Goal: Task Accomplishment & Management: Use online tool/utility

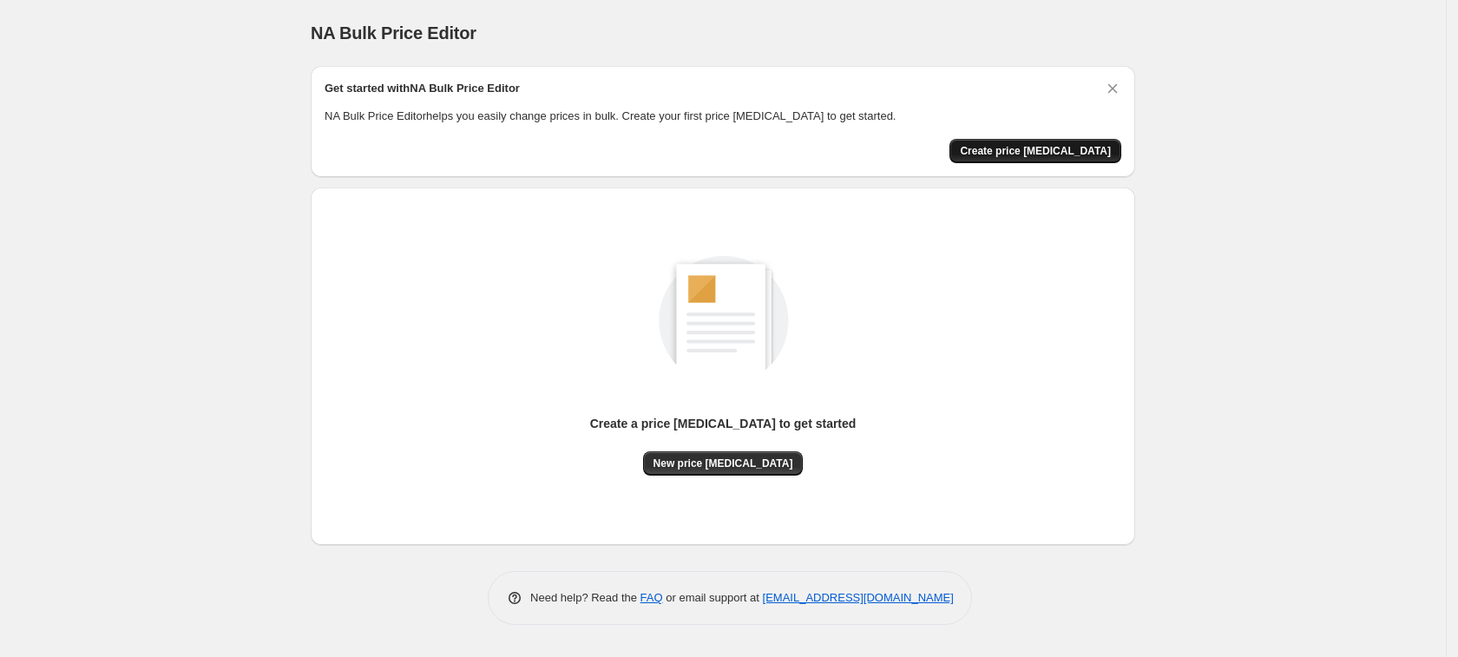
click at [1070, 151] on span "Create price [MEDICAL_DATA]" at bounding box center [1035, 151] width 151 height 14
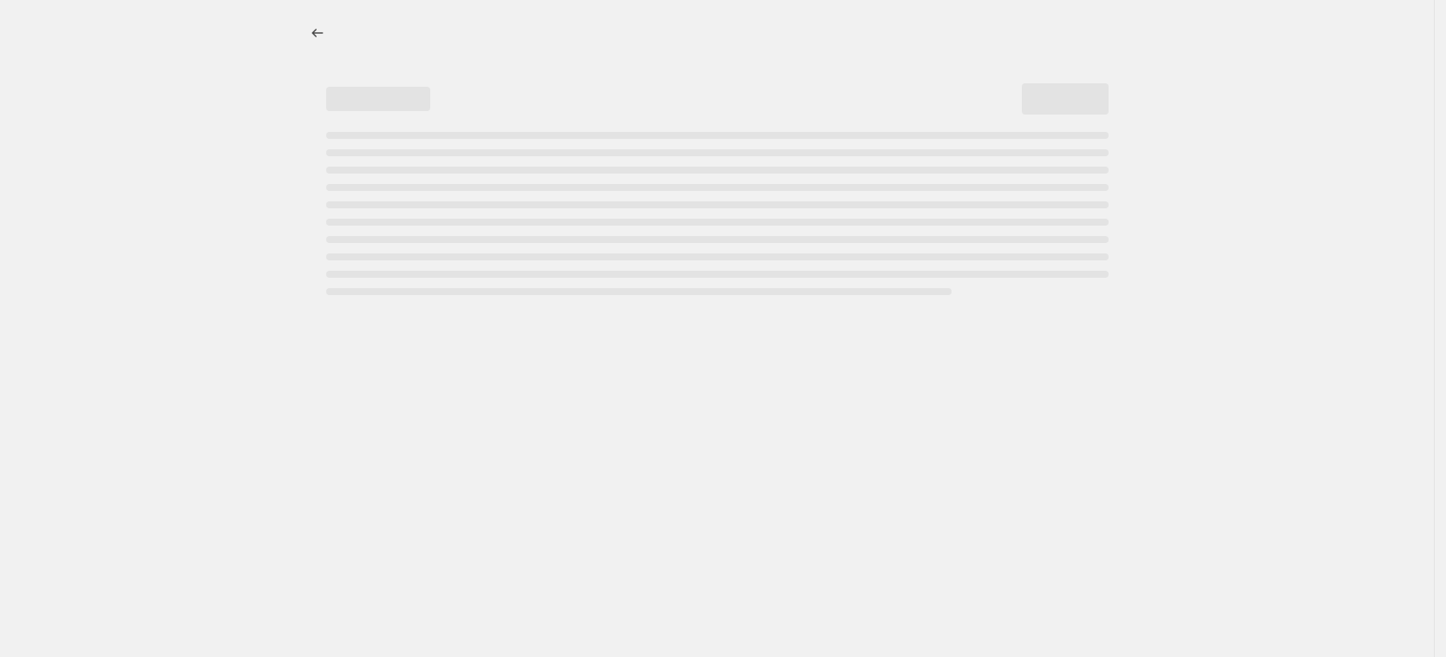
select select "percentage"
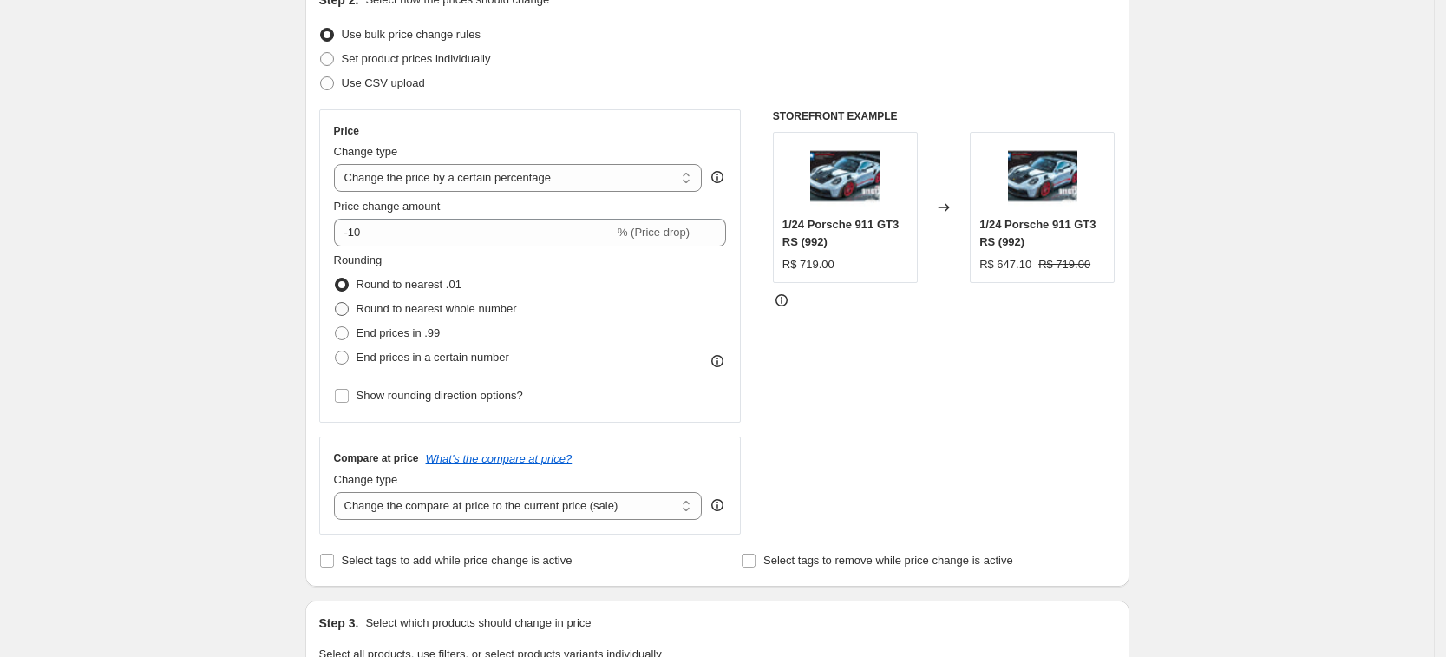
scroll to position [217, 0]
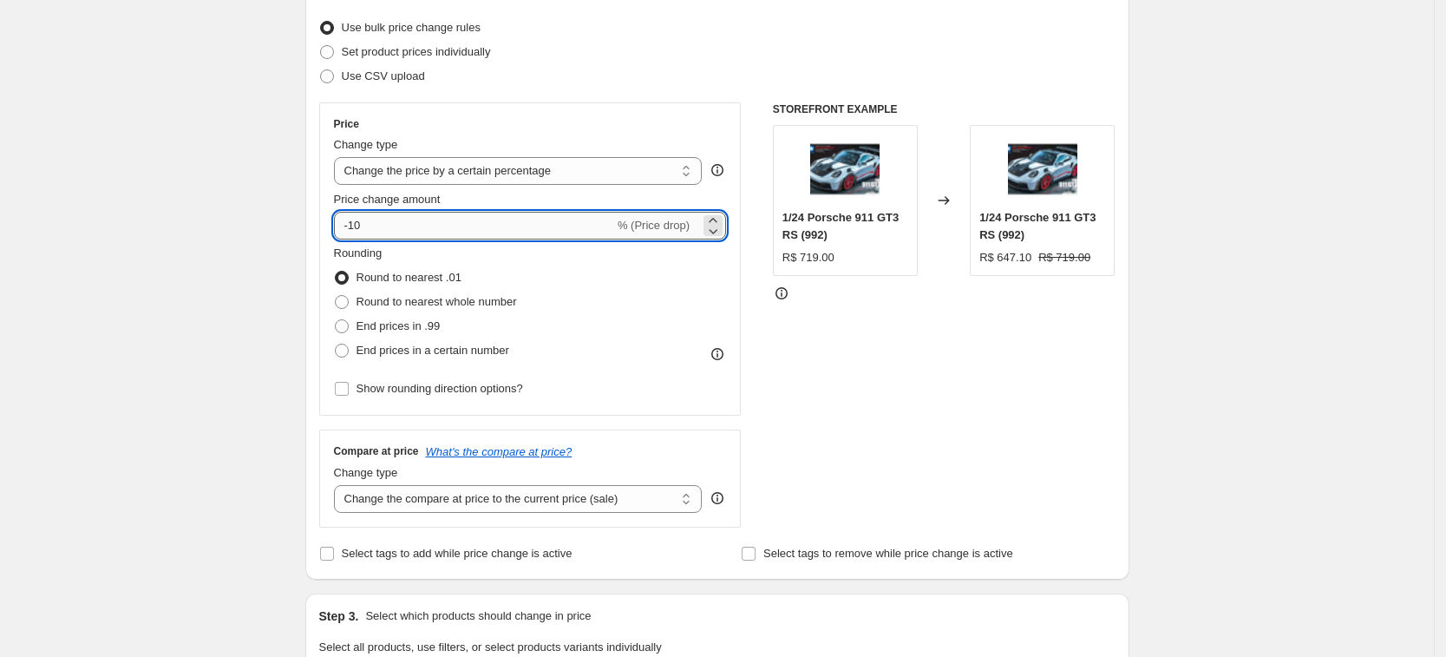
drag, startPoint x: 380, startPoint y: 223, endPoint x: 355, endPoint y: 225, distance: 25.2
click at [355, 225] on input "-10" at bounding box center [474, 226] width 280 height 28
click at [1182, 317] on div "Create new price [MEDICAL_DATA]. This page is ready Create new price [MEDICAL_D…" at bounding box center [717, 653] width 1434 height 1740
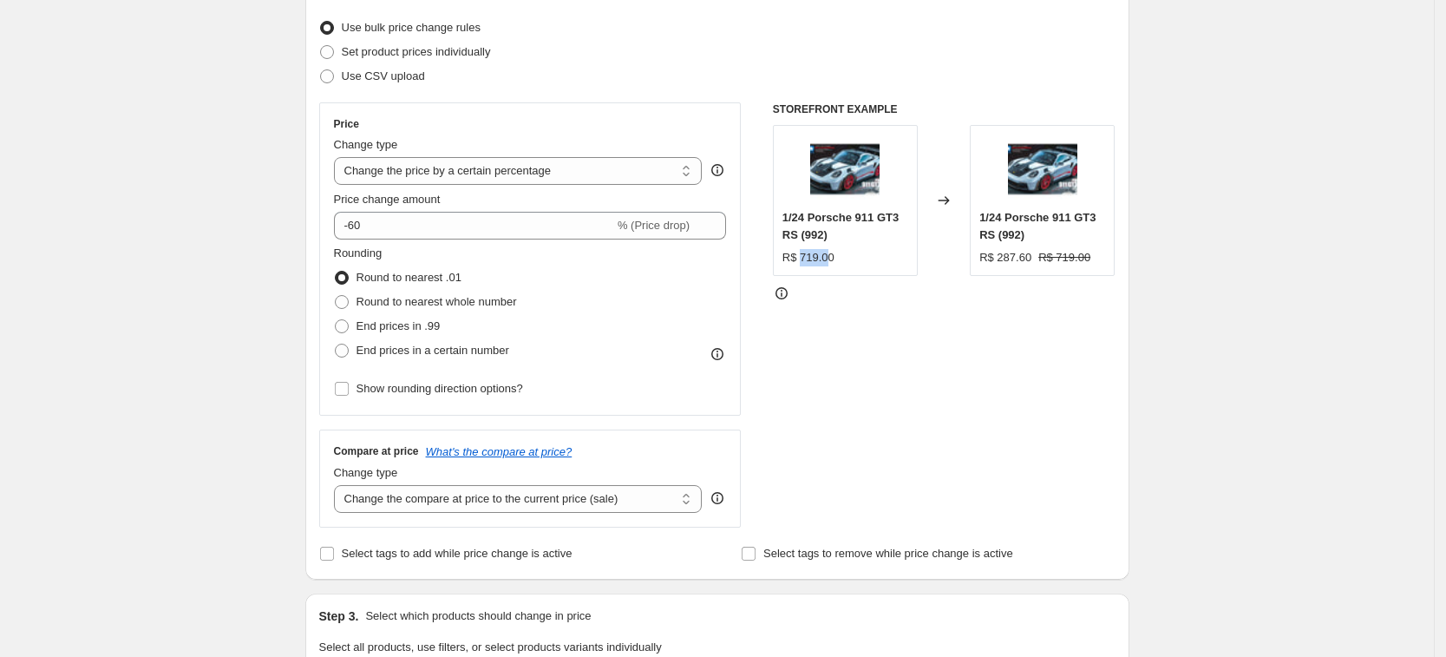
drag, startPoint x: 803, startPoint y: 256, endPoint x: 832, endPoint y: 257, distance: 28.6
click at [832, 257] on div "R$ 719.00" at bounding box center [809, 257] width 52 height 17
click at [1008, 301] on div at bounding box center [944, 293] width 343 height 17
drag, startPoint x: 999, startPoint y: 256, endPoint x: 1028, endPoint y: 256, distance: 29.5
click at [1028, 256] on div "R$ 287.60" at bounding box center [1006, 257] width 52 height 17
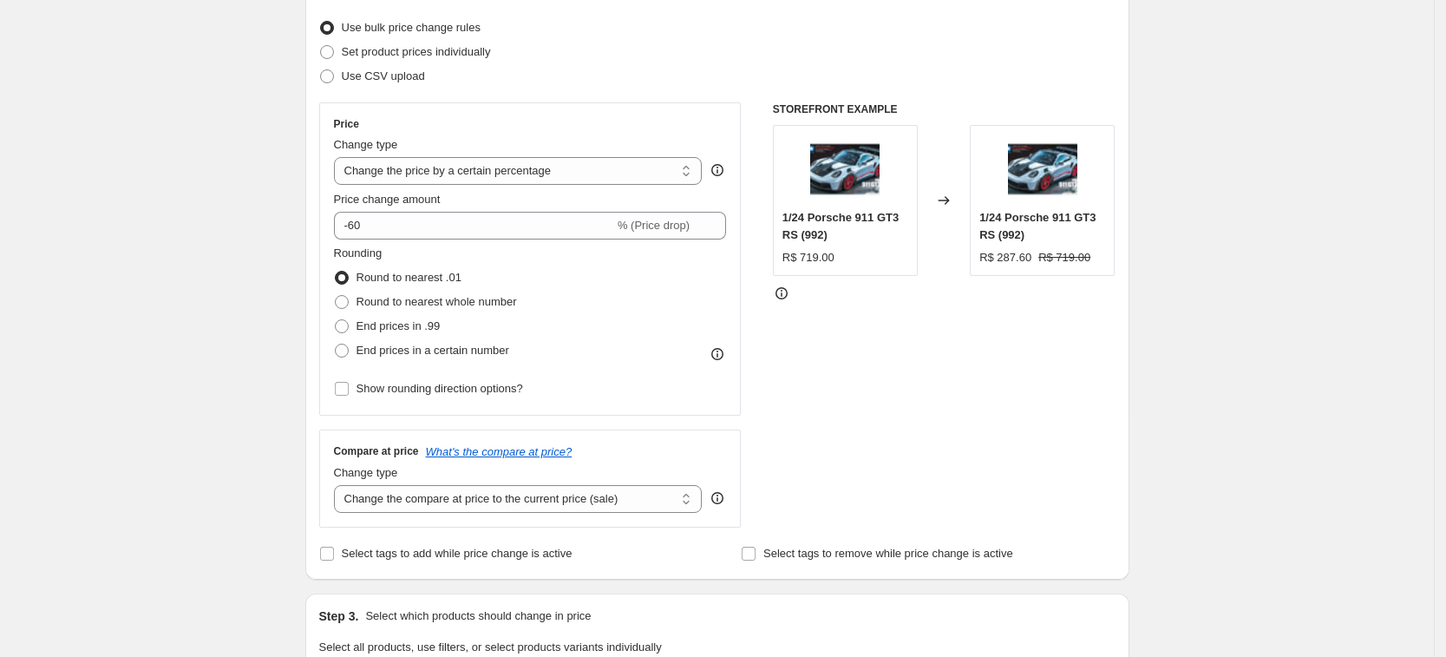
click at [1024, 316] on div "STOREFRONT EXAMPLE 1/24 Porsche 911 GT3 RS (992) R$ 719.00 Changed to 1/24 Pors…" at bounding box center [944, 314] width 343 height 425
click at [1022, 315] on div "STOREFRONT EXAMPLE 1/24 Porsche 911 GT3 RS (992) R$ 719.00 Changed to 1/24 Pors…" at bounding box center [944, 314] width 343 height 425
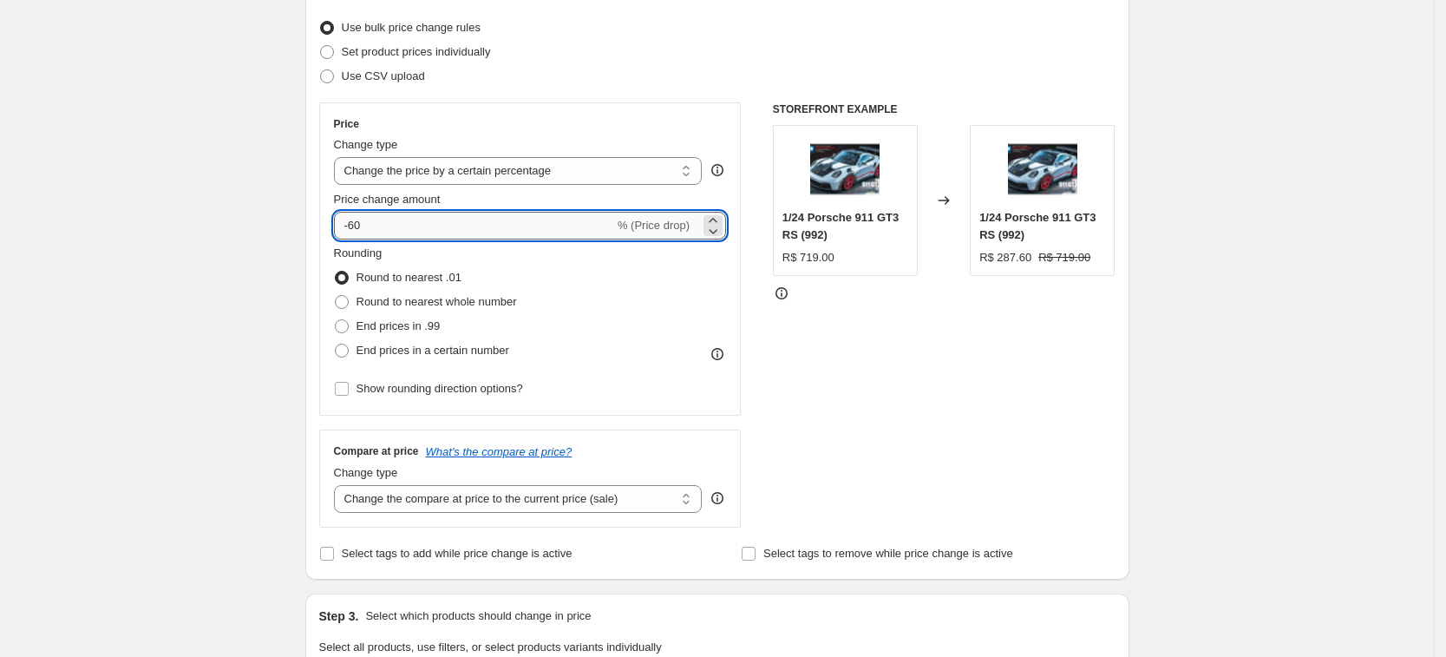
click at [390, 225] on input "-60" at bounding box center [474, 226] width 280 height 28
type input "-6"
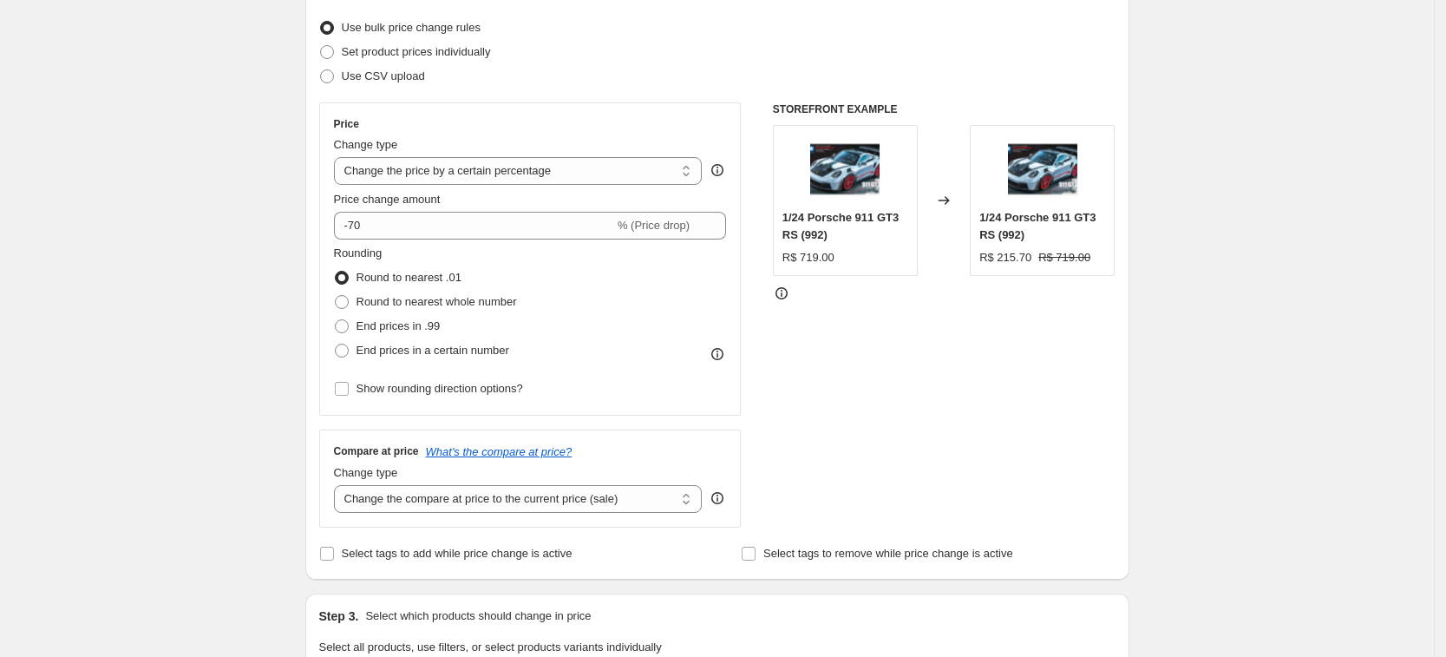
click at [1130, 363] on div "Step 2. Select how the prices should change Use bulk price change rules Set pro…" at bounding box center [717, 274] width 824 height 609
click at [310, 233] on div "Step 1. Optionally give your price [MEDICAL_DATA] a title (eg "March 30% off sa…" at bounding box center [711, 626] width 838 height 1582
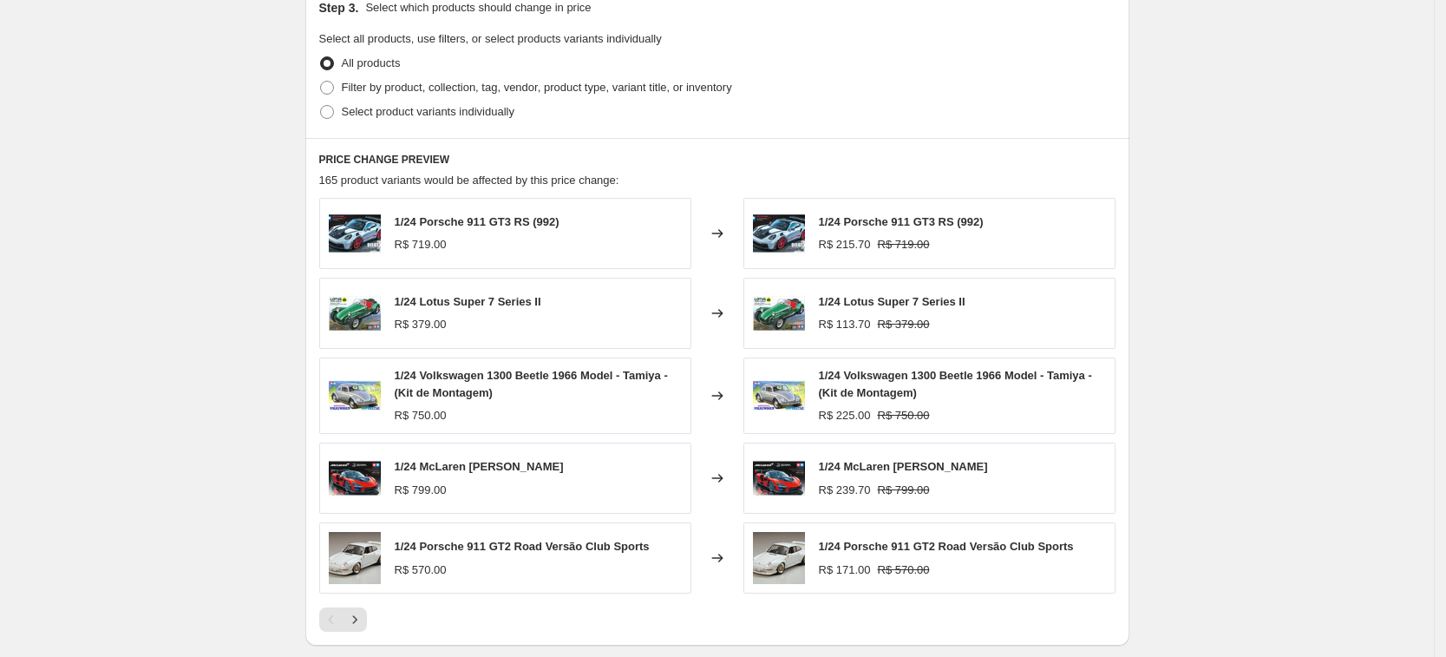
scroll to position [976, 0]
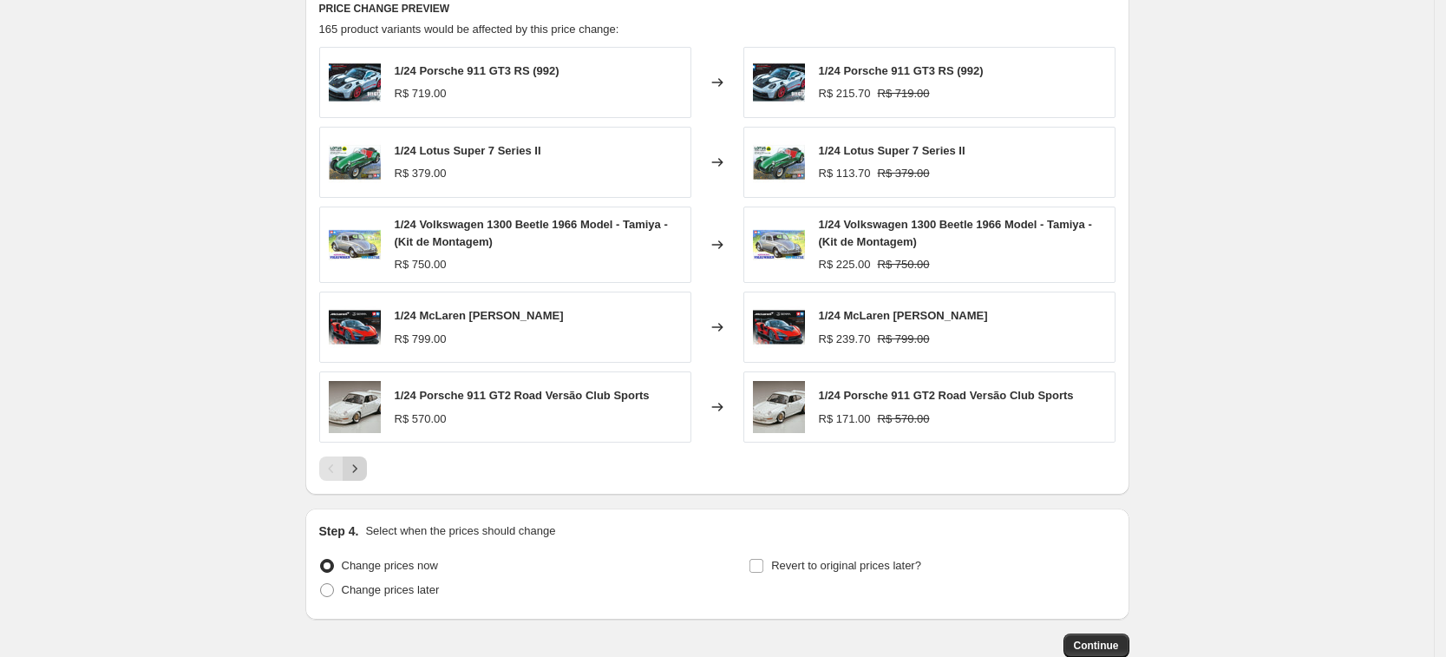
click at [364, 464] on icon "Next" at bounding box center [354, 468] width 17 height 17
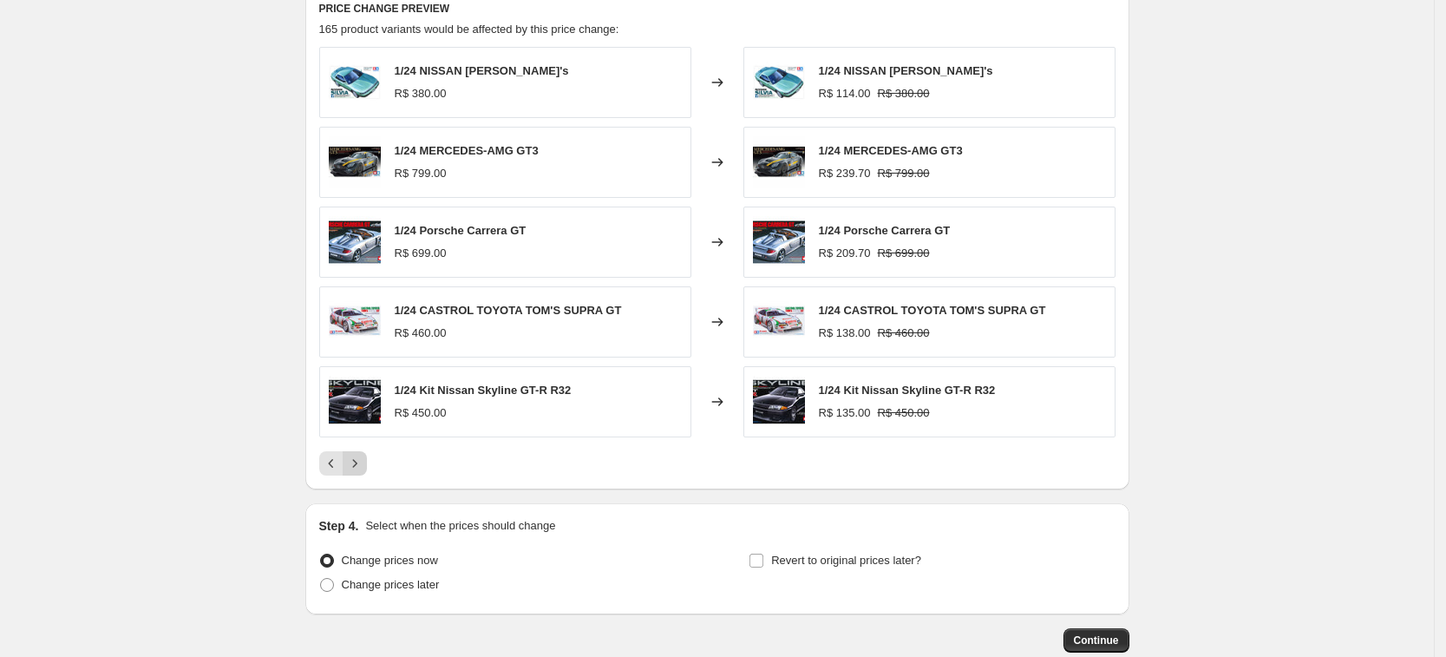
click at [364, 463] on icon "Next" at bounding box center [354, 463] width 17 height 17
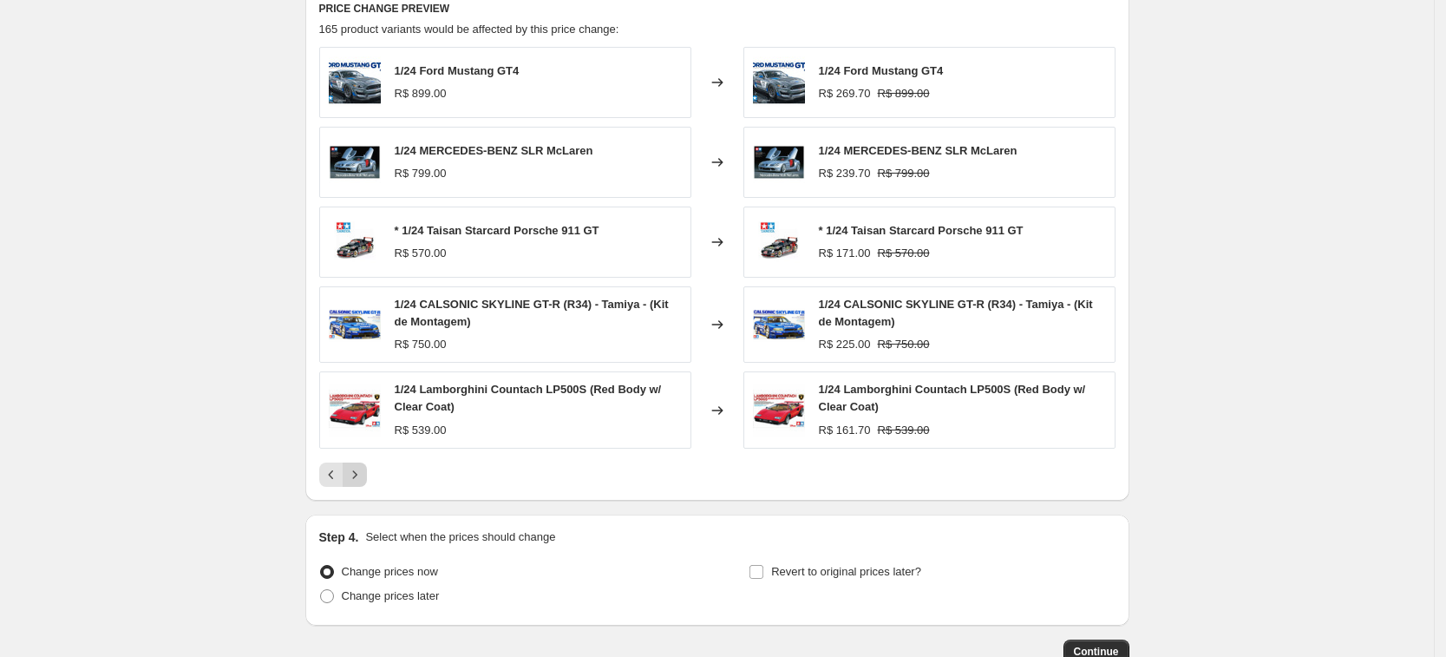
click at [364, 462] on button "Next" at bounding box center [355, 474] width 24 height 24
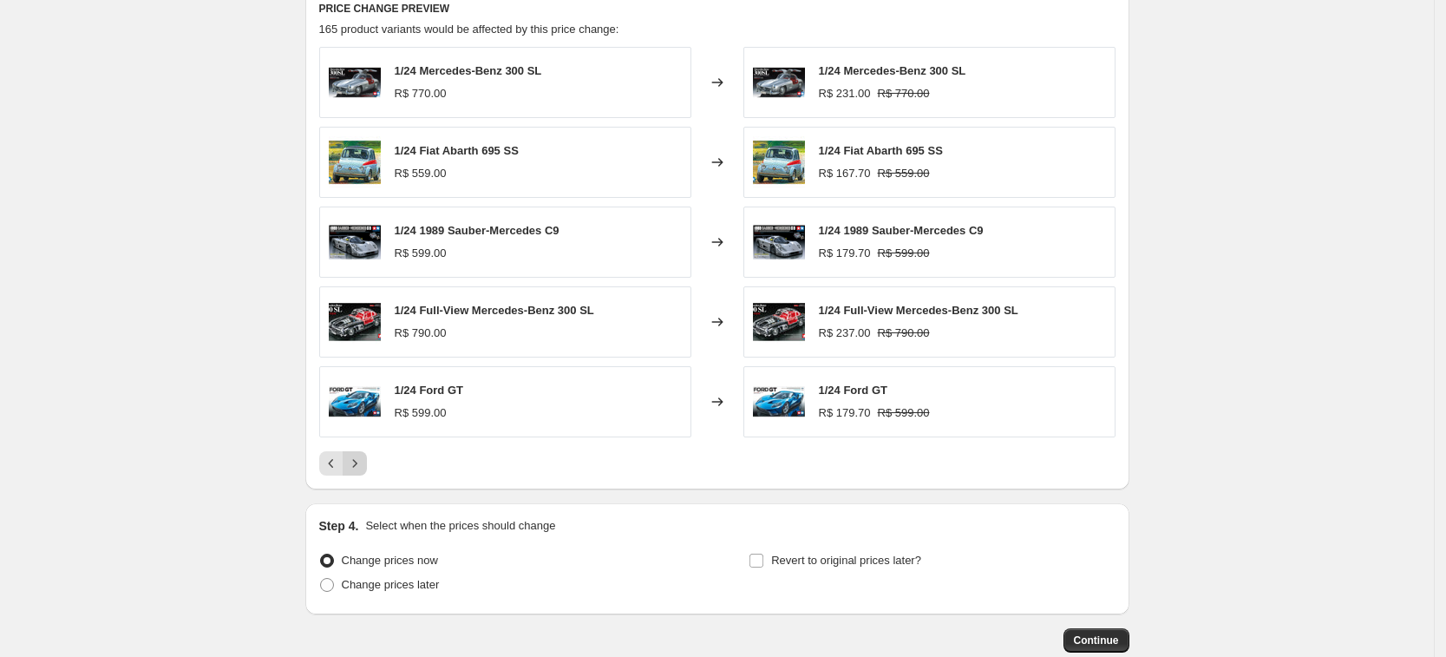
click at [364, 462] on icon "Next" at bounding box center [354, 463] width 17 height 17
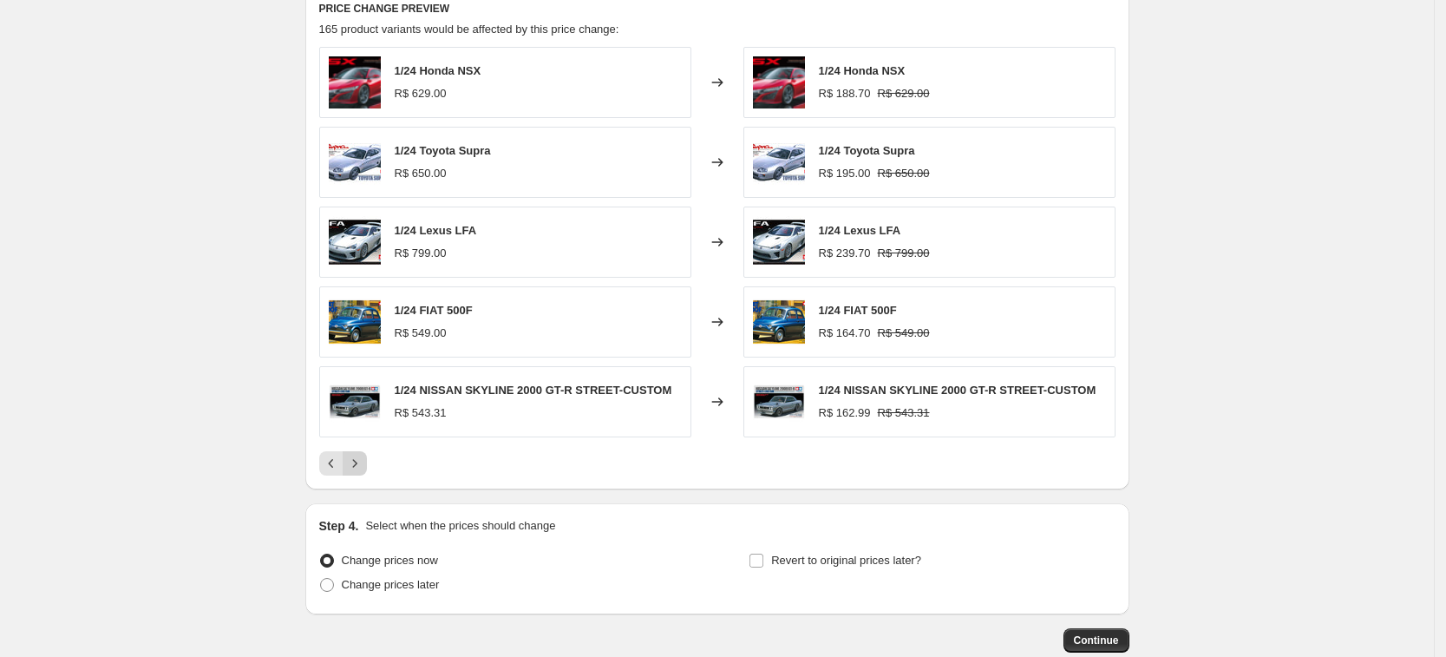
click at [364, 462] on icon "Next" at bounding box center [354, 463] width 17 height 17
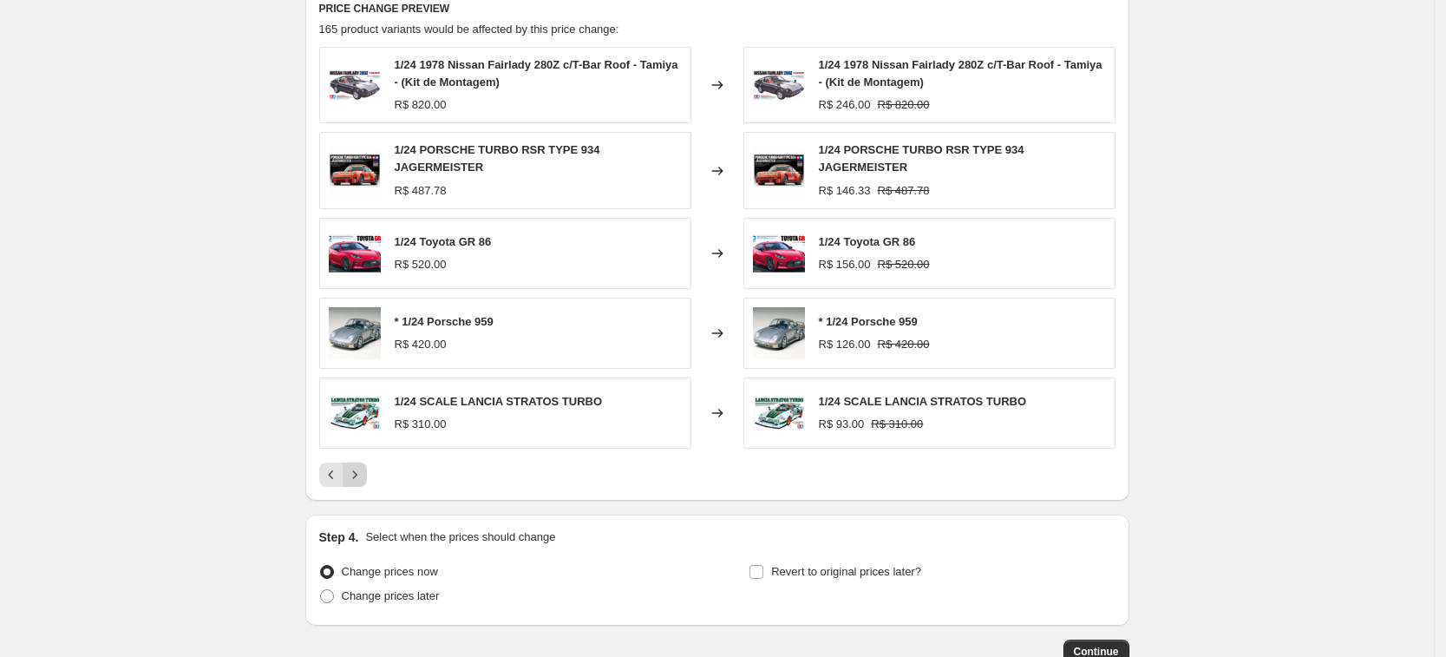
click at [364, 466] on icon "Next" at bounding box center [354, 474] width 17 height 17
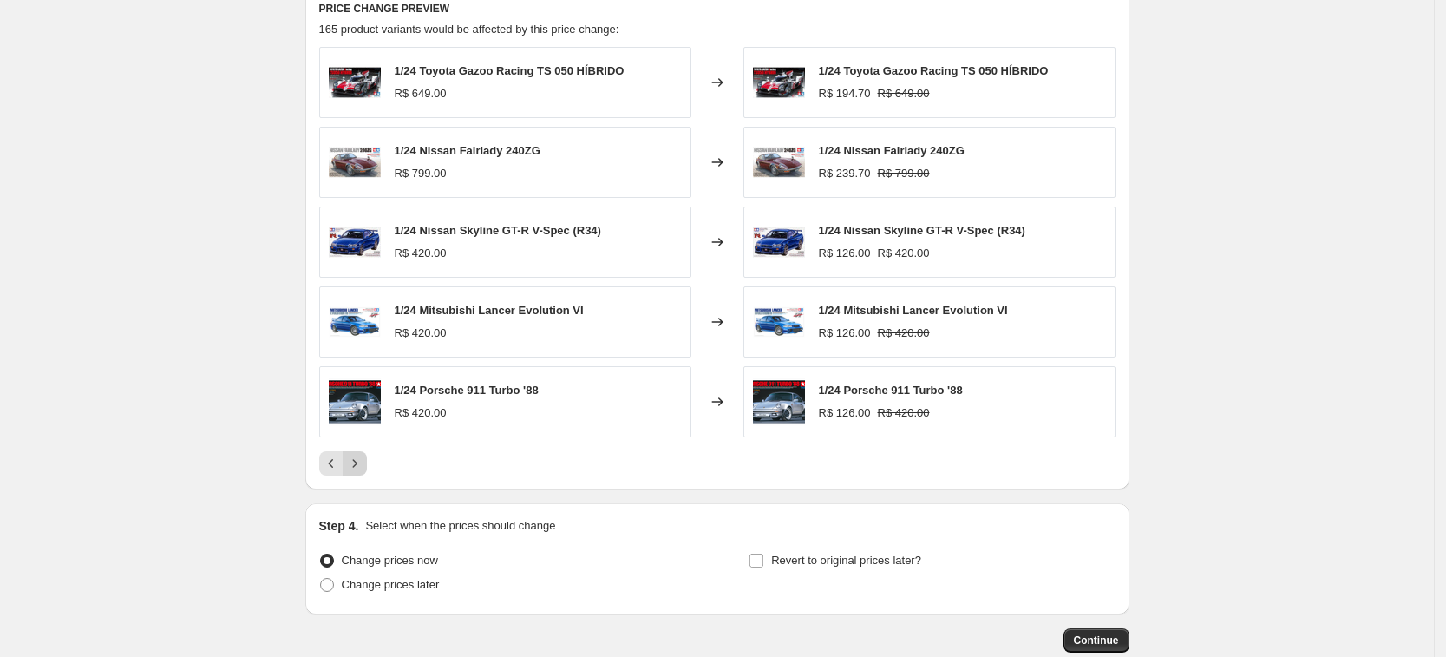
click at [364, 462] on icon "Next" at bounding box center [354, 463] width 17 height 17
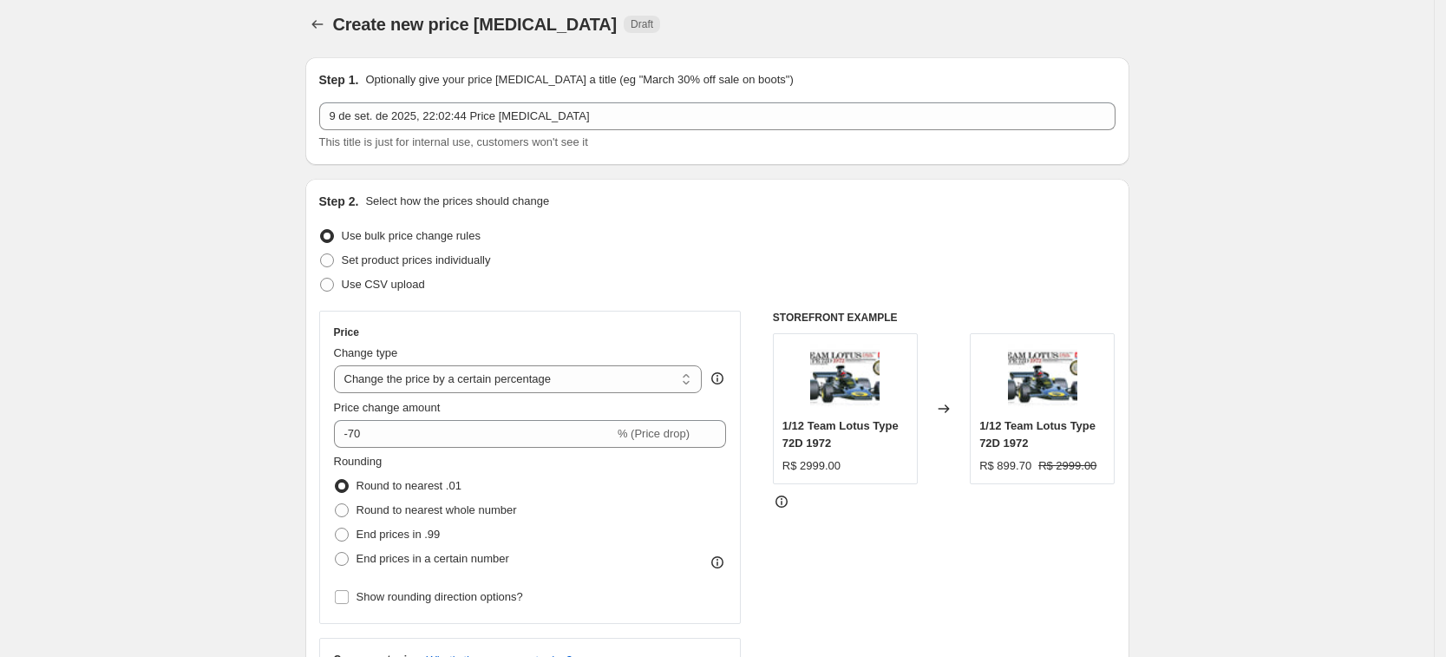
scroll to position [0, 0]
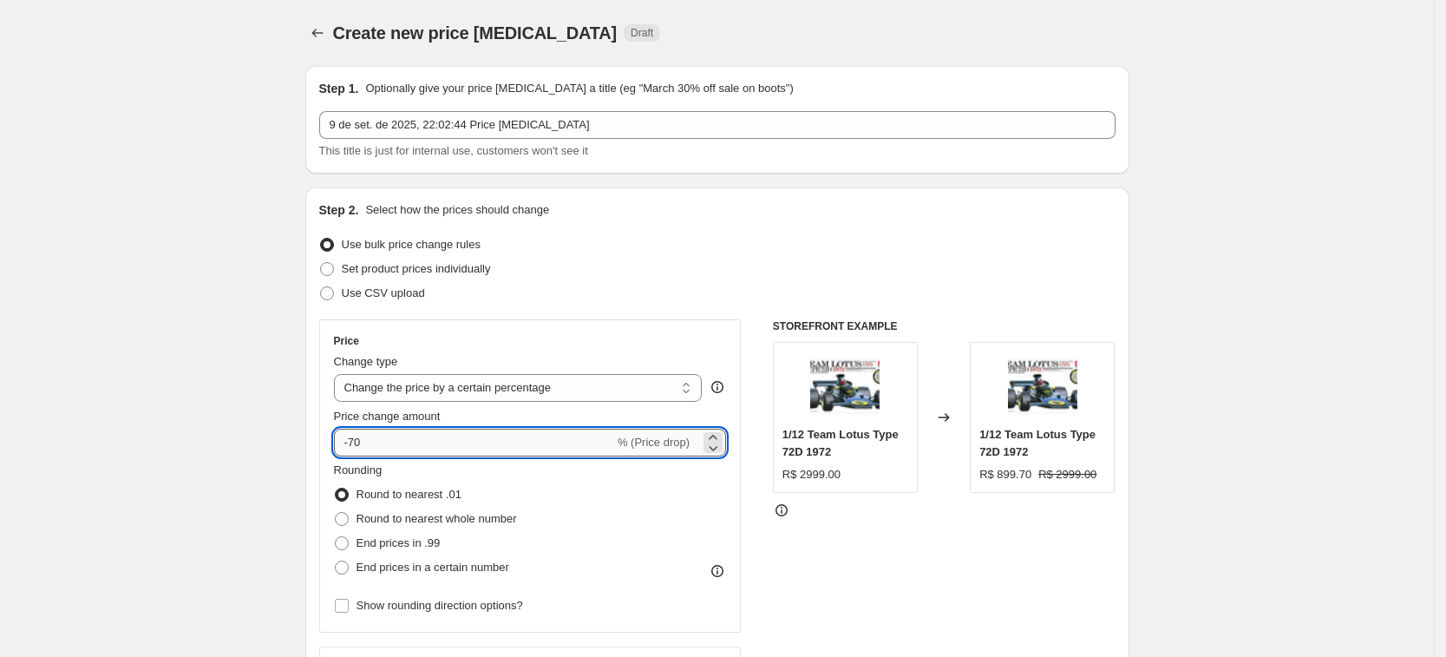
drag, startPoint x: 364, startPoint y: 436, endPoint x: 353, endPoint y: 438, distance: 10.7
click at [353, 438] on input "-70" at bounding box center [474, 443] width 280 height 28
type input "-85"
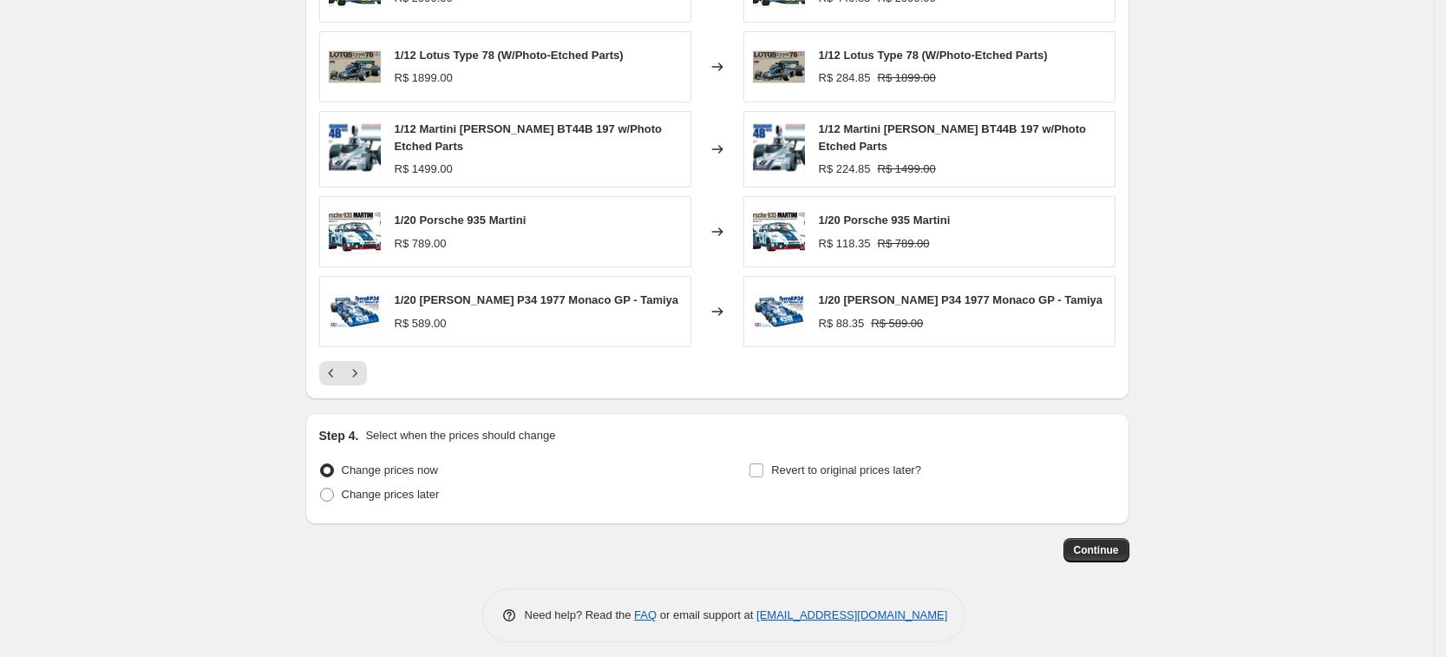
scroll to position [1084, 0]
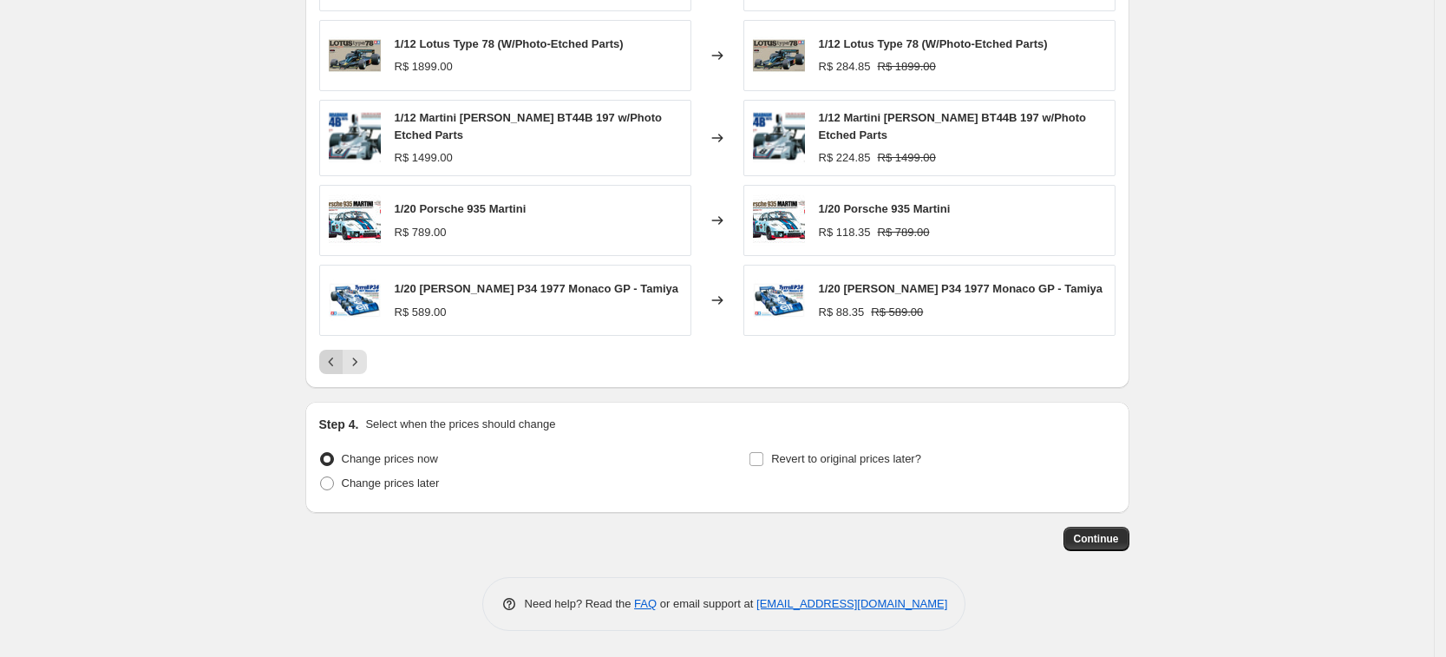
click at [334, 363] on icon "Previous" at bounding box center [331, 361] width 17 height 17
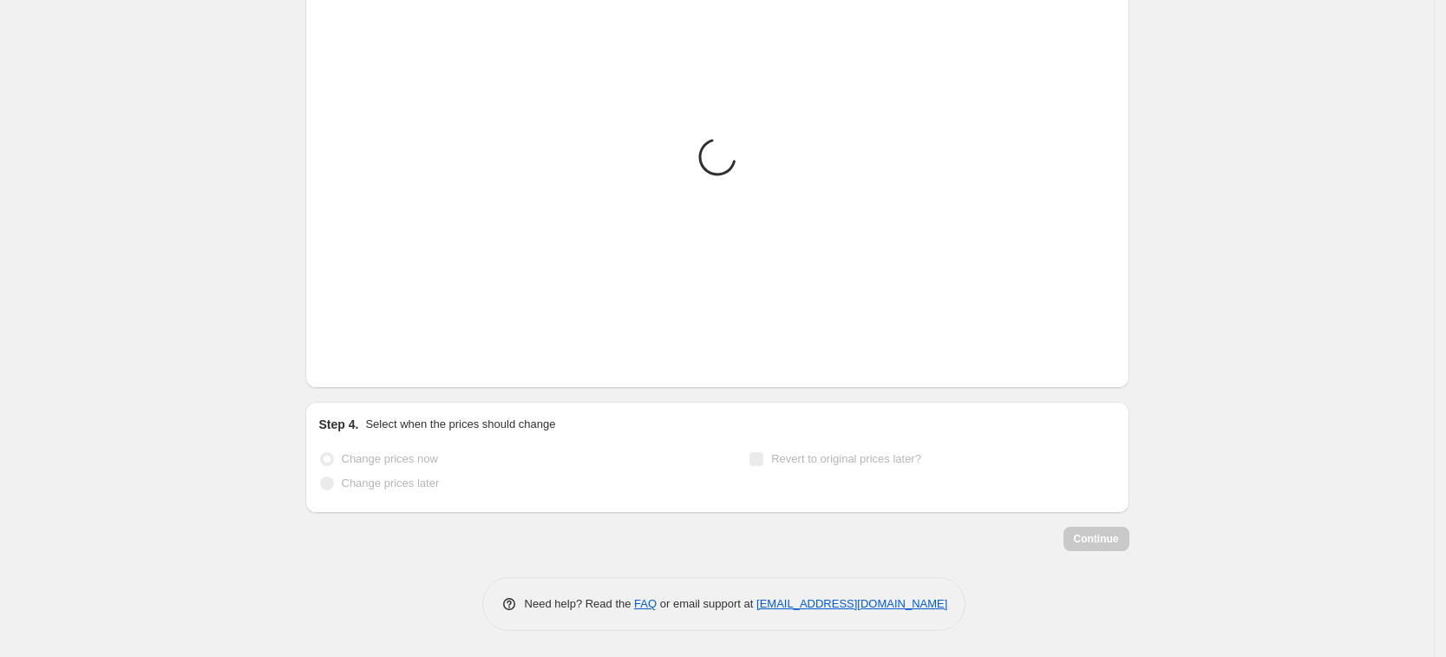
scroll to position [1079, 0]
click at [334, 363] on icon "Previous" at bounding box center [331, 361] width 17 height 17
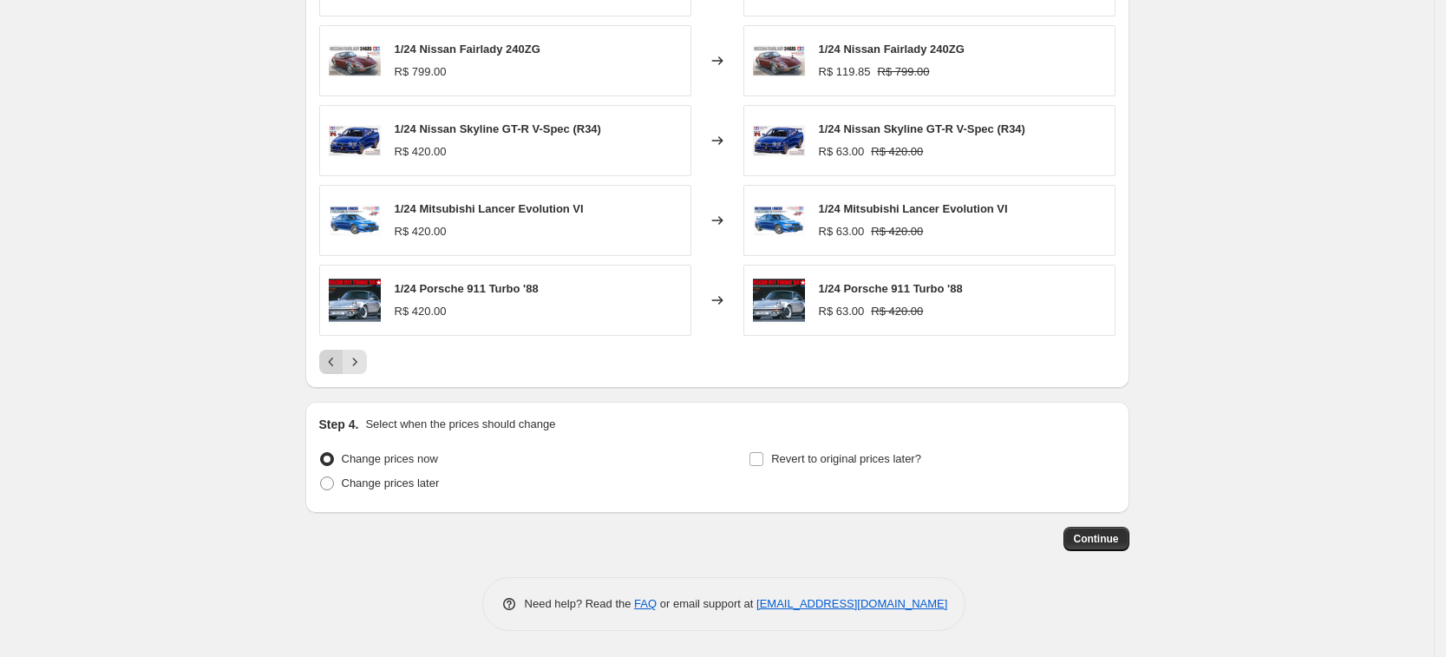
click at [334, 363] on icon "Previous" at bounding box center [331, 361] width 17 height 17
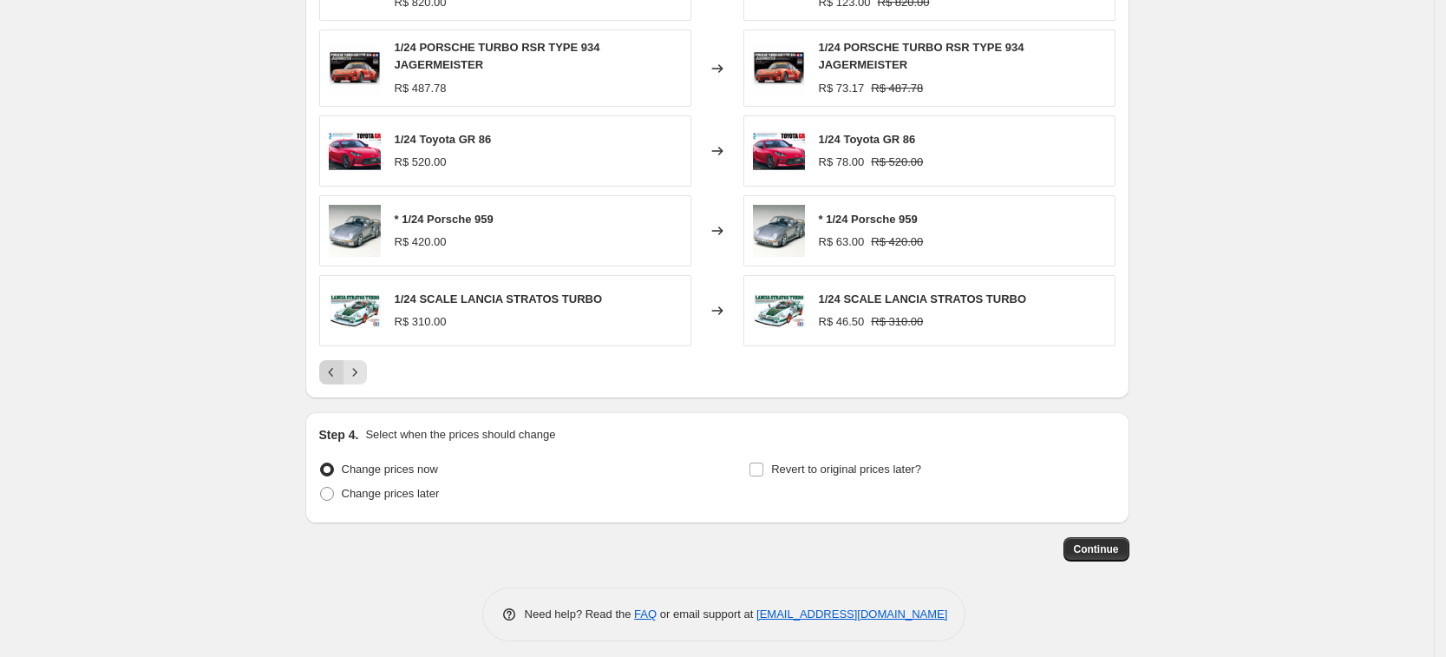
click at [334, 364] on icon "Previous" at bounding box center [331, 372] width 17 height 17
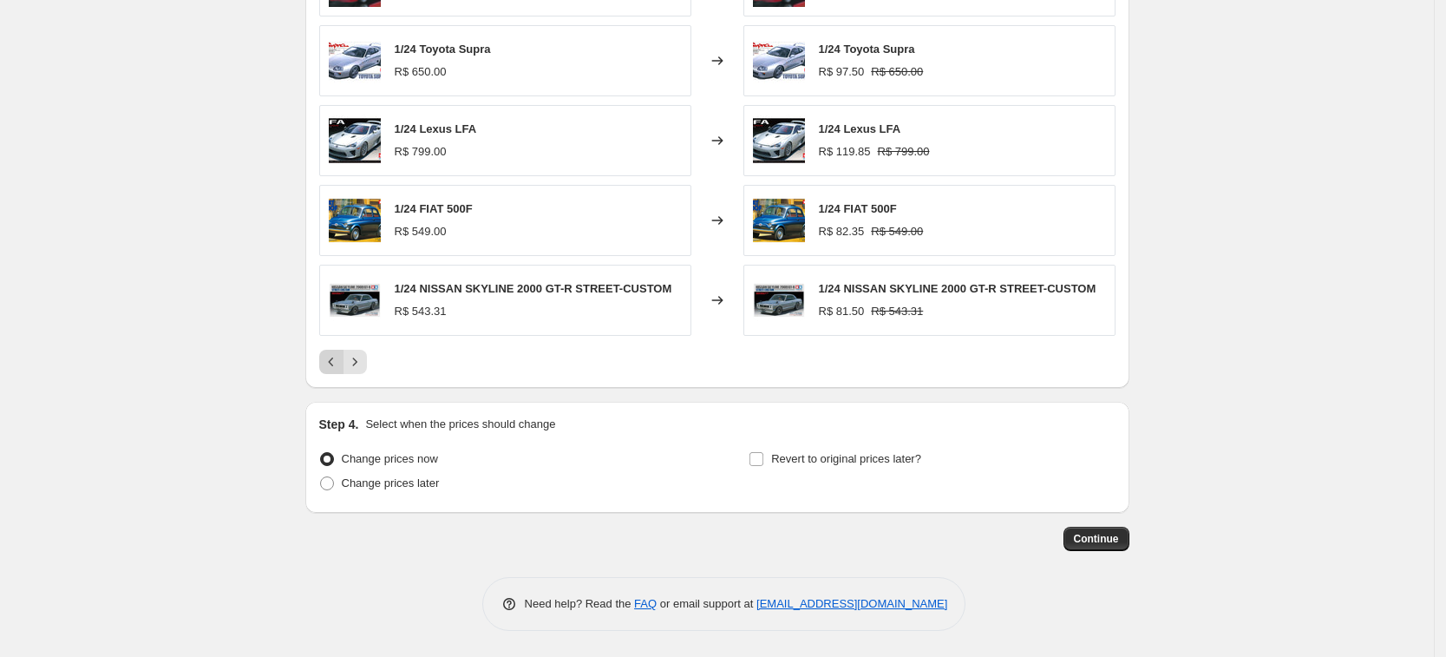
click at [334, 363] on icon "Previous" at bounding box center [331, 361] width 17 height 17
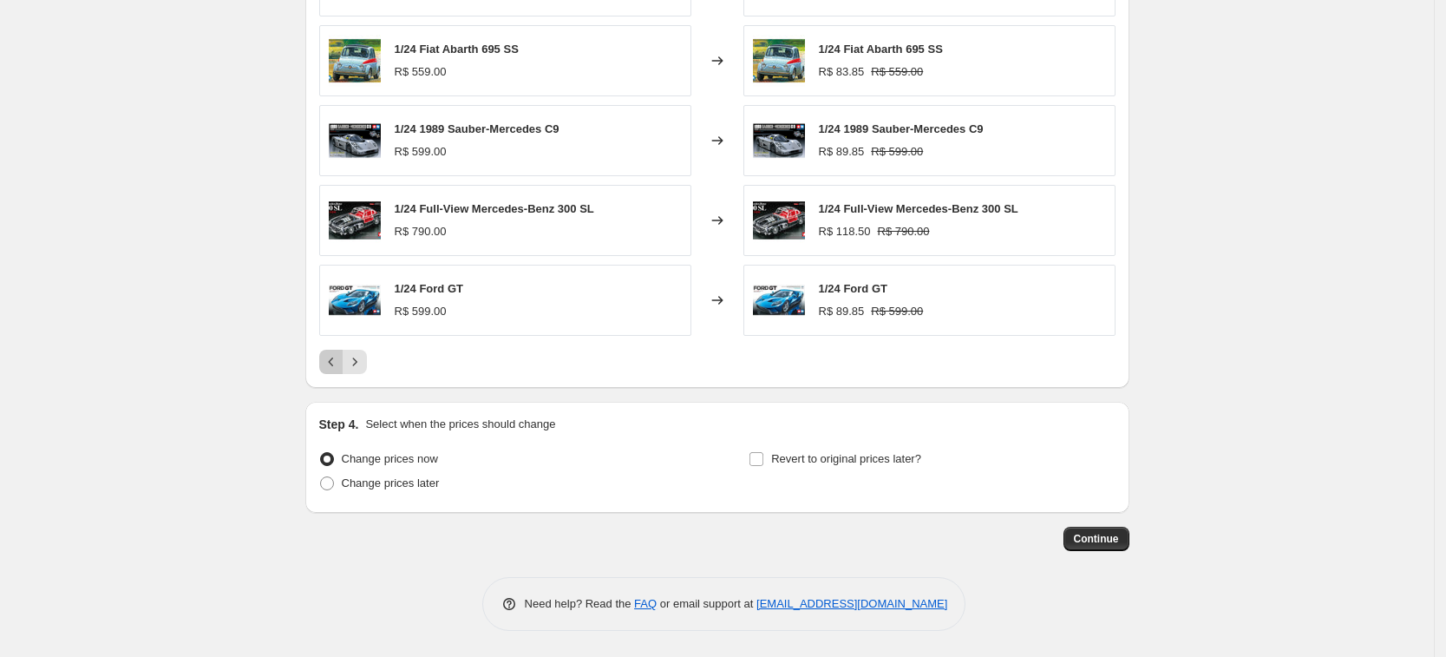
click at [334, 363] on icon "Previous" at bounding box center [331, 361] width 17 height 17
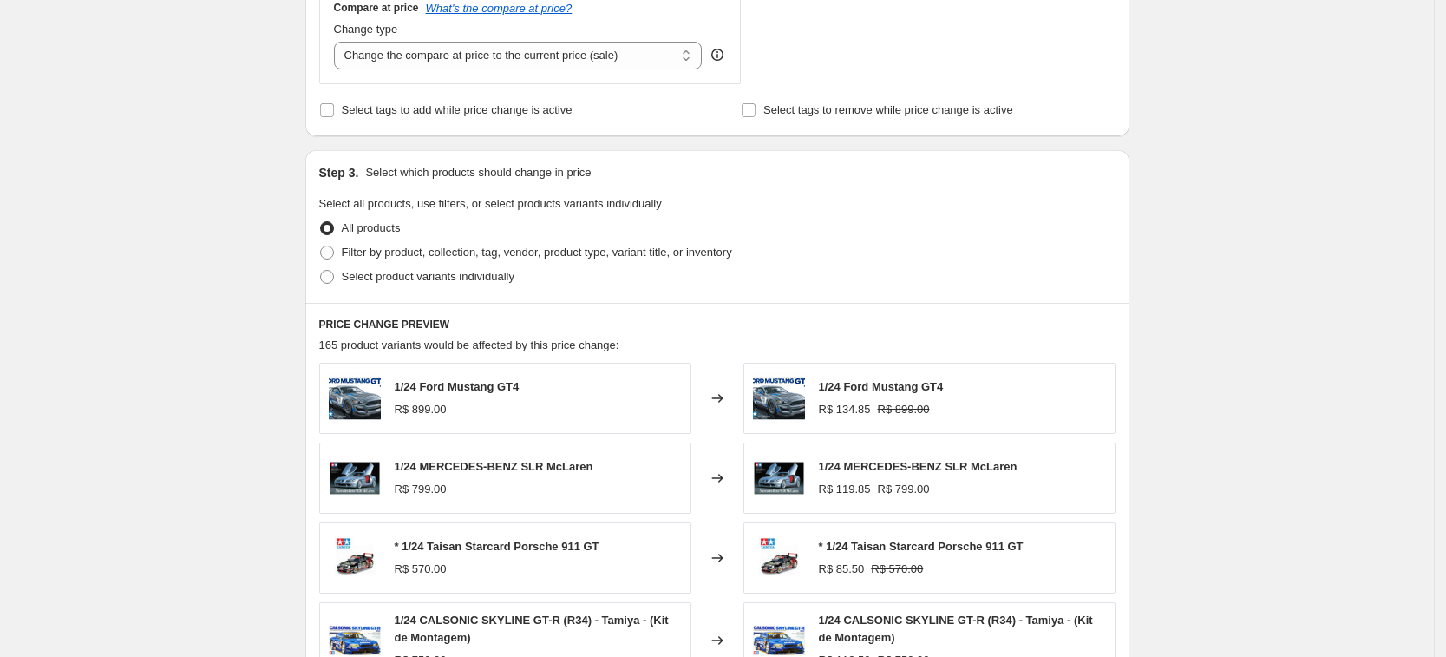
scroll to position [645, 0]
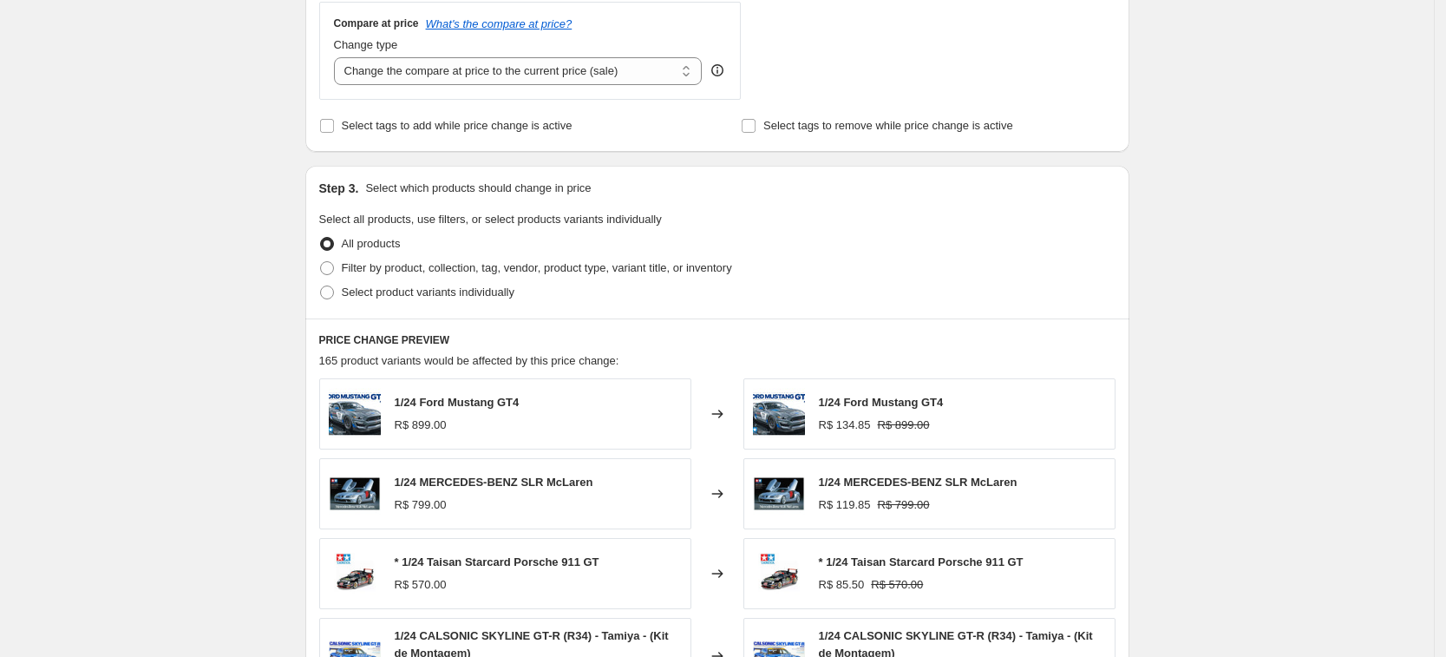
click at [420, 410] on div "1/24 Ford Mustang GT4" at bounding box center [457, 402] width 125 height 17
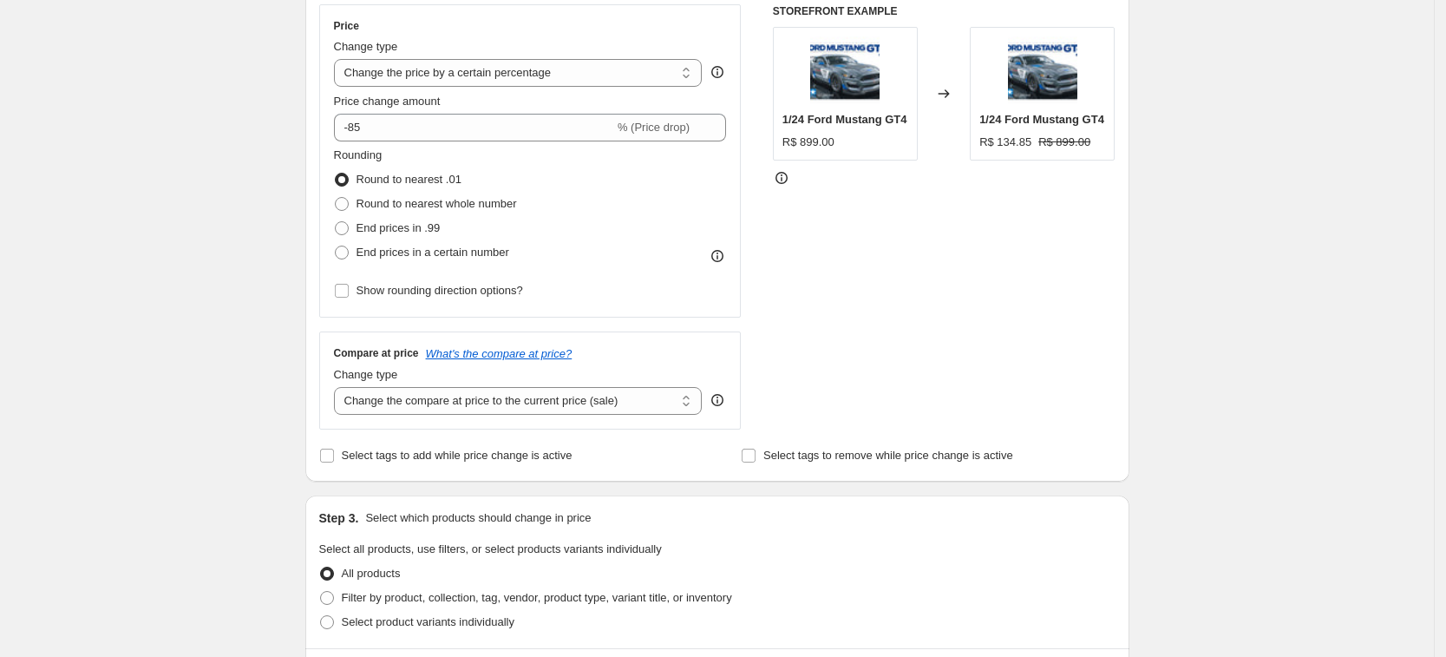
scroll to position [319, 0]
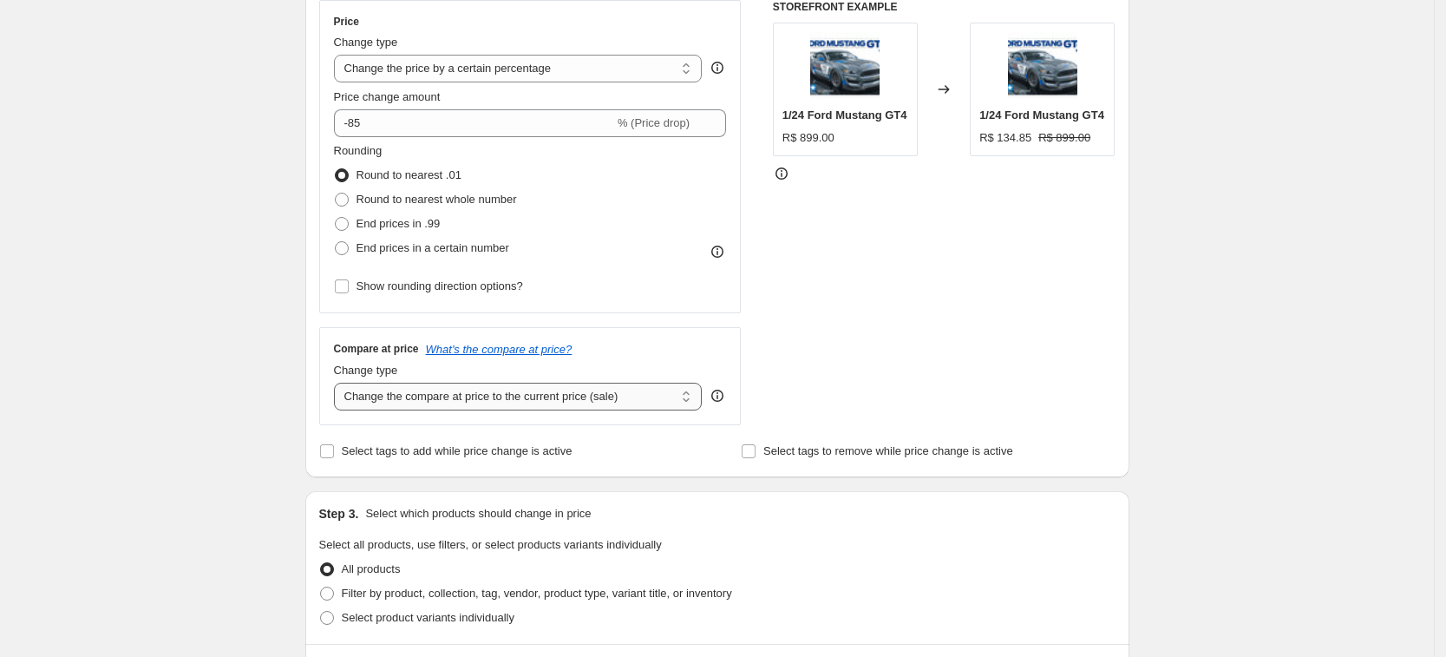
click at [528, 397] on select "Change the compare at price to the current price (sale) Change the compare at p…" at bounding box center [518, 397] width 369 height 28
click at [339, 383] on select "Change the compare at price to the current price (sale) Change the compare at p…" at bounding box center [518, 397] width 369 height 28
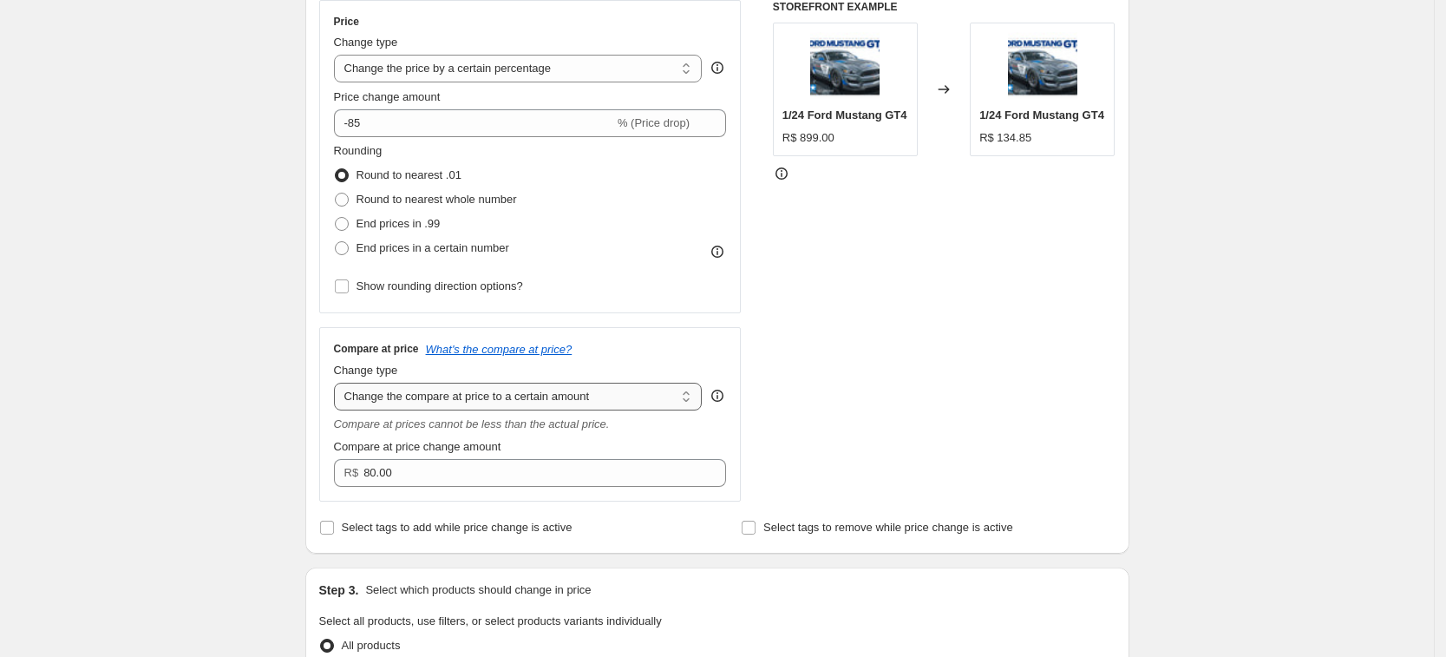
click at [524, 404] on select "Change the compare at price to the current price (sale) Change the compare at p…" at bounding box center [518, 397] width 369 height 28
select select "by"
click at [339, 383] on select "Change the compare at price to the current price (sale) Change the compare at p…" at bounding box center [518, 397] width 369 height 28
type input "-10.00"
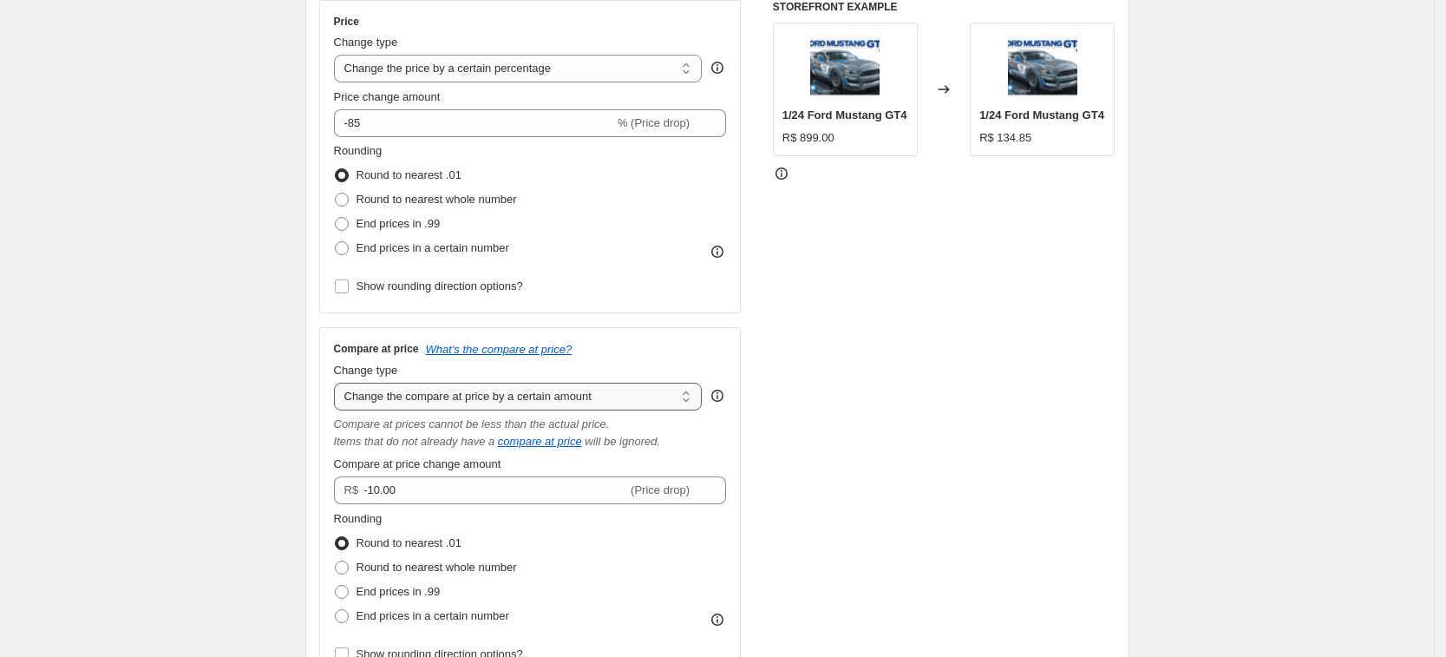
click at [504, 401] on select "Change the compare at price to the current price (sale) Change the compare at p…" at bounding box center [518, 397] width 369 height 28
select select "percentage"
click at [339, 383] on select "Change the compare at price to the current price (sale) Change the compare at p…" at bounding box center [518, 397] width 369 height 28
type input "-15"
click at [490, 395] on select "Change the compare at price to the current price (sale) Change the compare at p…" at bounding box center [518, 397] width 369 height 28
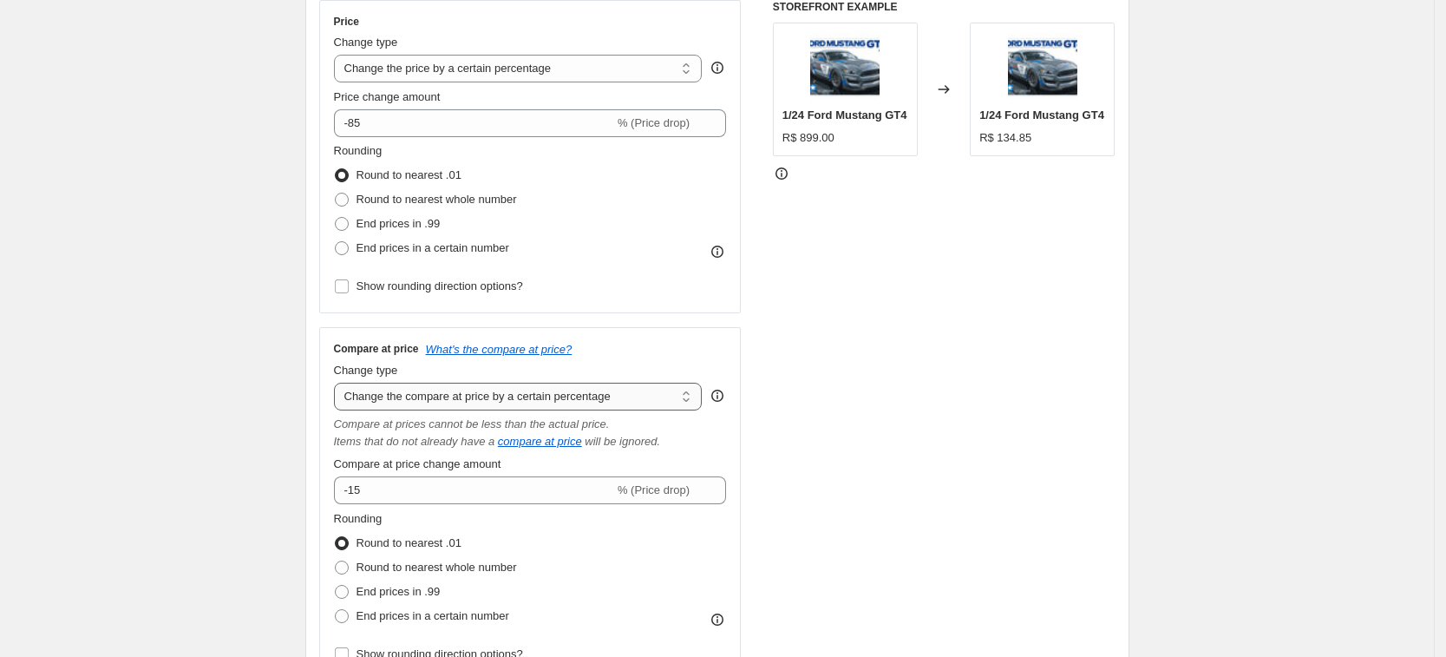
select select "bp"
click at [339, 383] on select "Change the compare at price to the current price (sale) Change the compare at p…" at bounding box center [518, 397] width 369 height 28
type input "12.00"
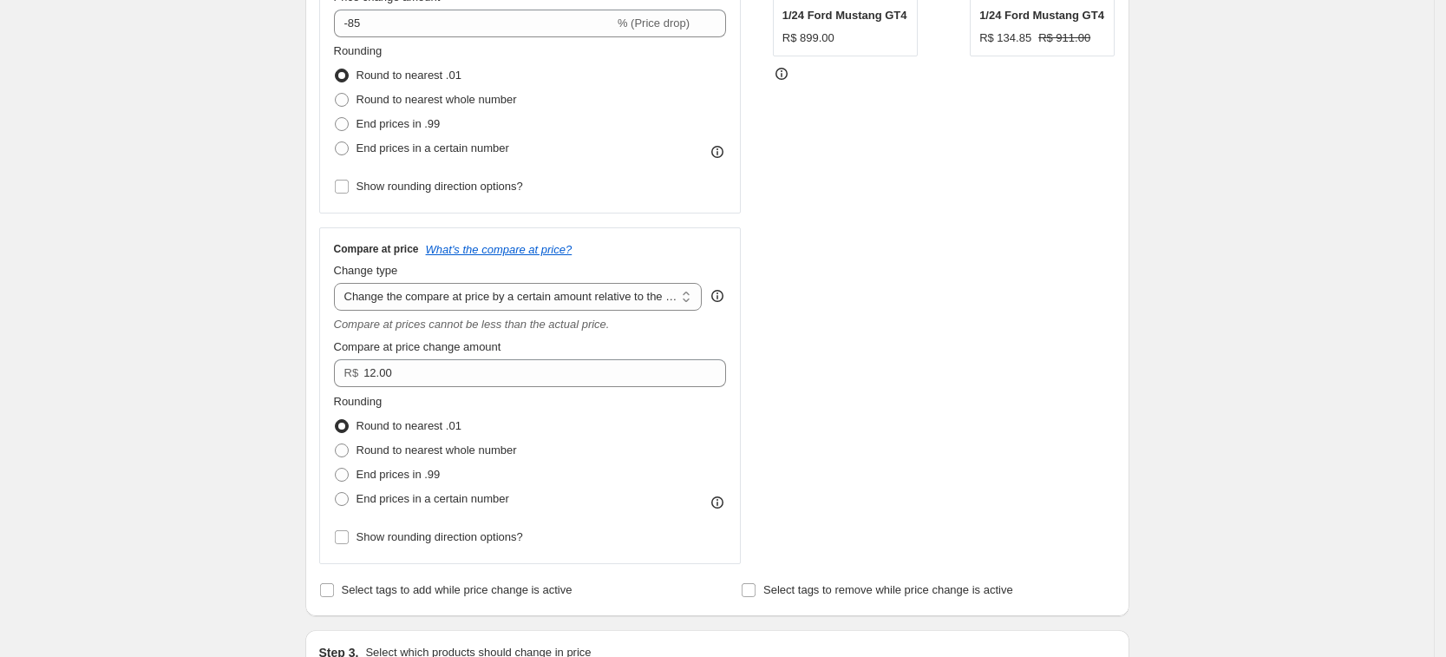
scroll to position [428, 0]
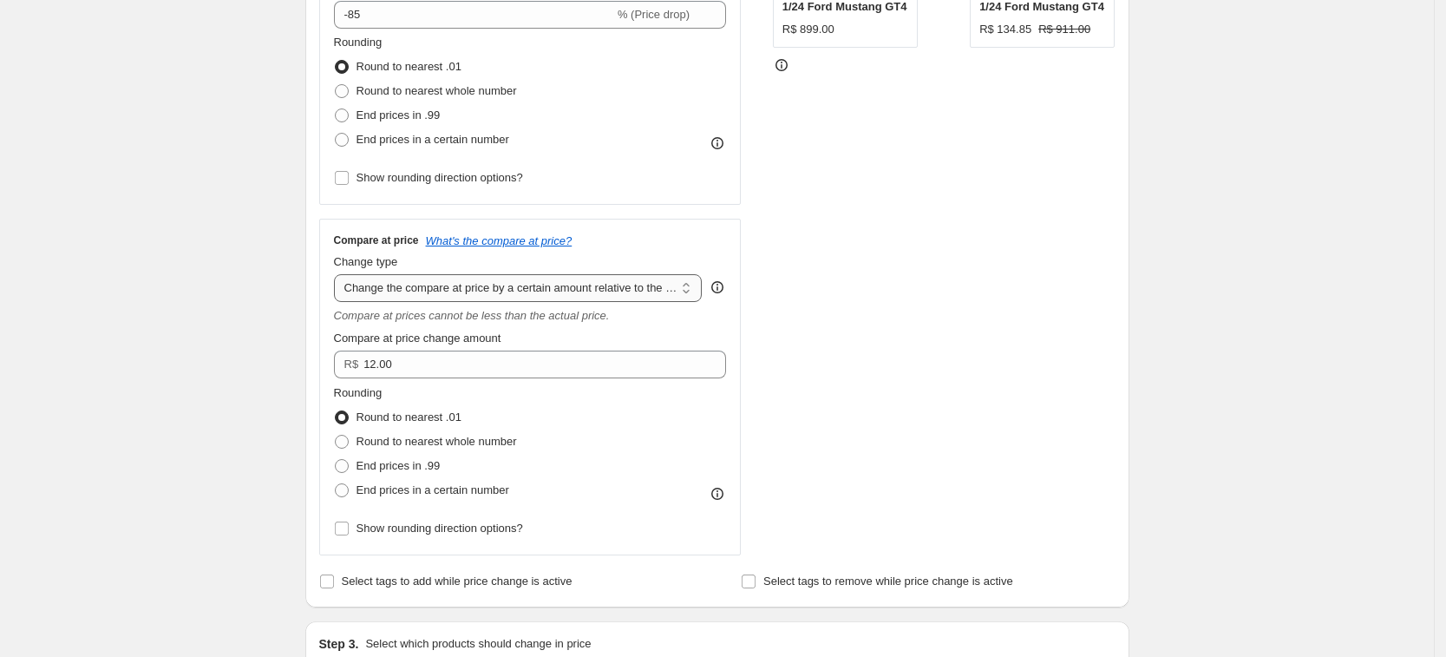
click at [489, 289] on select "Change the compare at price to the current price (sale) Change the compare at p…" at bounding box center [518, 288] width 369 height 28
select select "pp"
click at [339, 274] on select "Change the compare at price to the current price (sale) Change the compare at p…" at bounding box center [518, 288] width 369 height 28
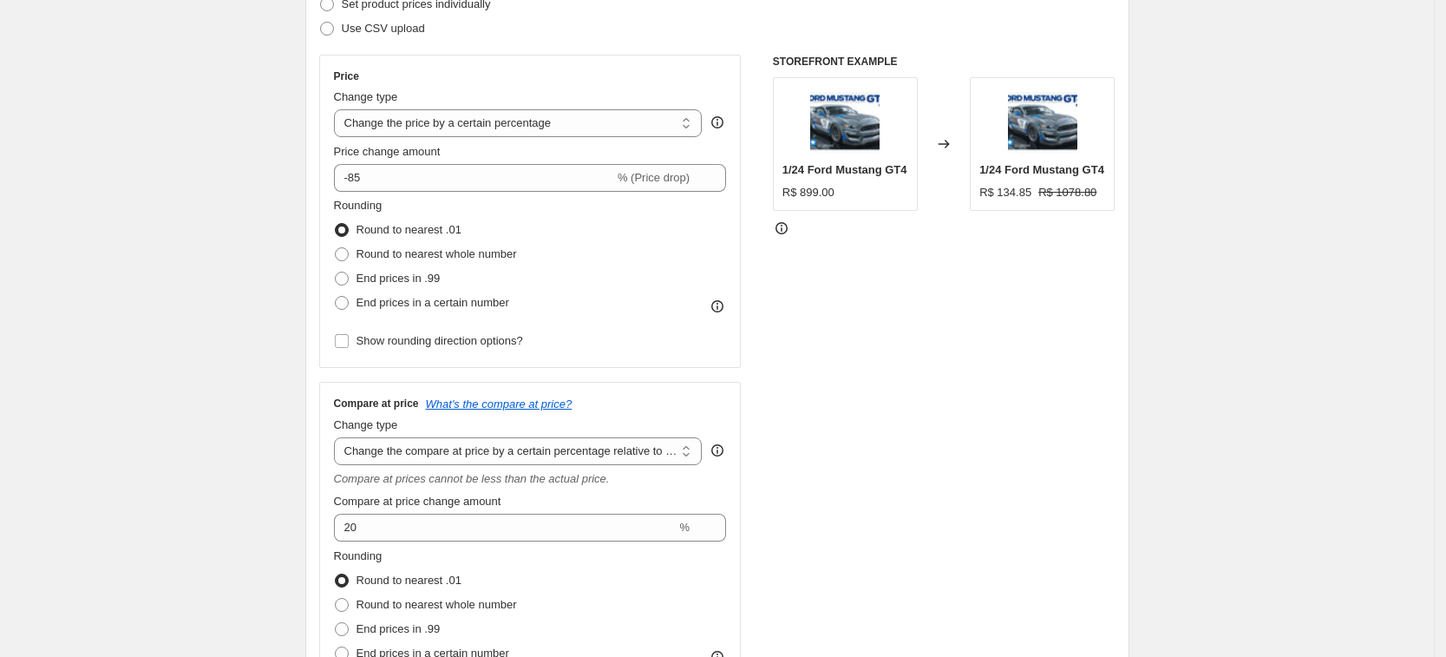
scroll to position [319, 0]
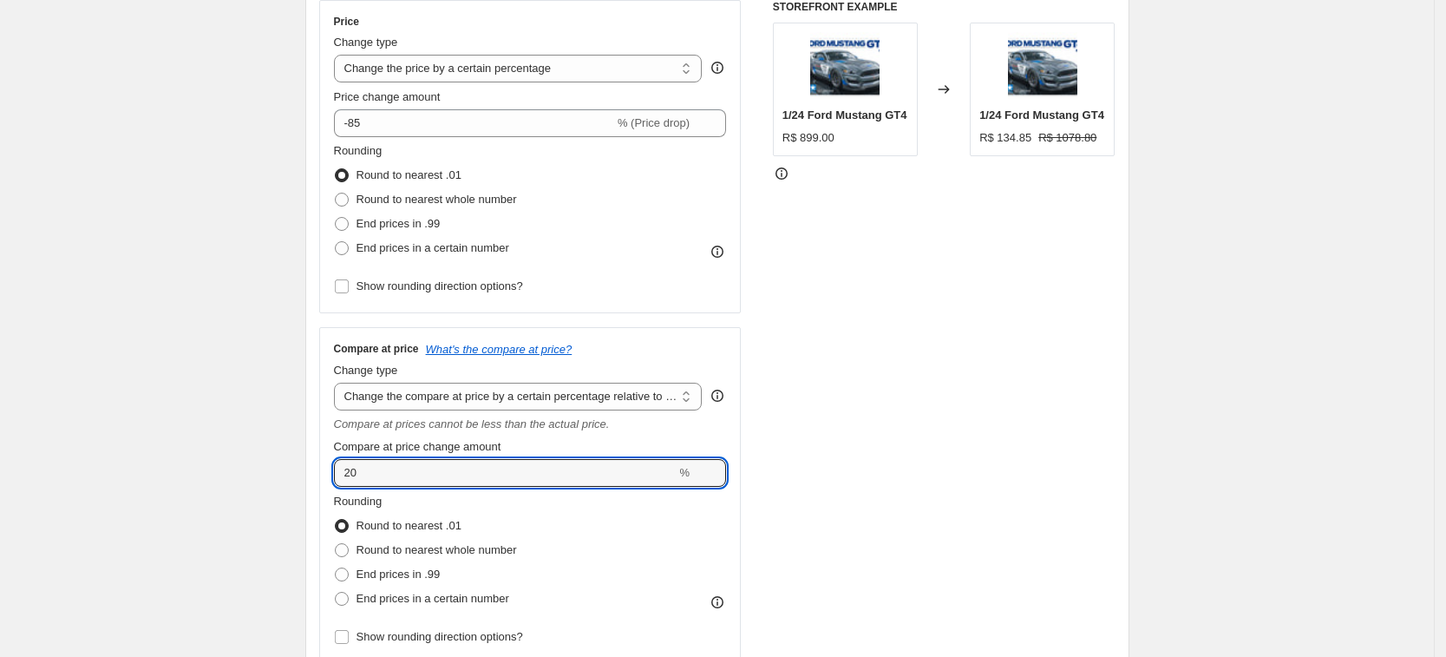
drag, startPoint x: 371, startPoint y: 471, endPoint x: 326, endPoint y: 475, distance: 44.4
click at [326, 475] on div "Compare at price What's the compare at price? Change type Change the compare at…" at bounding box center [530, 495] width 423 height 337
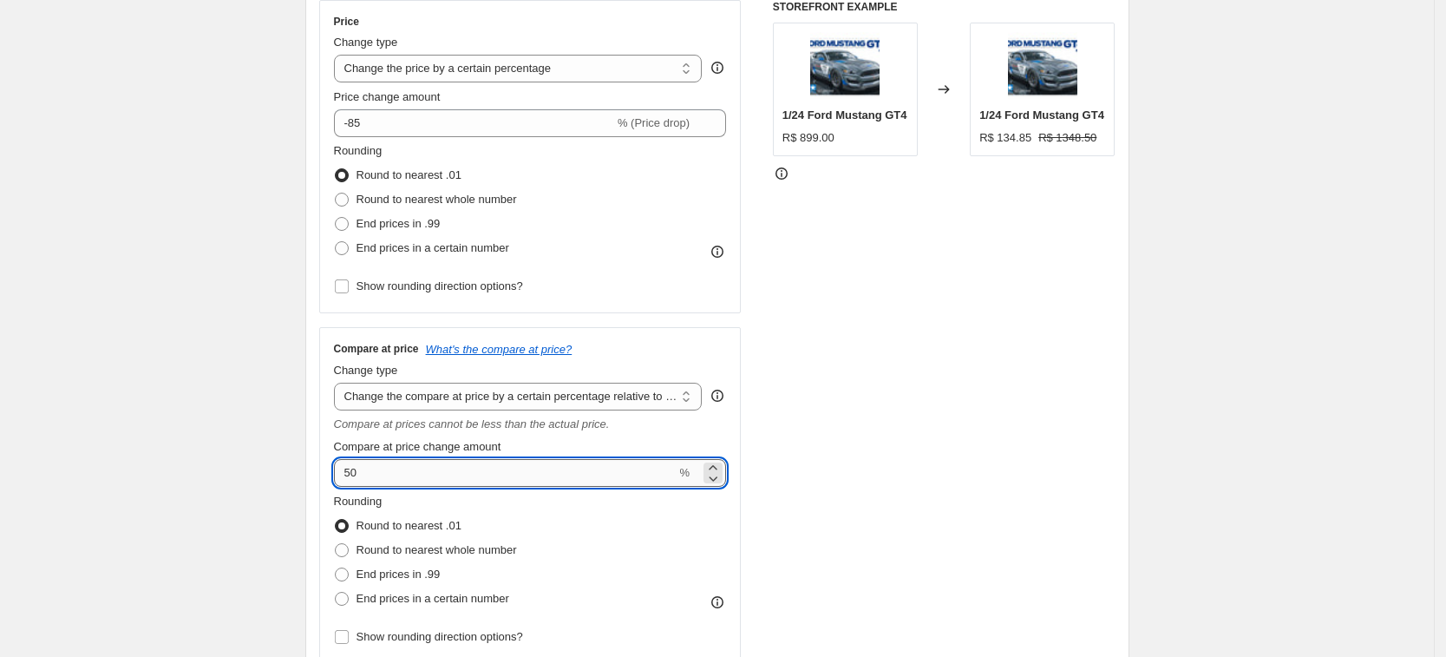
click at [487, 474] on input "50" at bounding box center [505, 473] width 343 height 28
click at [722, 468] on icon at bounding box center [713, 467] width 17 height 17
click at [850, 469] on div "STOREFRONT EXAMPLE 1/24 Ford Mustang GT4 R$ 899.00 Changed to 1/24 Ford Mustang…" at bounding box center [944, 332] width 343 height 664
click at [722, 482] on icon at bounding box center [713, 477] width 17 height 17
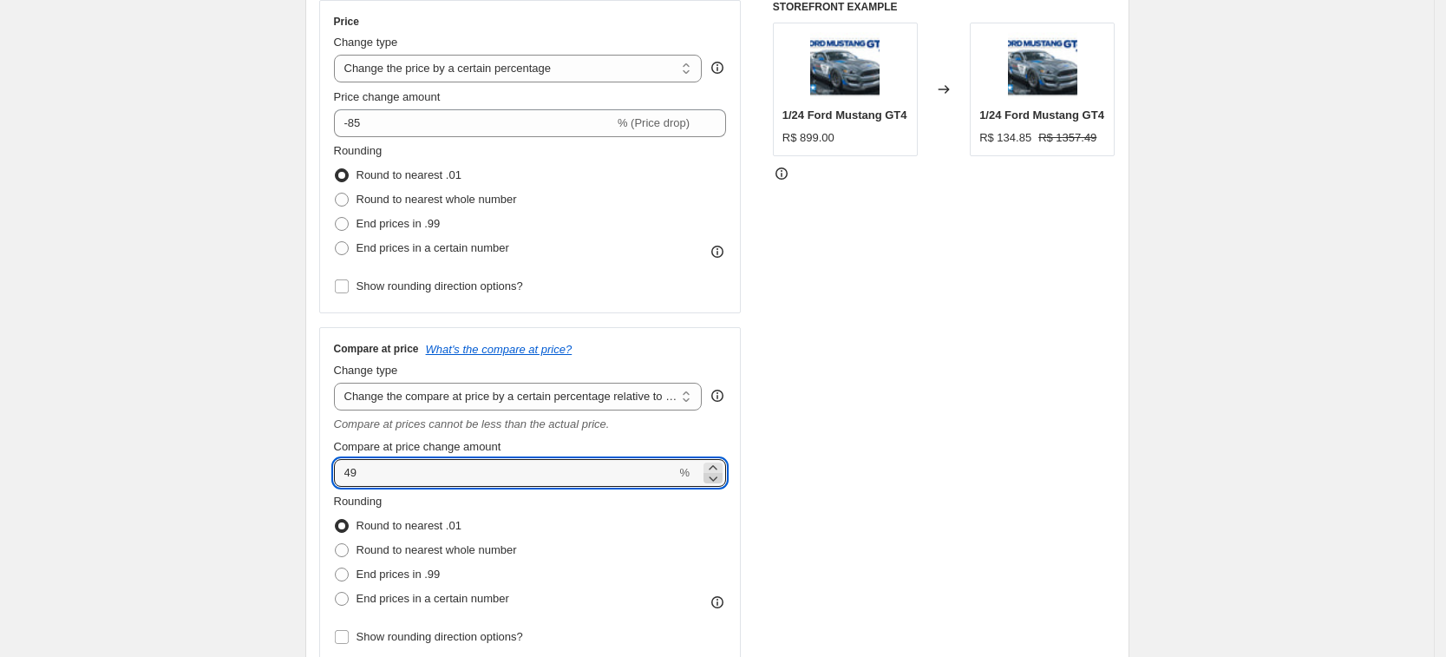
click at [722, 482] on icon at bounding box center [713, 477] width 17 height 17
drag, startPoint x: 722, startPoint y: 482, endPoint x: 698, endPoint y: 480, distance: 23.6
click at [704, 481] on div "47 %" at bounding box center [530, 473] width 393 height 28
drag, startPoint x: 429, startPoint y: 479, endPoint x: 328, endPoint y: 470, distance: 101.0
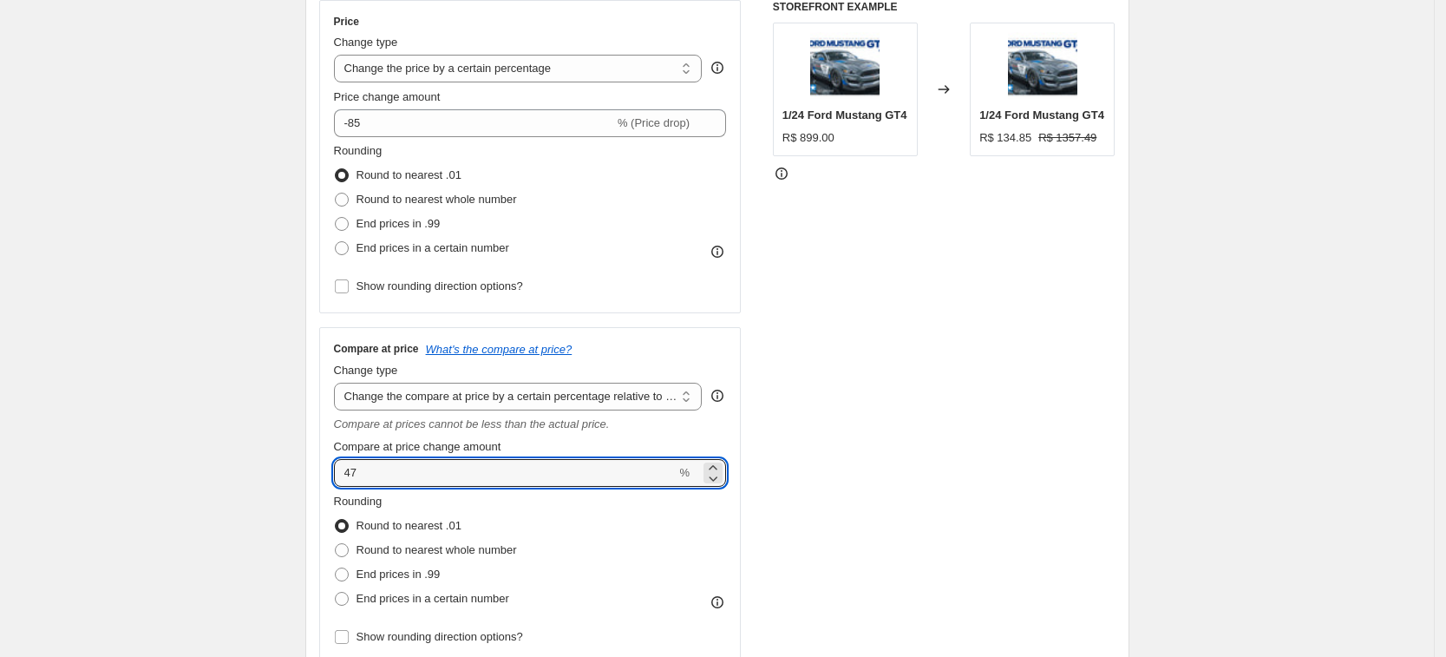
click at [328, 470] on div "Compare at price What's the compare at price? Change type Change the compare at…" at bounding box center [530, 495] width 423 height 337
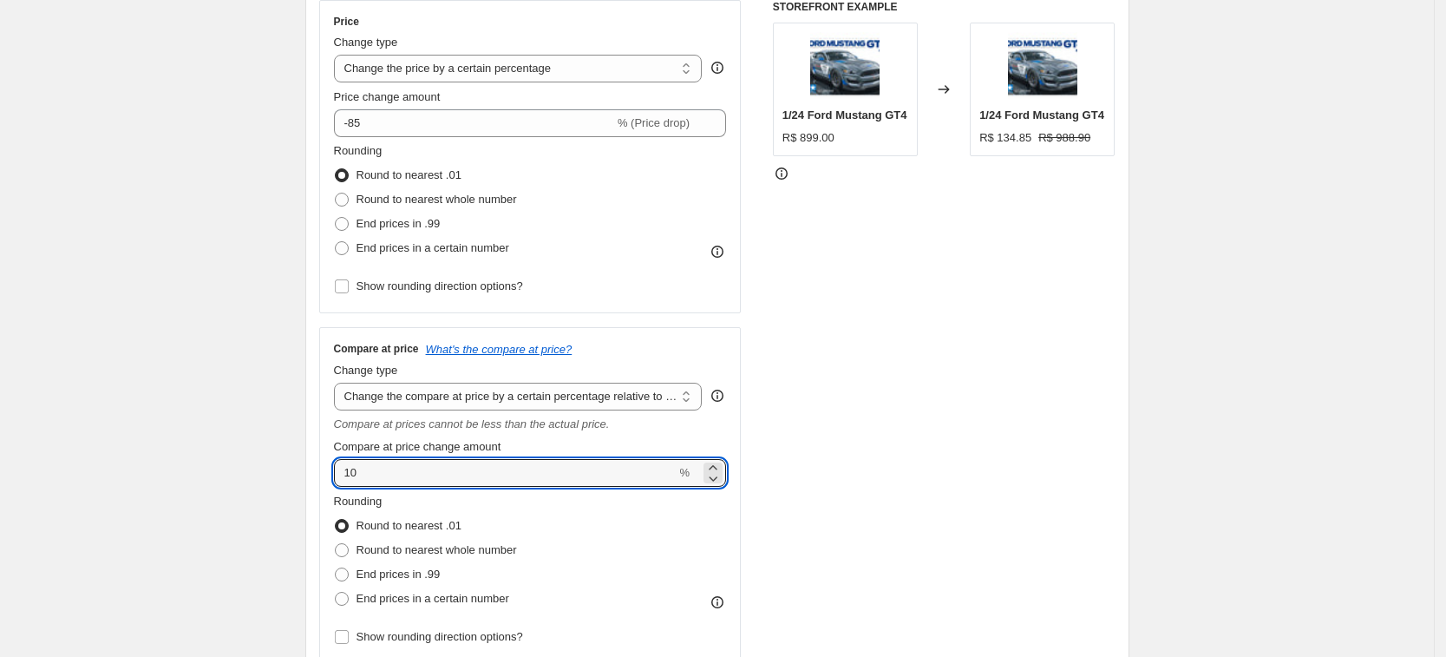
drag, startPoint x: 396, startPoint y: 471, endPoint x: 328, endPoint y: 447, distance: 71.9
click at [336, 468] on div "Compare at price What's the compare at price? Change type Change the compare at…" at bounding box center [530, 495] width 423 height 337
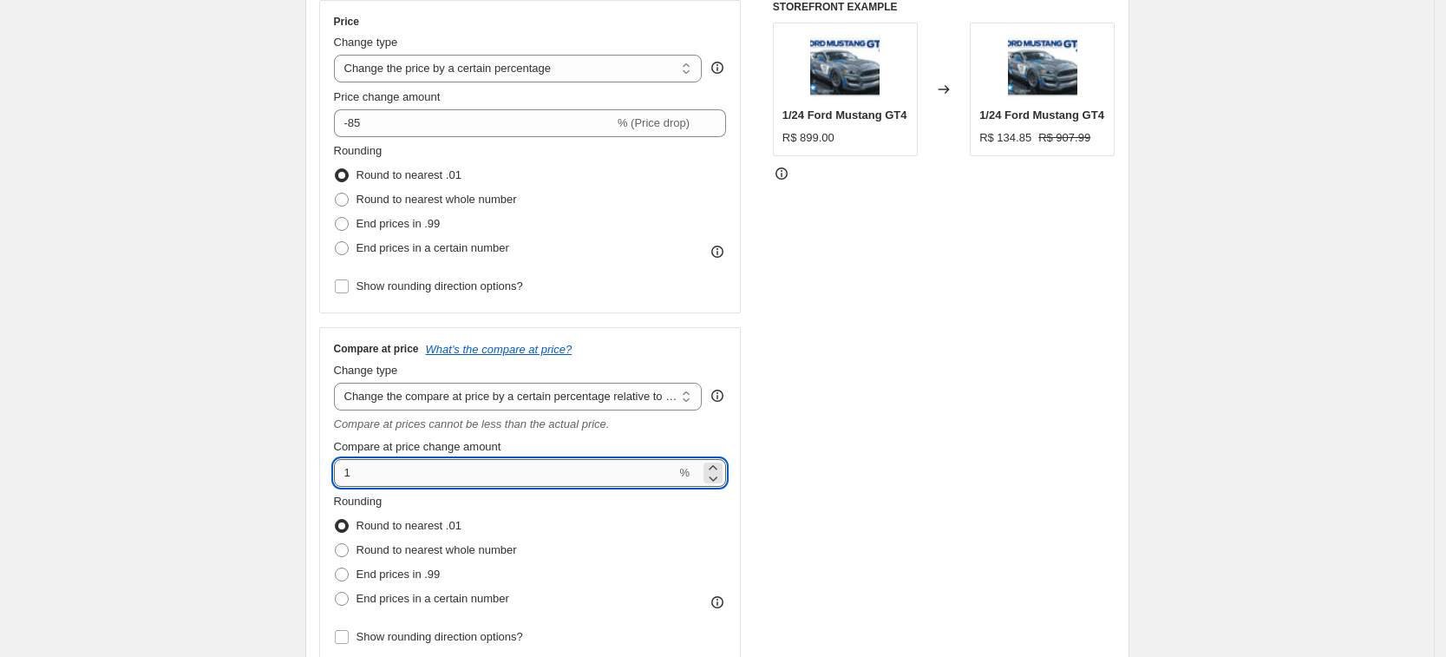
click at [523, 469] on input "1" at bounding box center [505, 473] width 343 height 28
click at [347, 474] on input "1" at bounding box center [505, 473] width 343 height 28
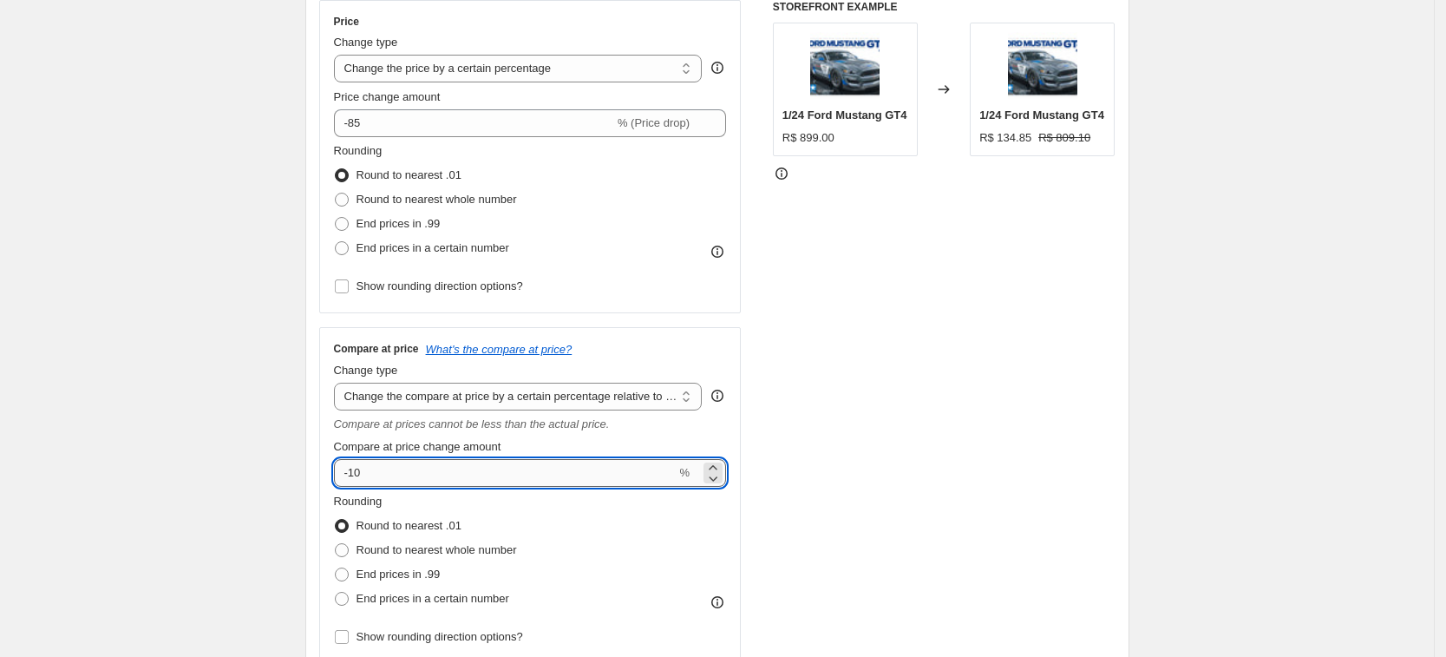
drag, startPoint x: 380, startPoint y: 472, endPoint x: 357, endPoint y: 476, distance: 23.8
click at [357, 476] on input "-10" at bounding box center [505, 473] width 343 height 28
drag, startPoint x: 394, startPoint y: 474, endPoint x: 355, endPoint y: 479, distance: 39.4
click at [355, 479] on input "-300" at bounding box center [505, 473] width 343 height 28
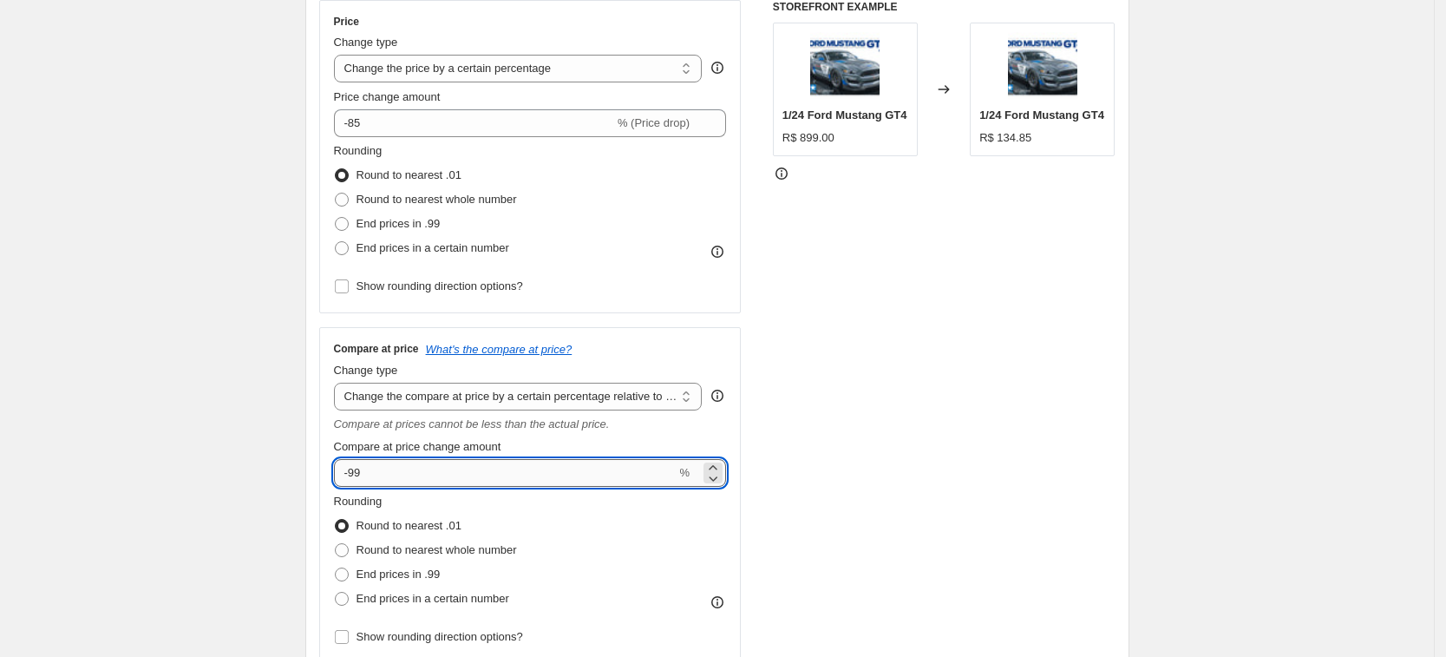
drag, startPoint x: 378, startPoint y: 469, endPoint x: 356, endPoint y: 476, distance: 23.9
click at [356, 476] on input "-99" at bounding box center [505, 473] width 343 height 28
type input "-40"
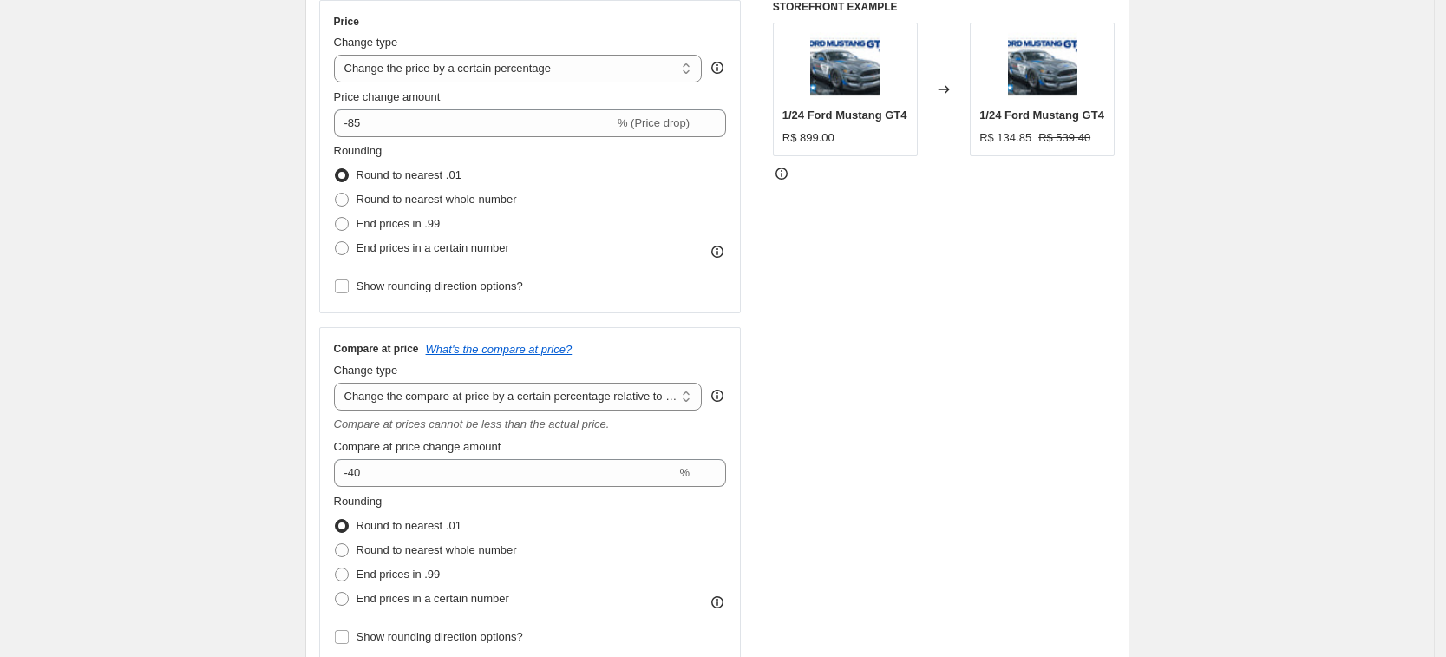
click at [303, 457] on div "Step 1. Optionally give your price [MEDICAL_DATA] a title (eg "March 30% off sa…" at bounding box center [711, 646] width 838 height 1826
click at [348, 227] on span at bounding box center [342, 224] width 14 height 14
click at [336, 218] on input "End prices in .99" at bounding box center [335, 217] width 1 height 1
radio input "true"
click at [349, 245] on span at bounding box center [342, 248] width 14 height 14
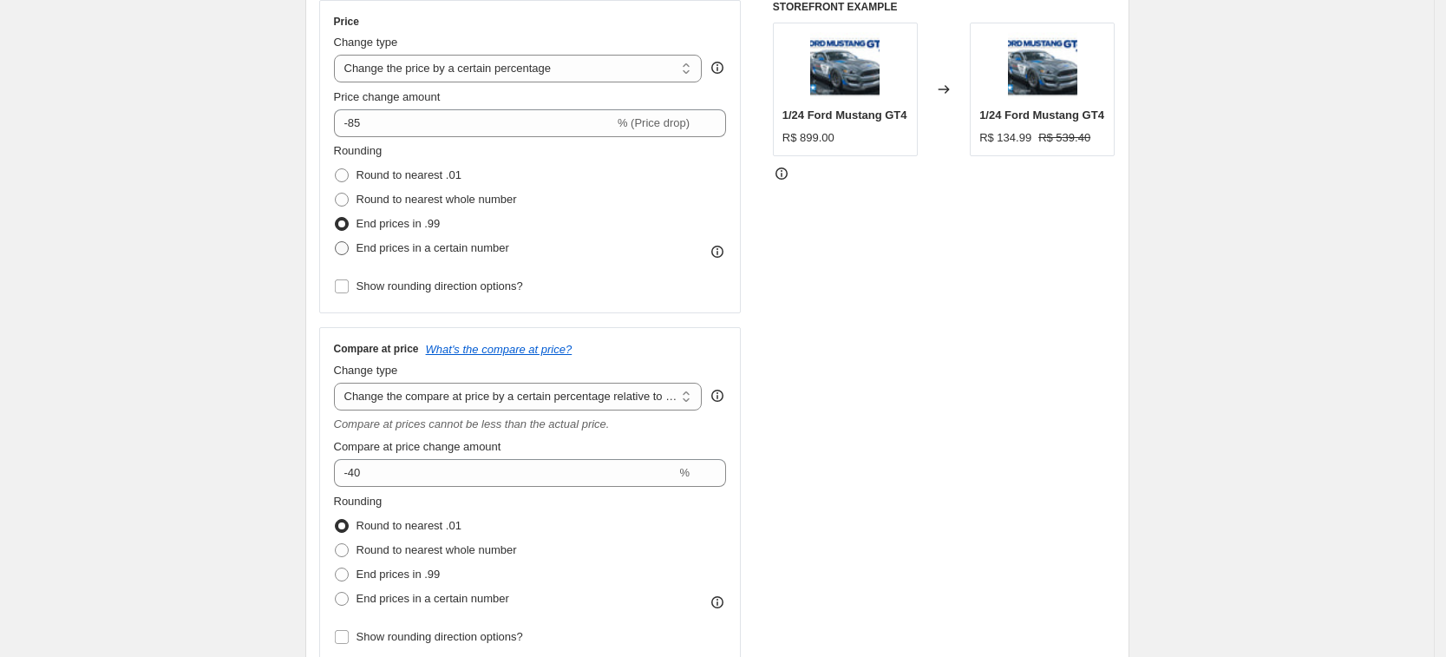
click at [336, 242] on input "End prices in a certain number" at bounding box center [335, 241] width 1 height 1
radio input "true"
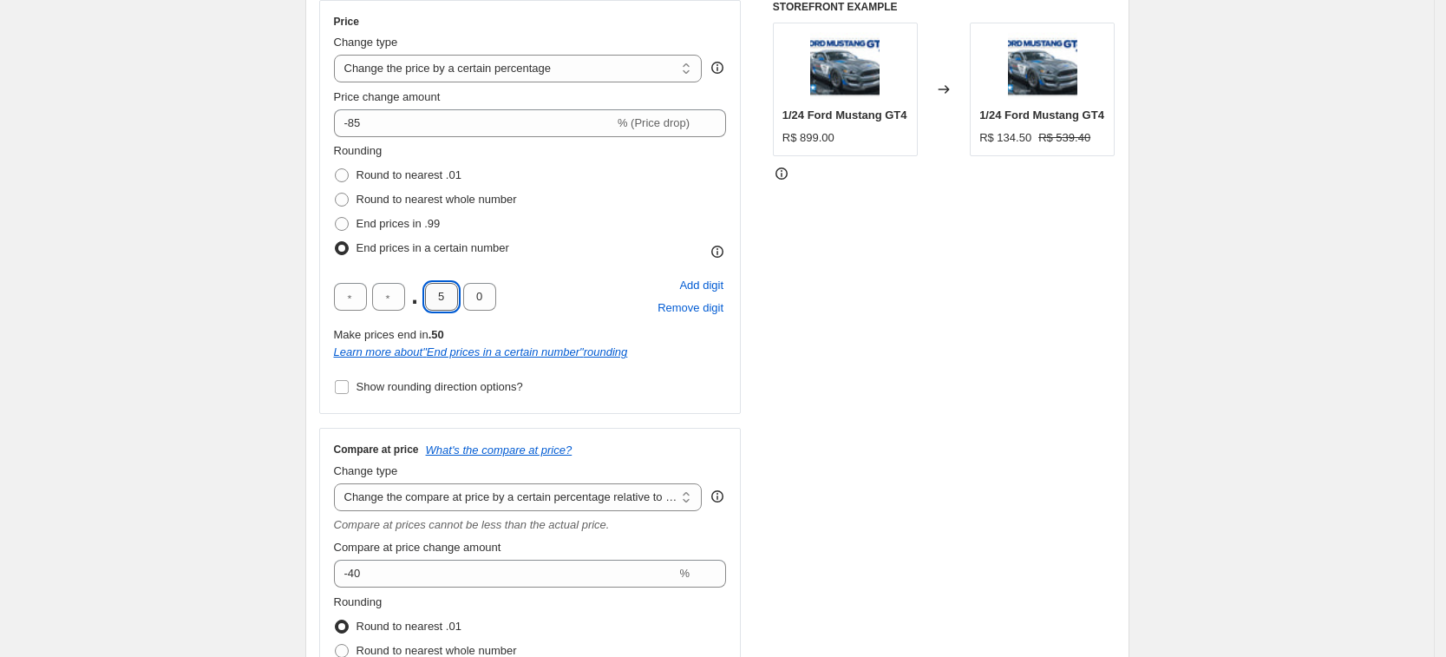
drag, startPoint x: 447, startPoint y: 290, endPoint x: 430, endPoint y: 291, distance: 17.4
click at [432, 295] on input "5" at bounding box center [441, 297] width 33 height 28
type input "9"
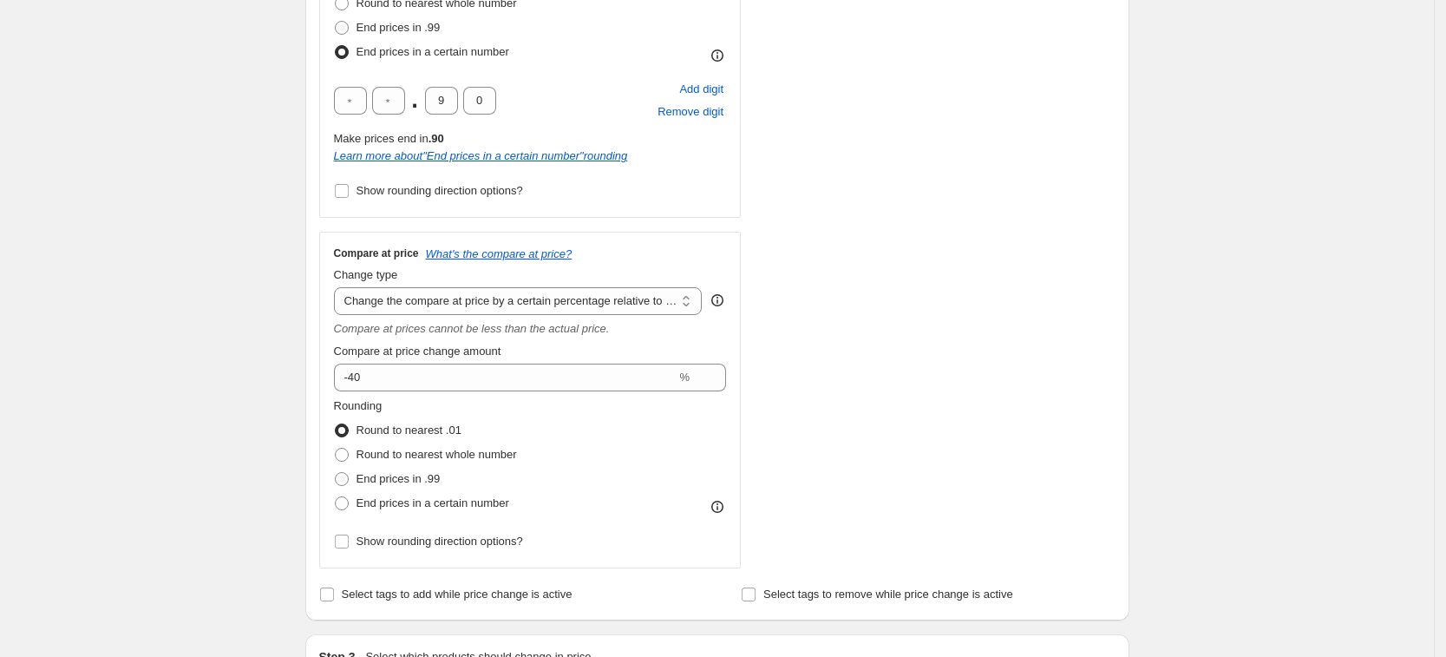
scroll to position [536, 0]
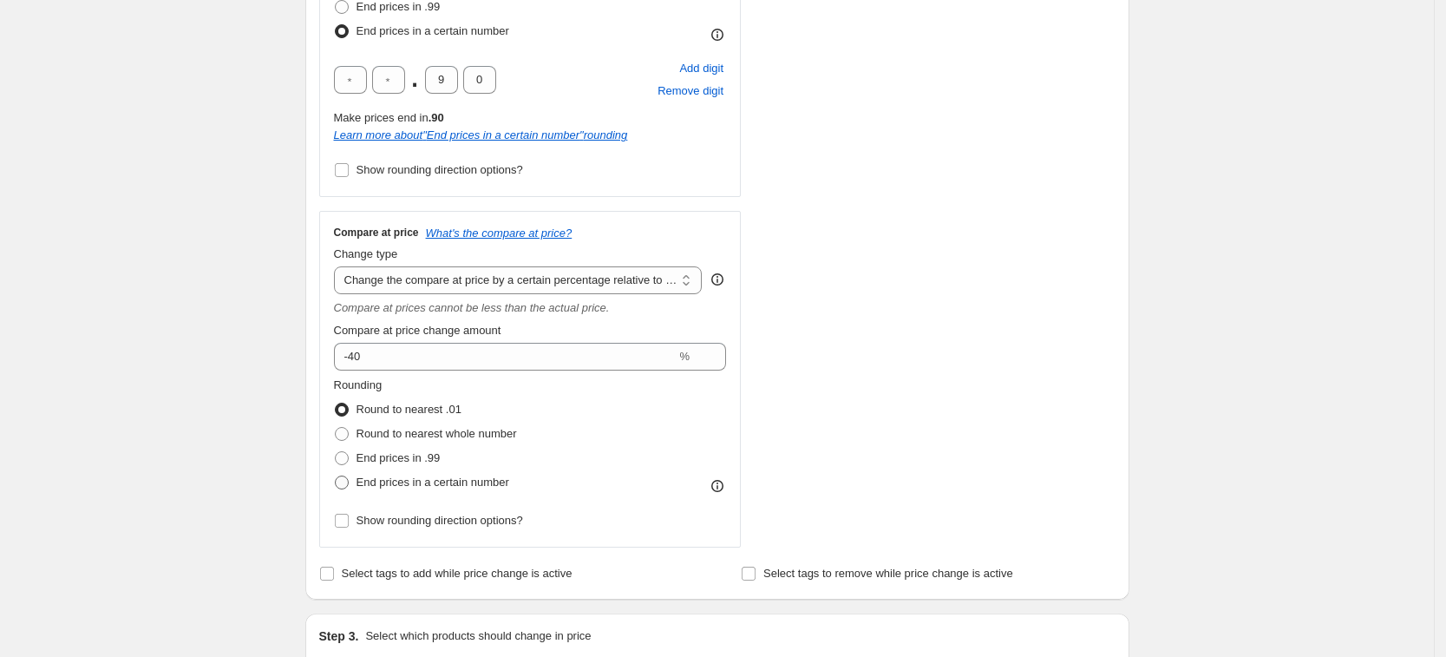
click at [397, 475] on span "End prices in a certain number" at bounding box center [433, 481] width 153 height 13
click at [336, 475] on input "End prices in a certain number" at bounding box center [335, 475] width 1 height 1
radio input "true"
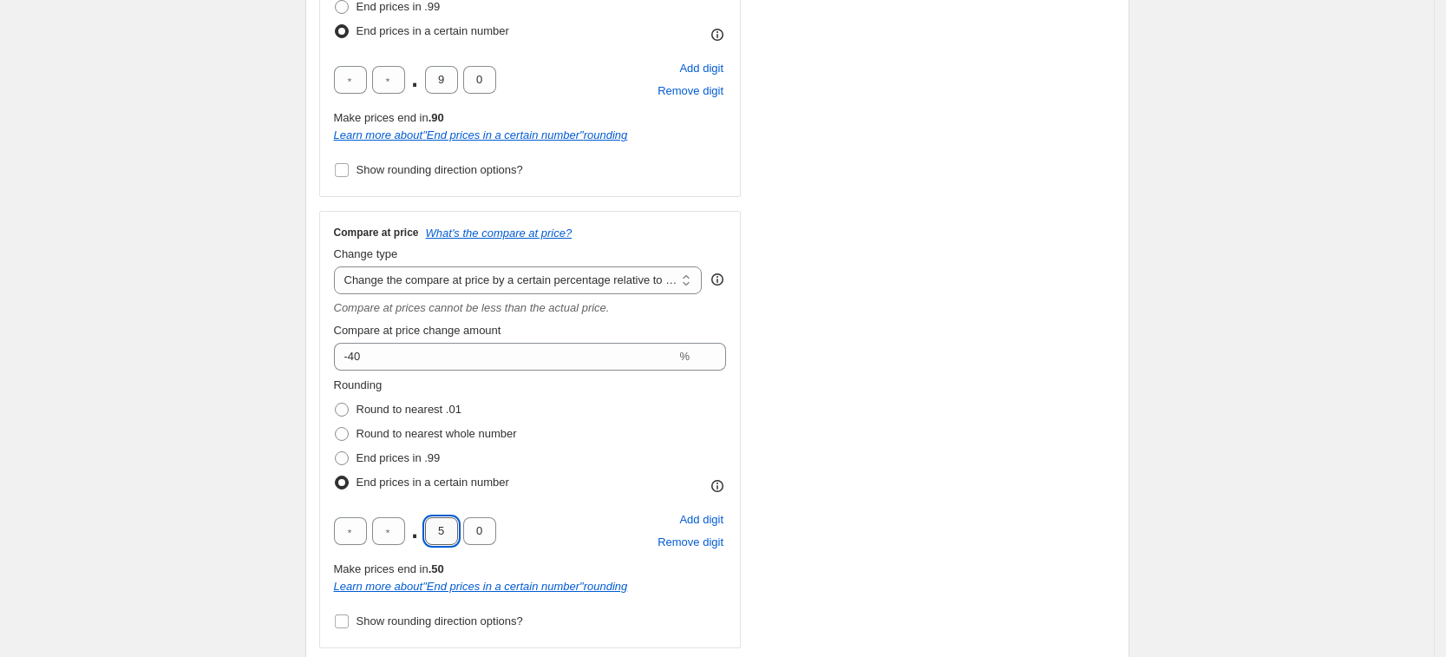
drag, startPoint x: 445, startPoint y: 524, endPoint x: 429, endPoint y: 521, distance: 16.7
click at [429, 521] on input "5" at bounding box center [441, 531] width 33 height 28
type input "9"
click at [276, 396] on div "Create new price [MEDICAL_DATA]. This page is ready Create new price [MEDICAL_D…" at bounding box center [717, 557] width 1434 height 2186
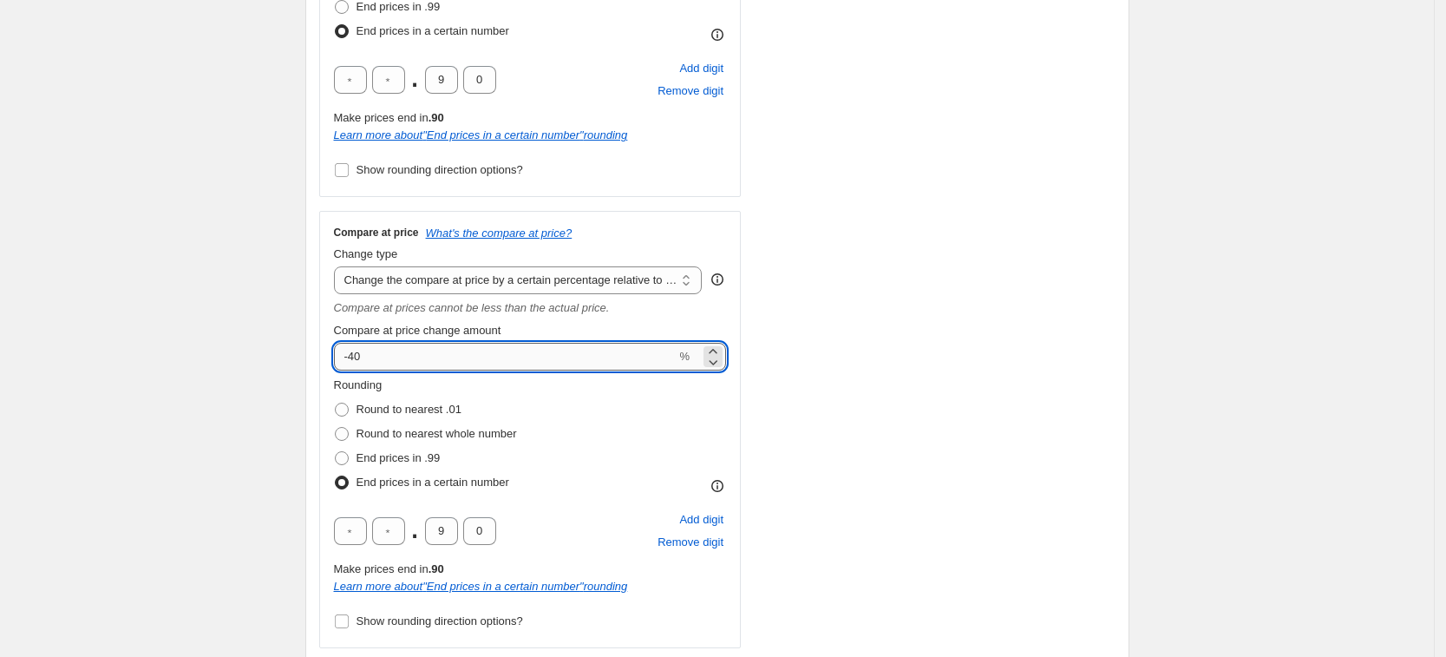
click at [361, 357] on input "-40" at bounding box center [505, 357] width 343 height 28
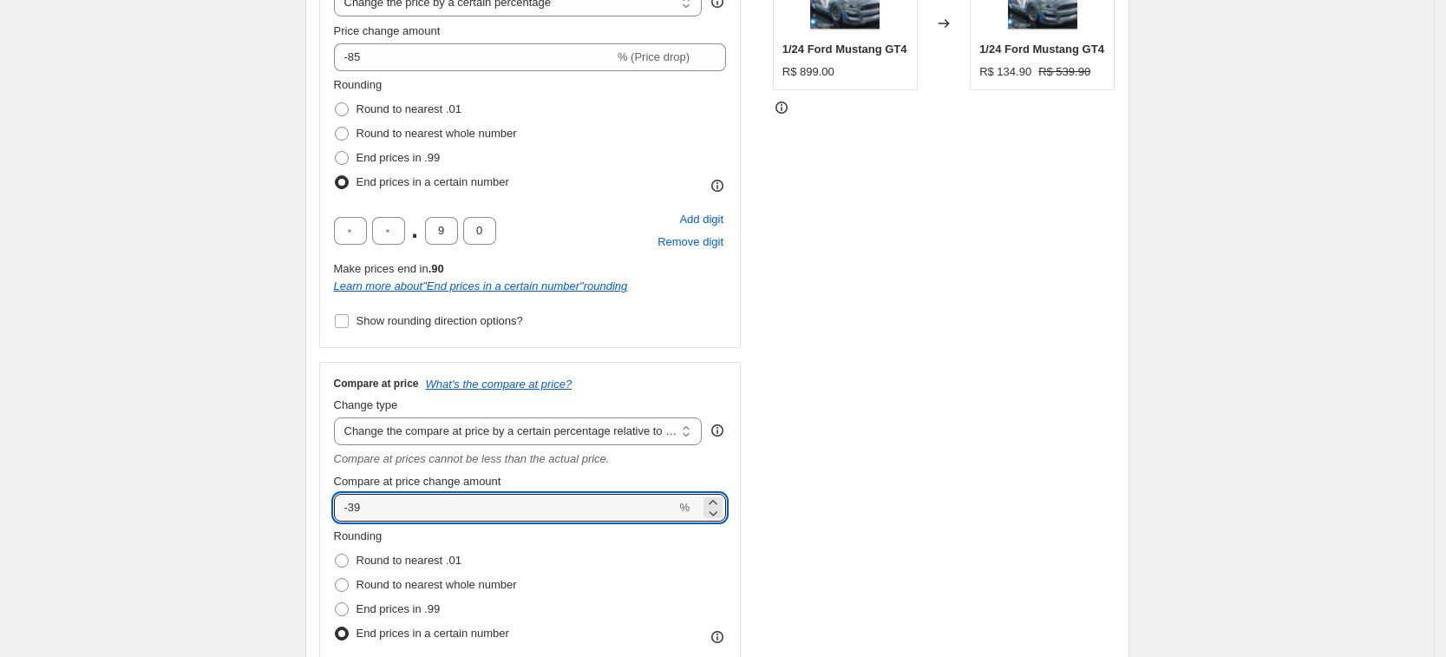
scroll to position [319, 0]
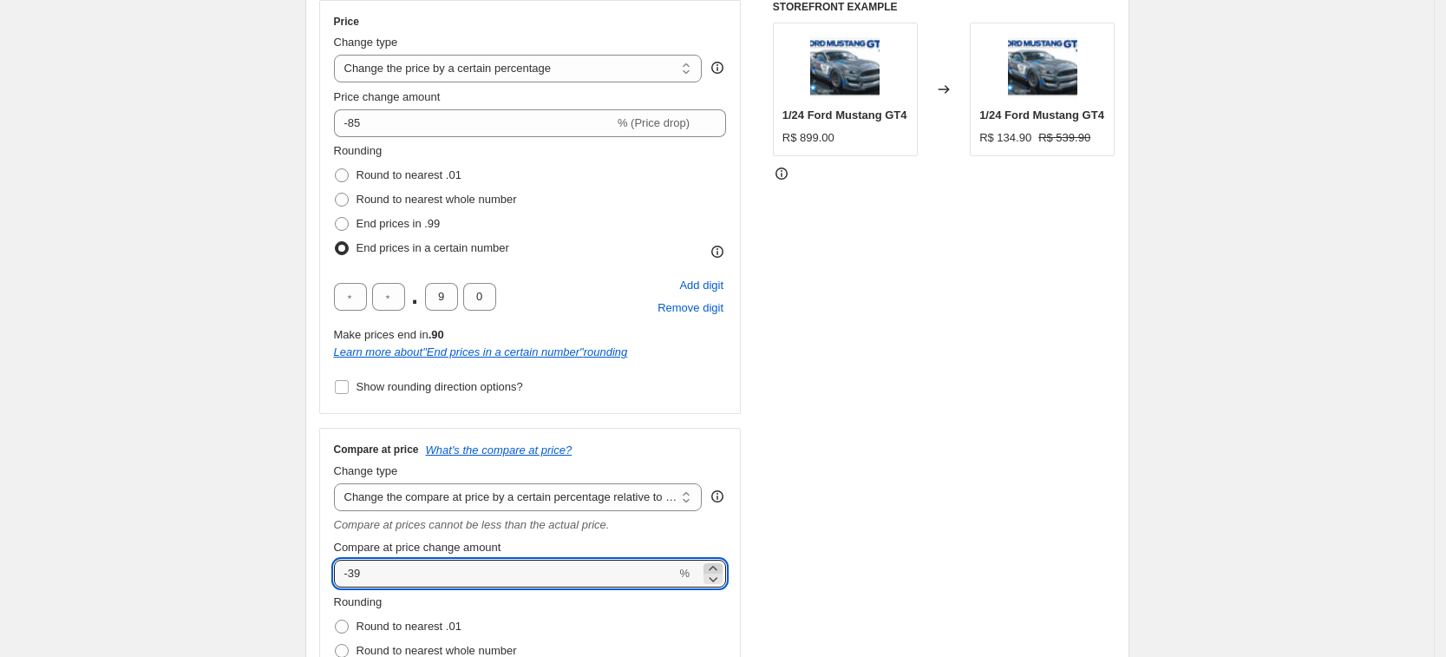
click at [722, 561] on icon at bounding box center [713, 568] width 17 height 17
click at [721, 583] on icon at bounding box center [713, 578] width 17 height 17
click at [721, 582] on icon at bounding box center [713, 578] width 17 height 17
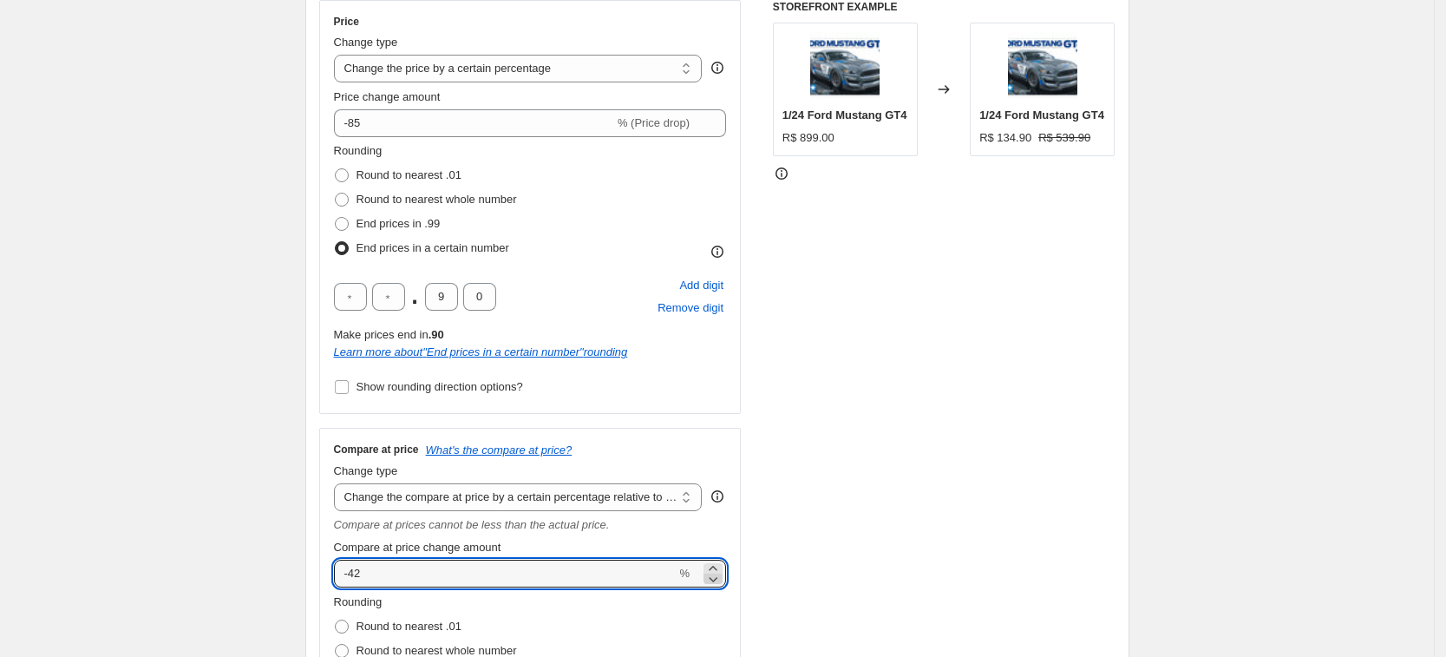
click at [721, 582] on icon at bounding box center [713, 578] width 17 height 17
click at [849, 546] on div "STOREFRONT EXAMPLE 1/24 Ford Mustang GT4 R$ 899.00 Changed to 1/24 Ford Mustang…" at bounding box center [944, 432] width 343 height 865
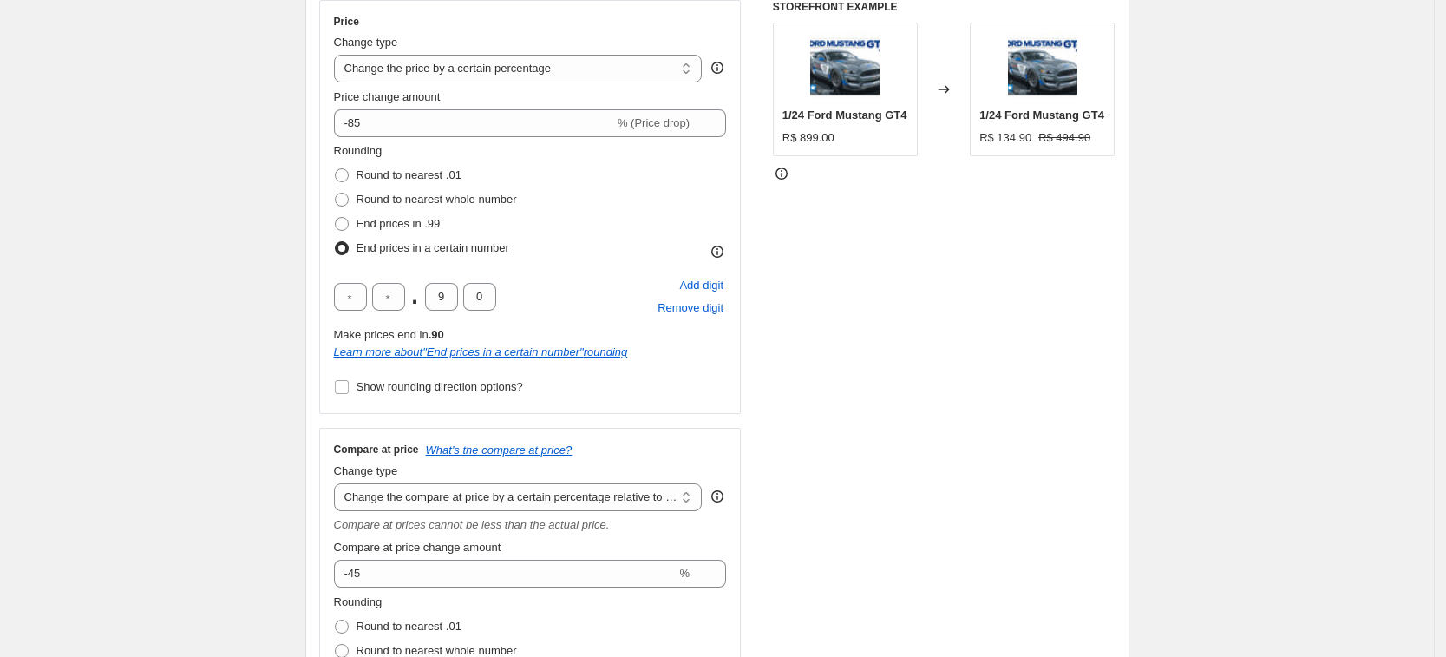
click at [849, 544] on div "STOREFRONT EXAMPLE 1/24 Ford Mustang GT4 R$ 899.00 Changed to 1/24 Ford Mustang…" at bounding box center [944, 432] width 343 height 865
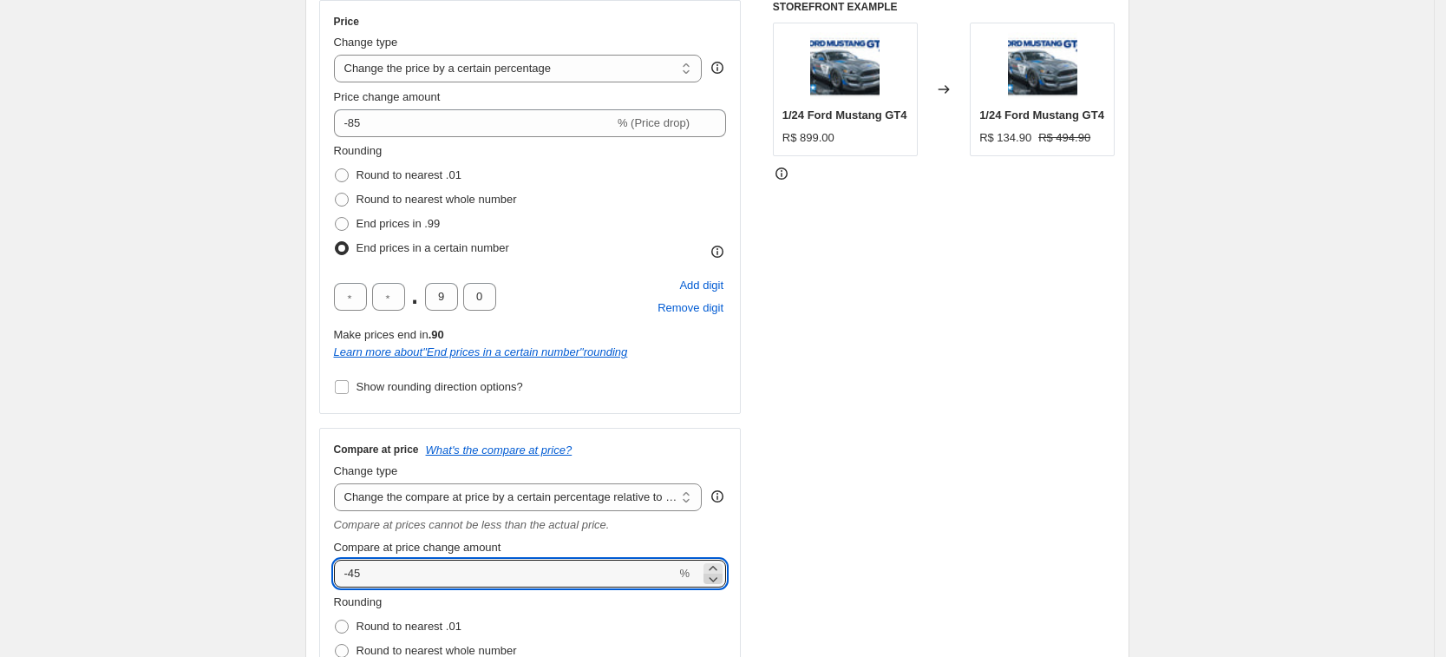
click at [722, 580] on icon at bounding box center [713, 578] width 17 height 17
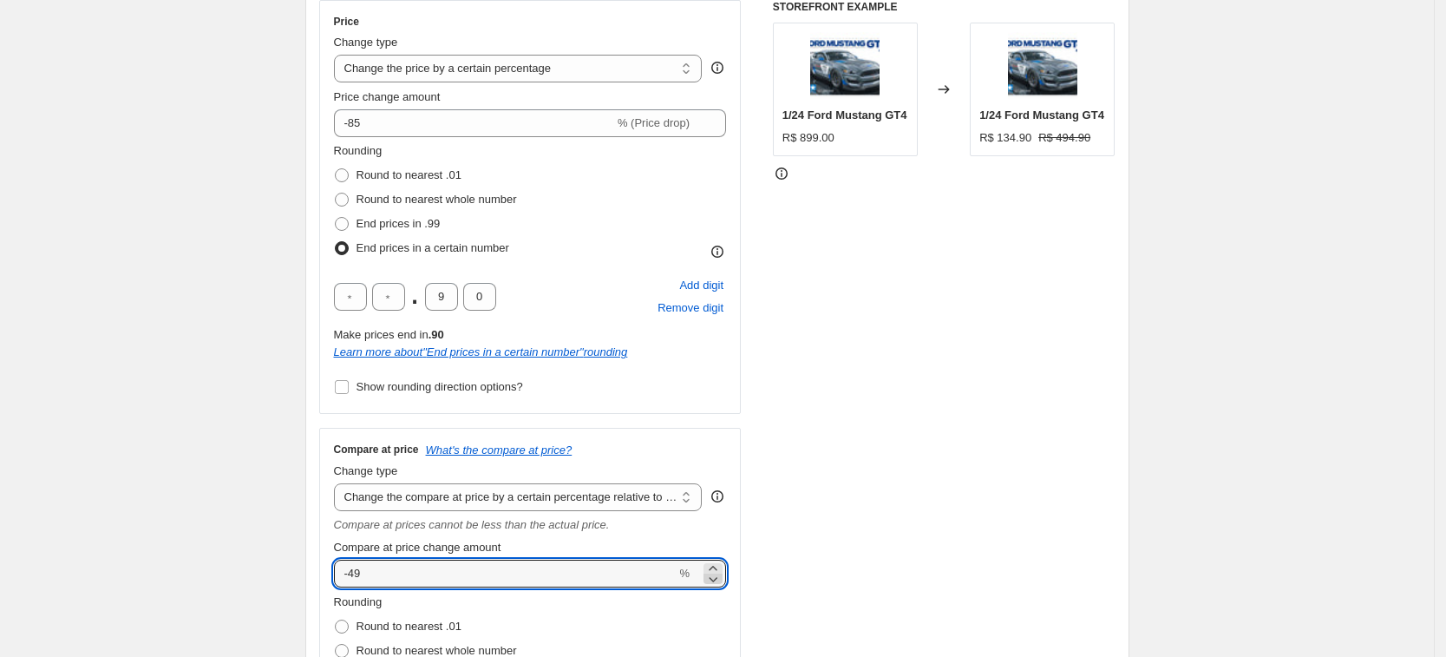
type input "-50"
click at [874, 469] on div "STOREFRONT EXAMPLE 1/24 Ford Mustang GT4 R$ 899.00 Changed to 1/24 Ford Mustang…" at bounding box center [944, 432] width 343 height 865
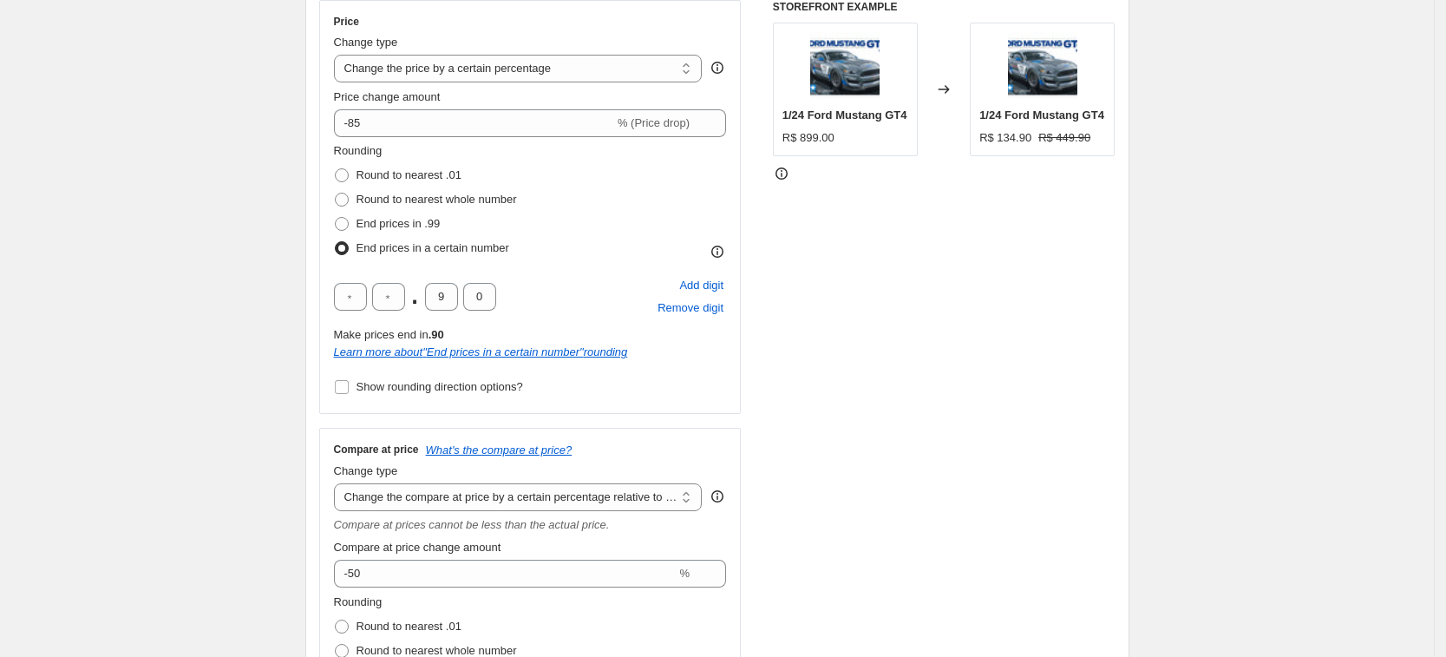
click at [884, 302] on div "STOREFRONT EXAMPLE 1/24 Ford Mustang GT4 R$ 899.00 Changed to 1/24 Ford Mustang…" at bounding box center [944, 432] width 343 height 865
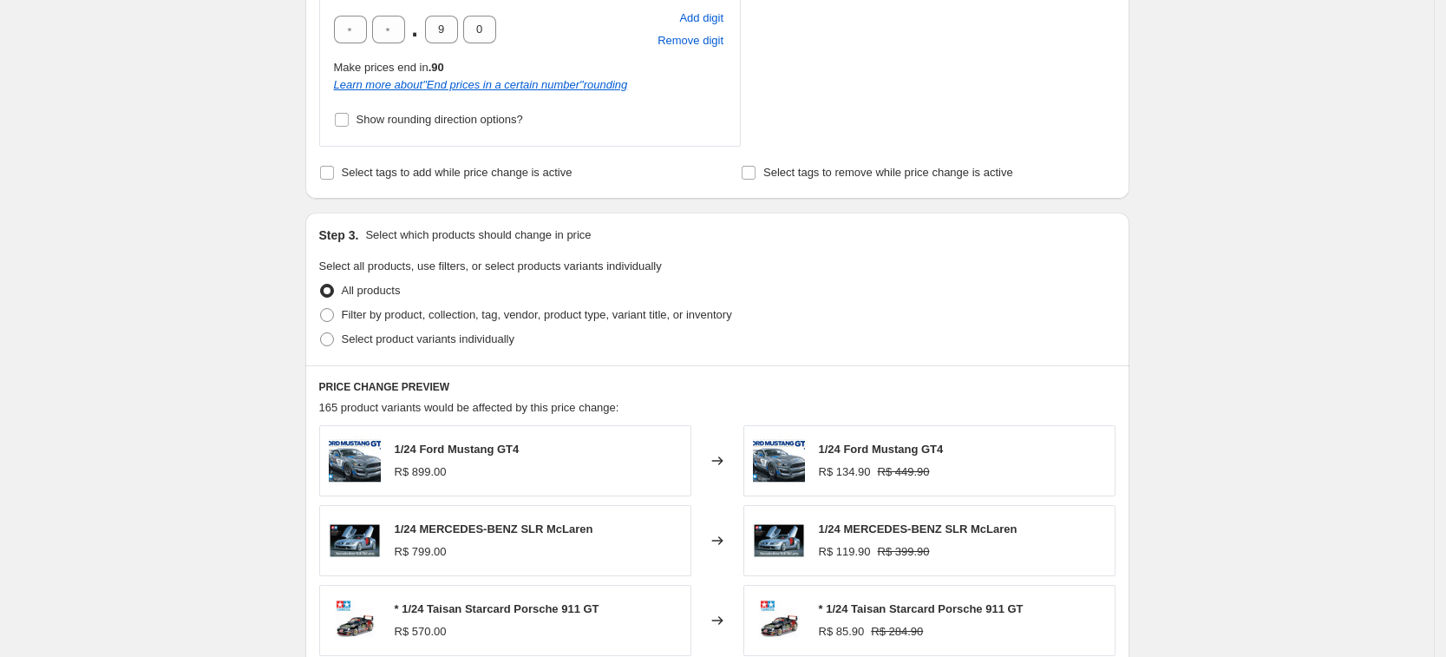
scroll to position [970, 0]
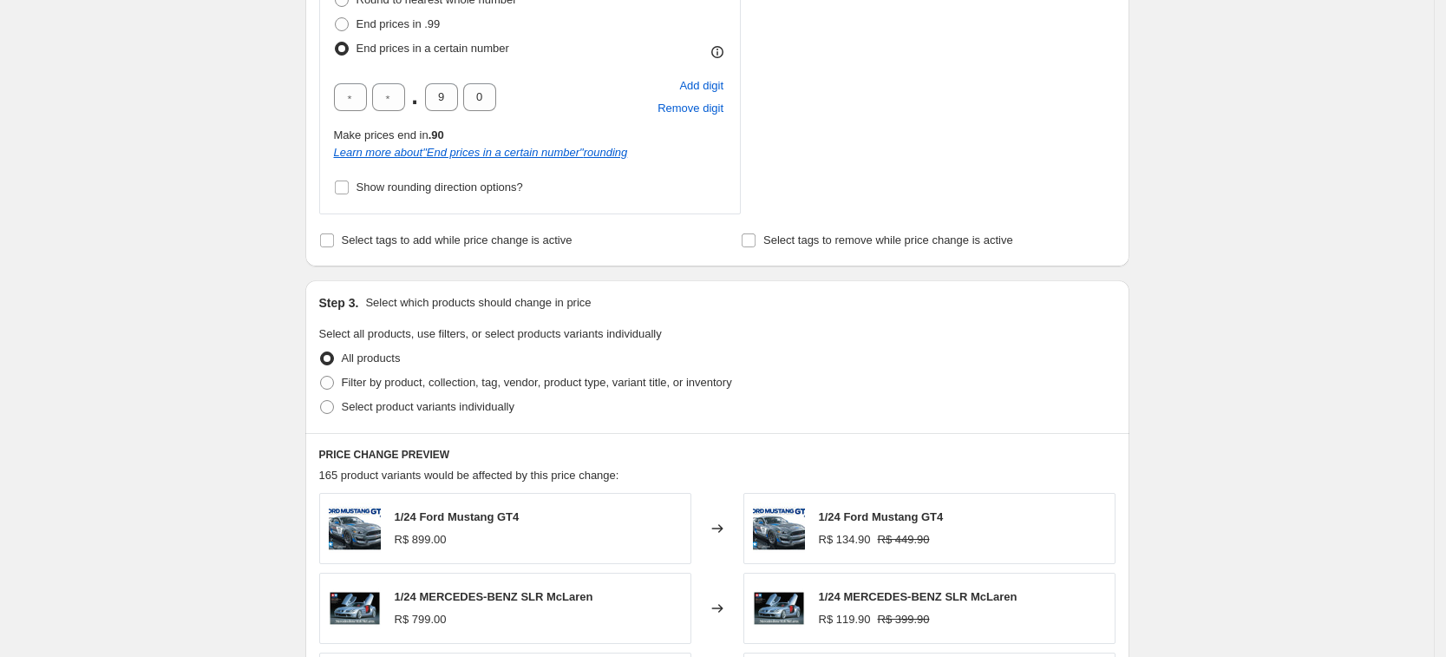
click at [1215, 266] on div "Create new price [MEDICAL_DATA]. This page is ready Create new price [MEDICAL_D…" at bounding box center [717, 123] width 1434 height 2186
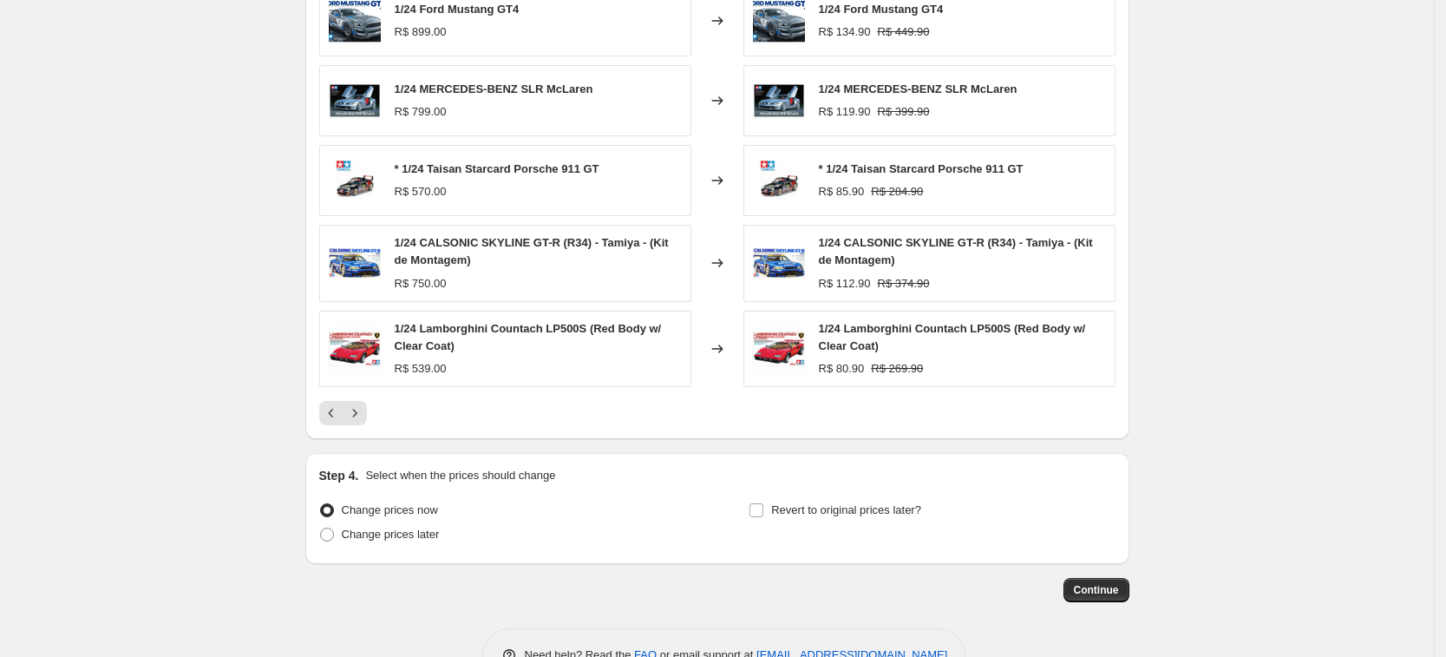
scroll to position [1530, 0]
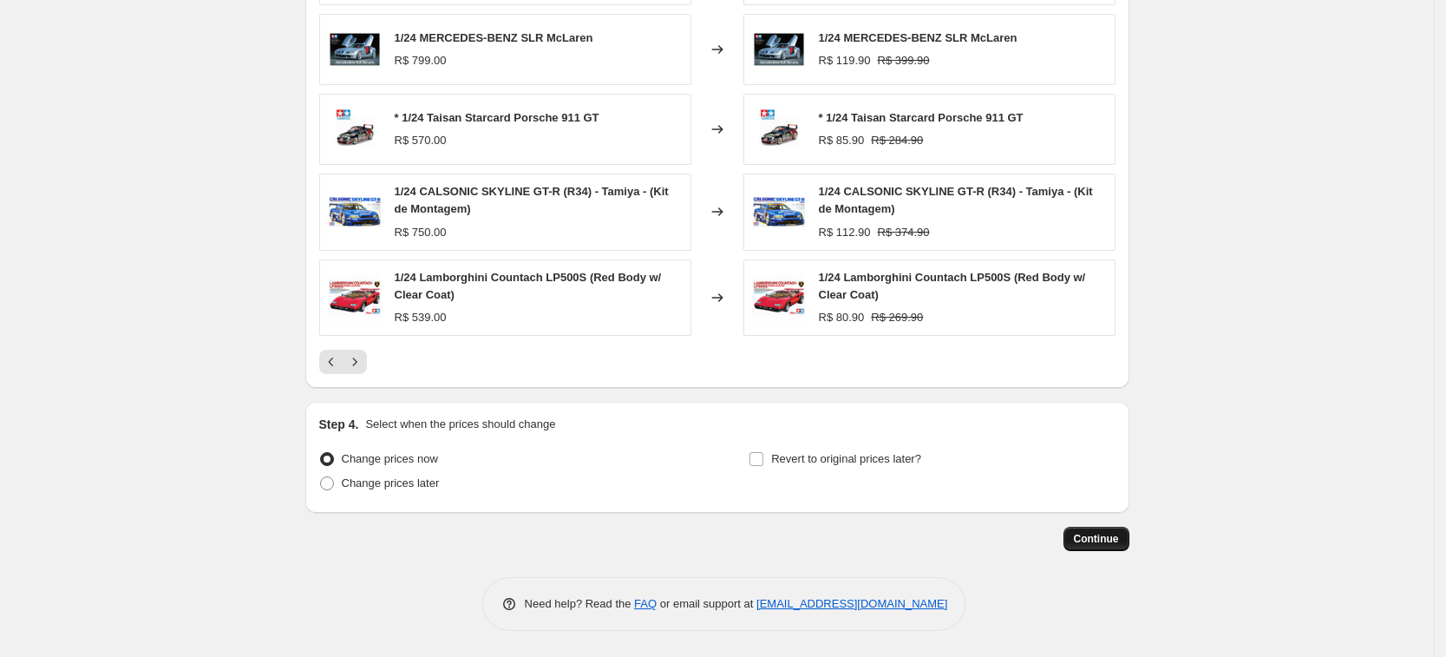
click at [1104, 536] on span "Continue" at bounding box center [1096, 539] width 45 height 14
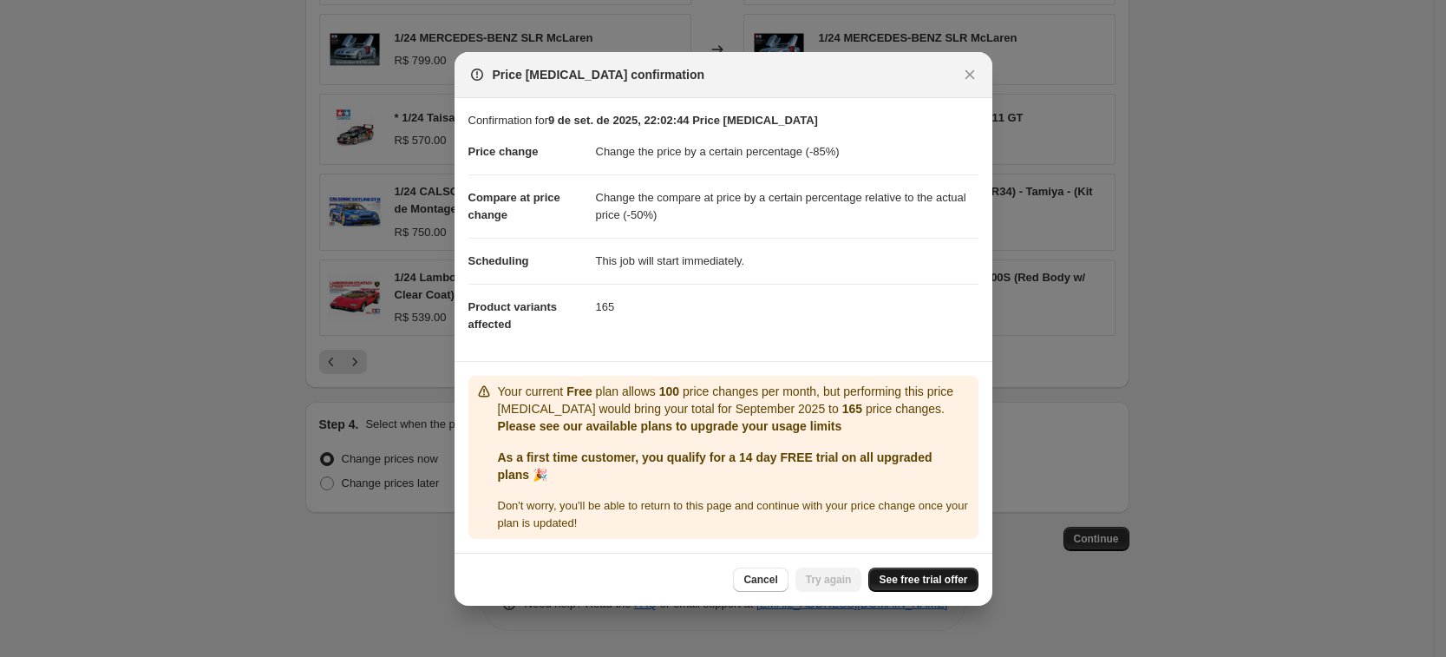
click at [918, 576] on span "See free trial offer" at bounding box center [923, 580] width 89 height 14
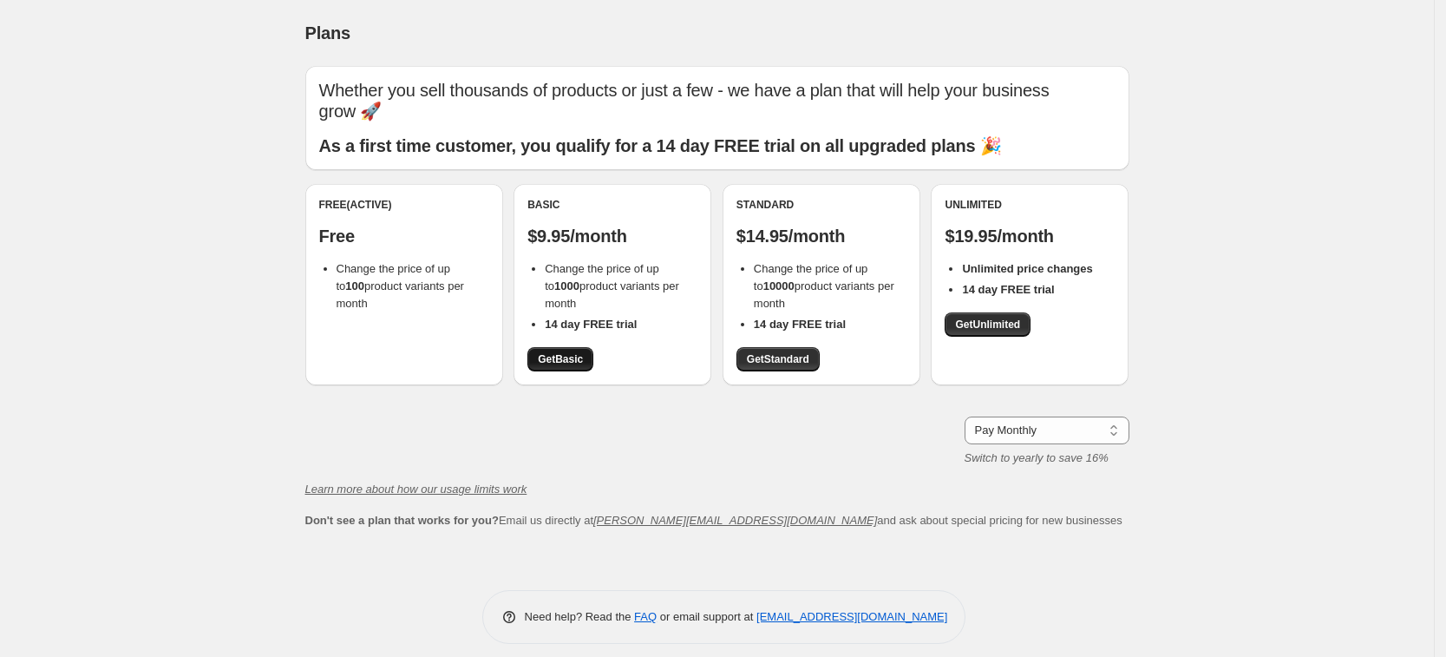
click at [569, 351] on link "Get Basic" at bounding box center [561, 359] width 66 height 24
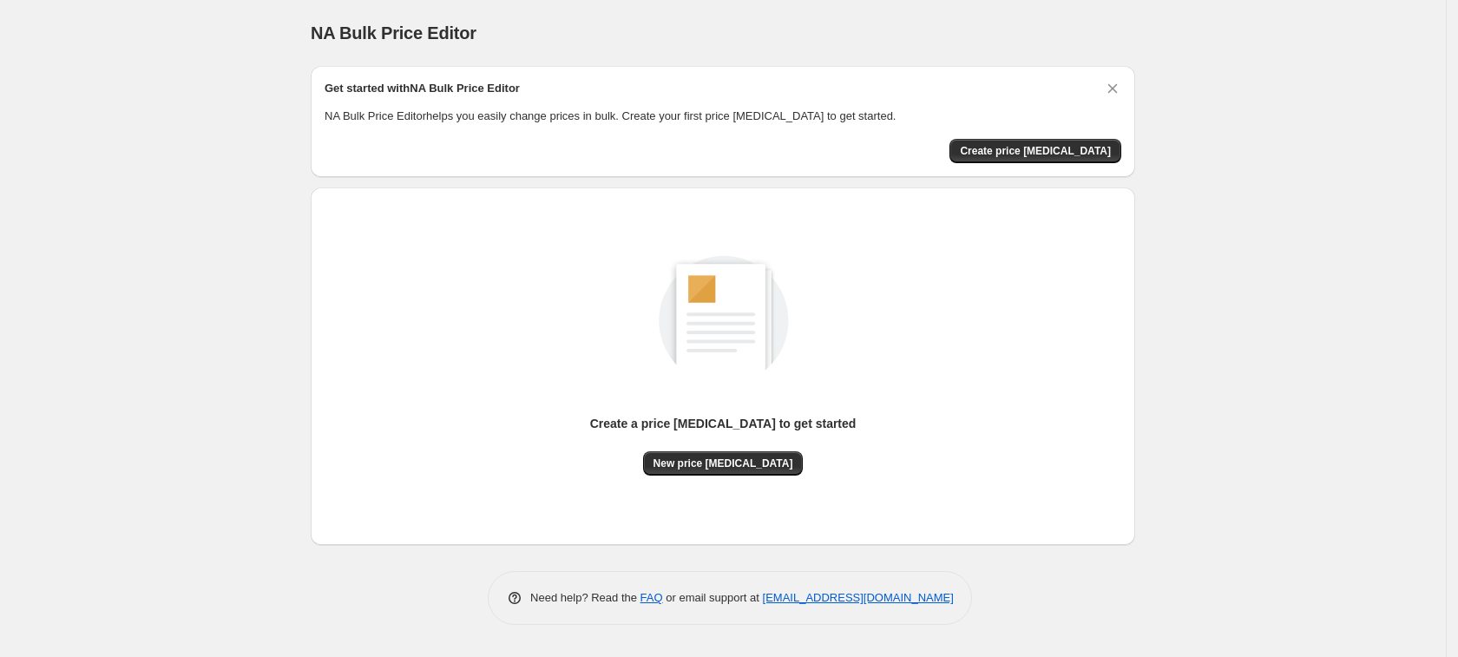
click at [971, 285] on div "Create a price change job to get started New price change job" at bounding box center [723, 347] width 797 height 257
click at [1049, 144] on span "Create price [MEDICAL_DATA]" at bounding box center [1035, 151] width 151 height 14
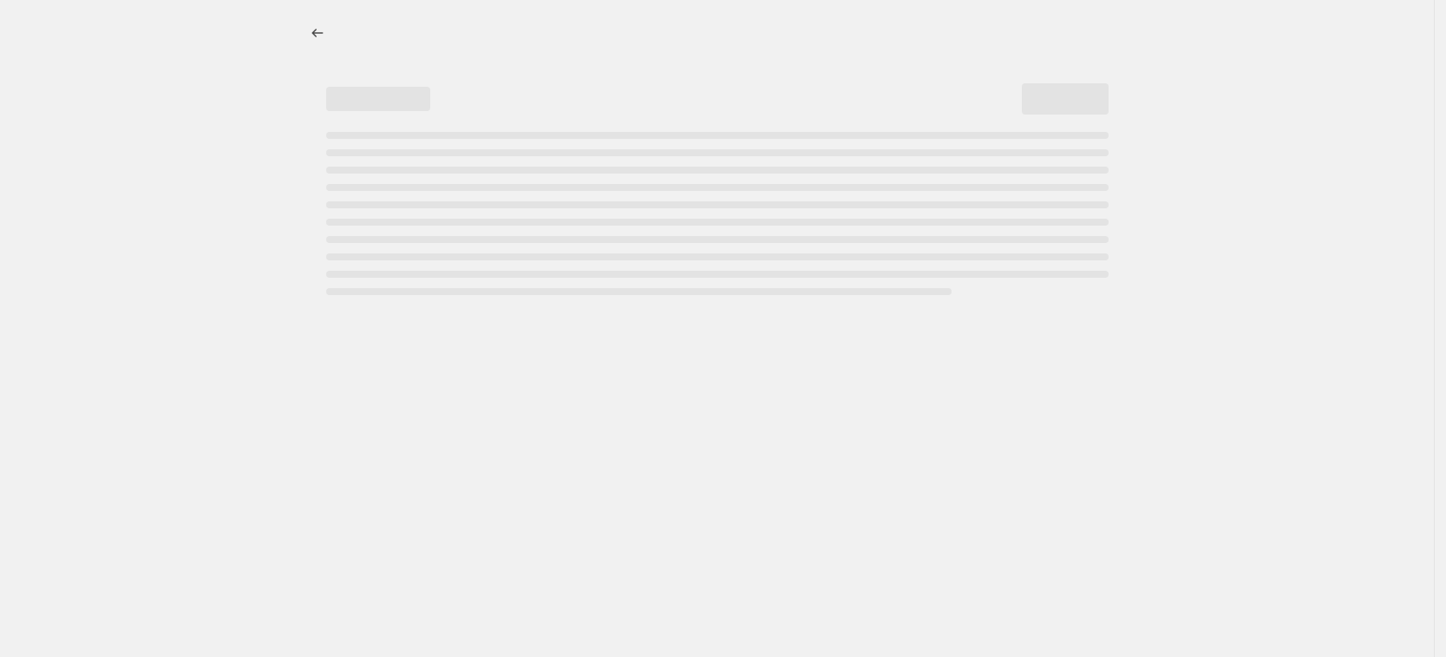
select select "percentage"
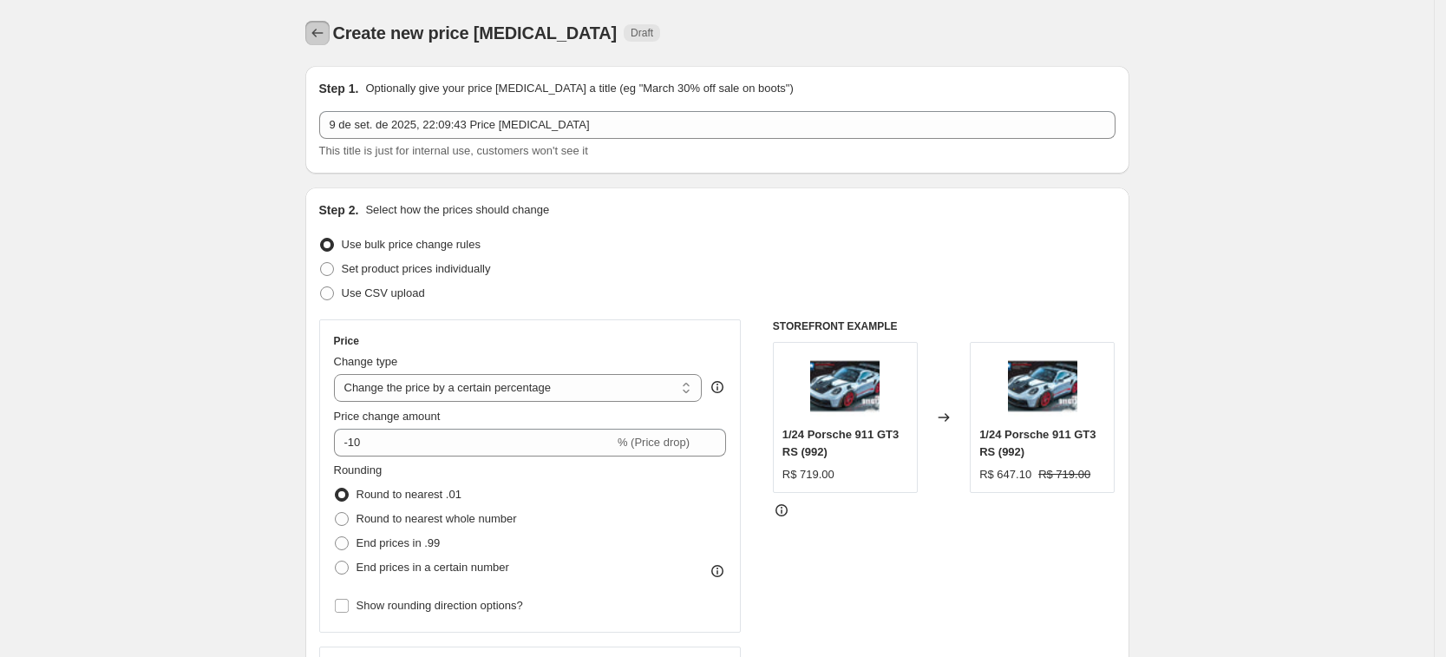
click at [318, 35] on icon "Price change jobs" at bounding box center [317, 32] width 17 height 17
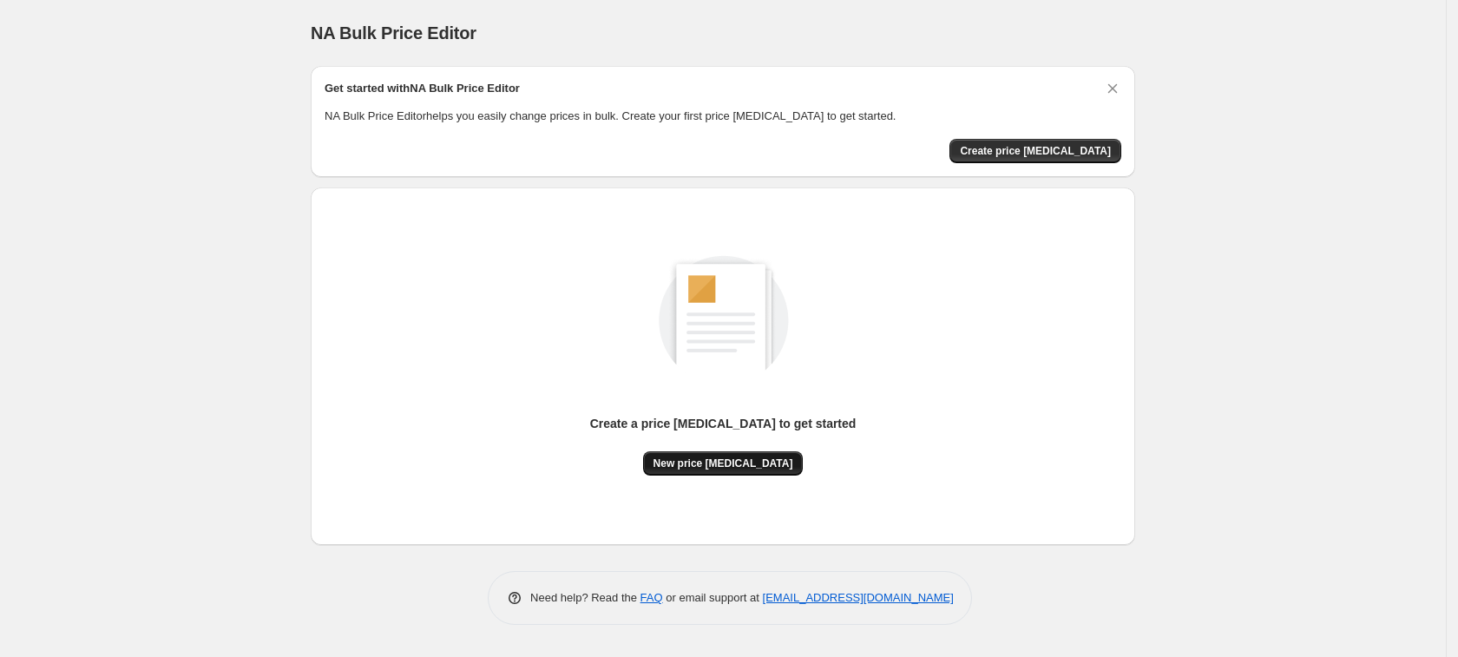
click at [709, 458] on span "New price [MEDICAL_DATA]" at bounding box center [723, 463] width 140 height 14
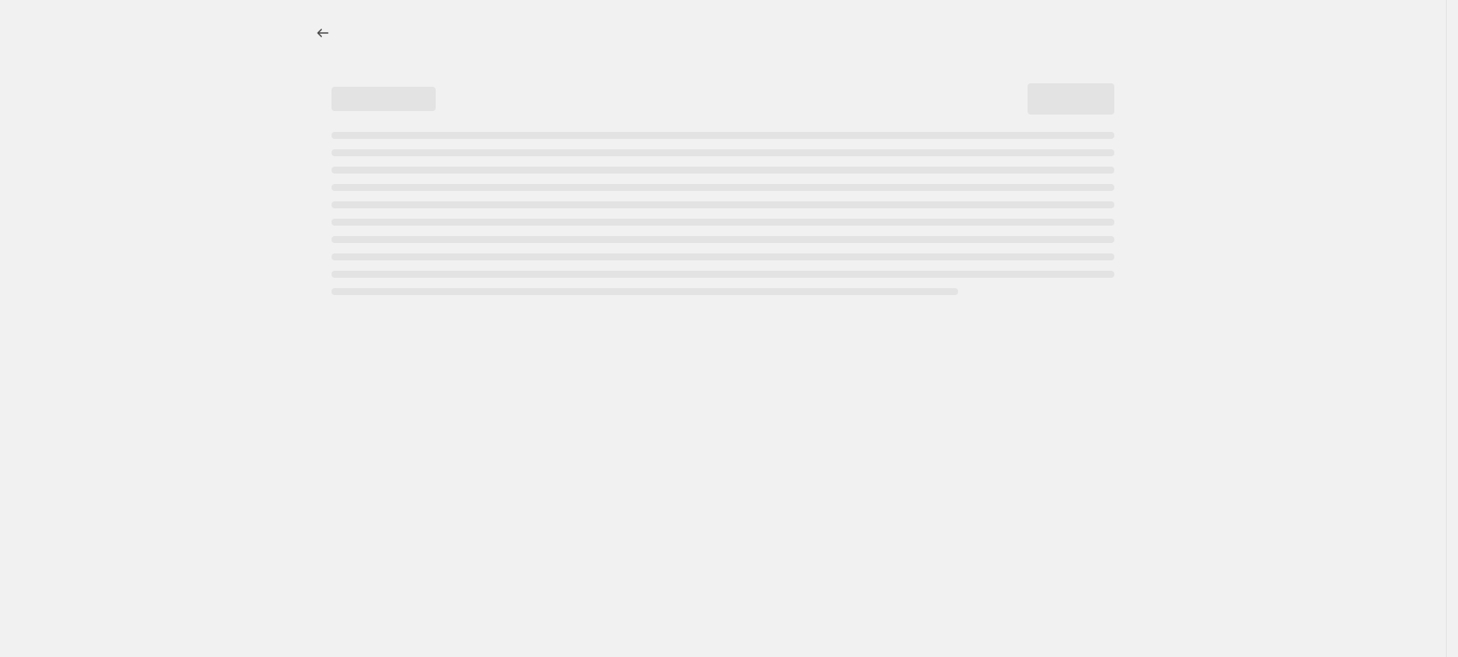
select select "percentage"
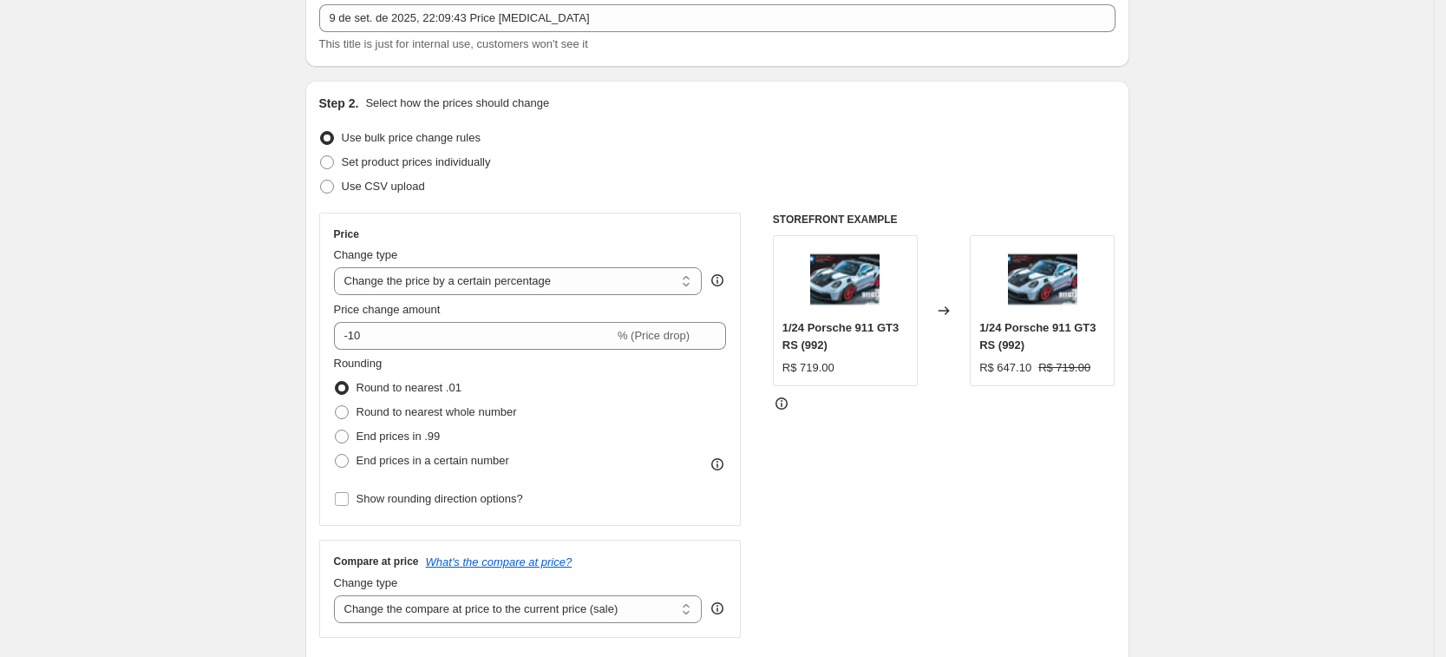
scroll to position [108, 0]
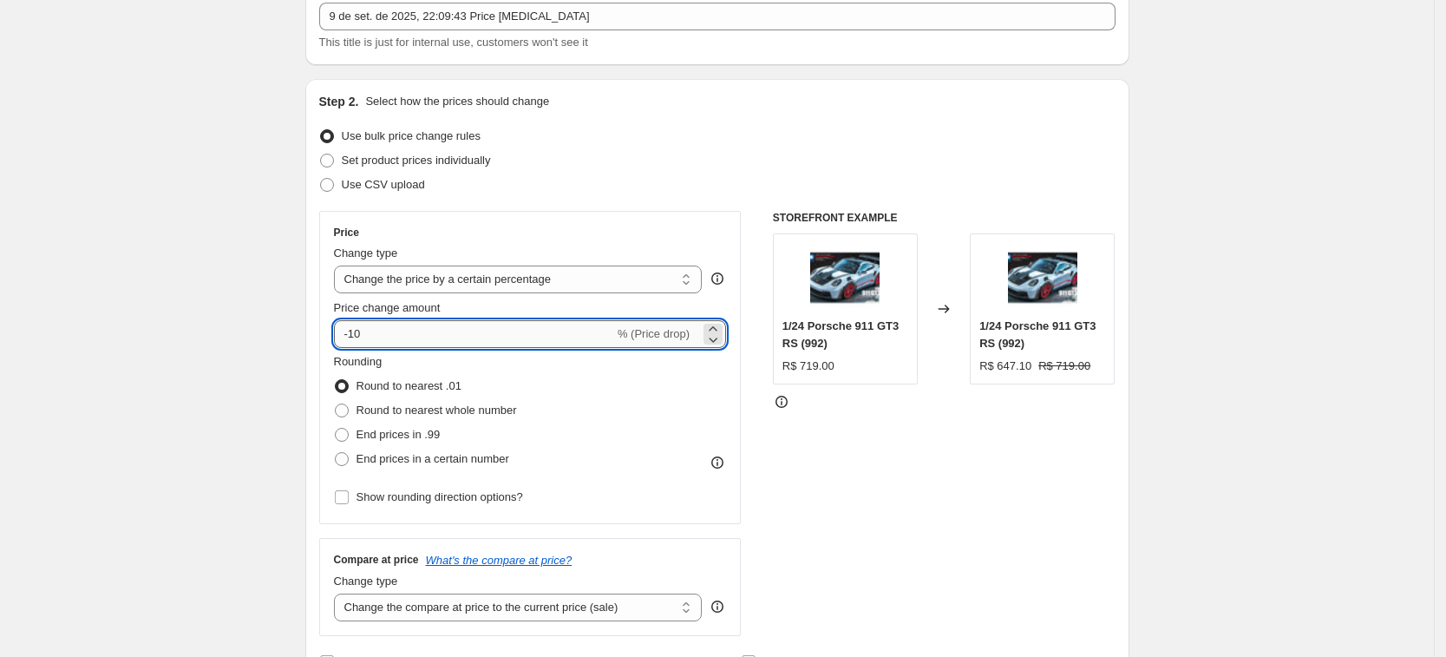
click at [357, 332] on input "-10" at bounding box center [474, 334] width 280 height 28
type input "-9"
type input "-85"
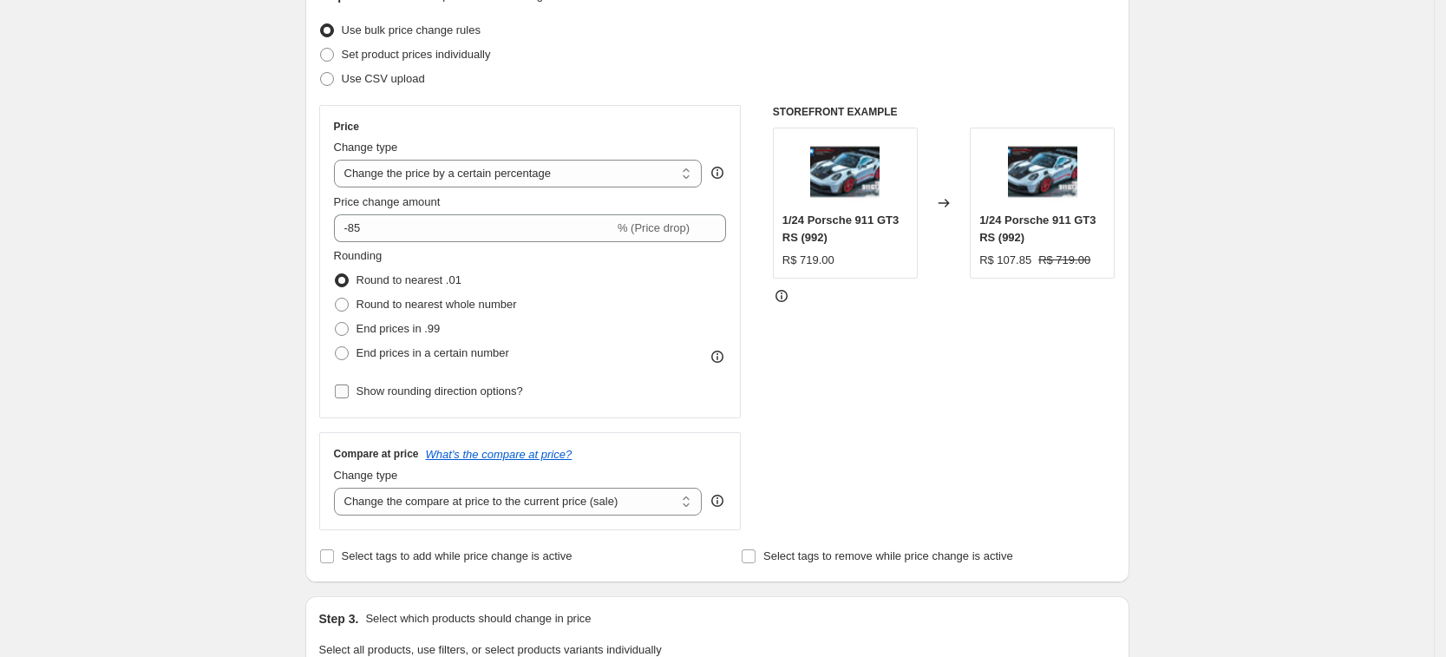
scroll to position [217, 0]
click at [390, 352] on span "End prices in a certain number" at bounding box center [433, 350] width 153 height 13
click at [336, 344] on input "End prices in a certain number" at bounding box center [335, 344] width 1 height 1
radio input "true"
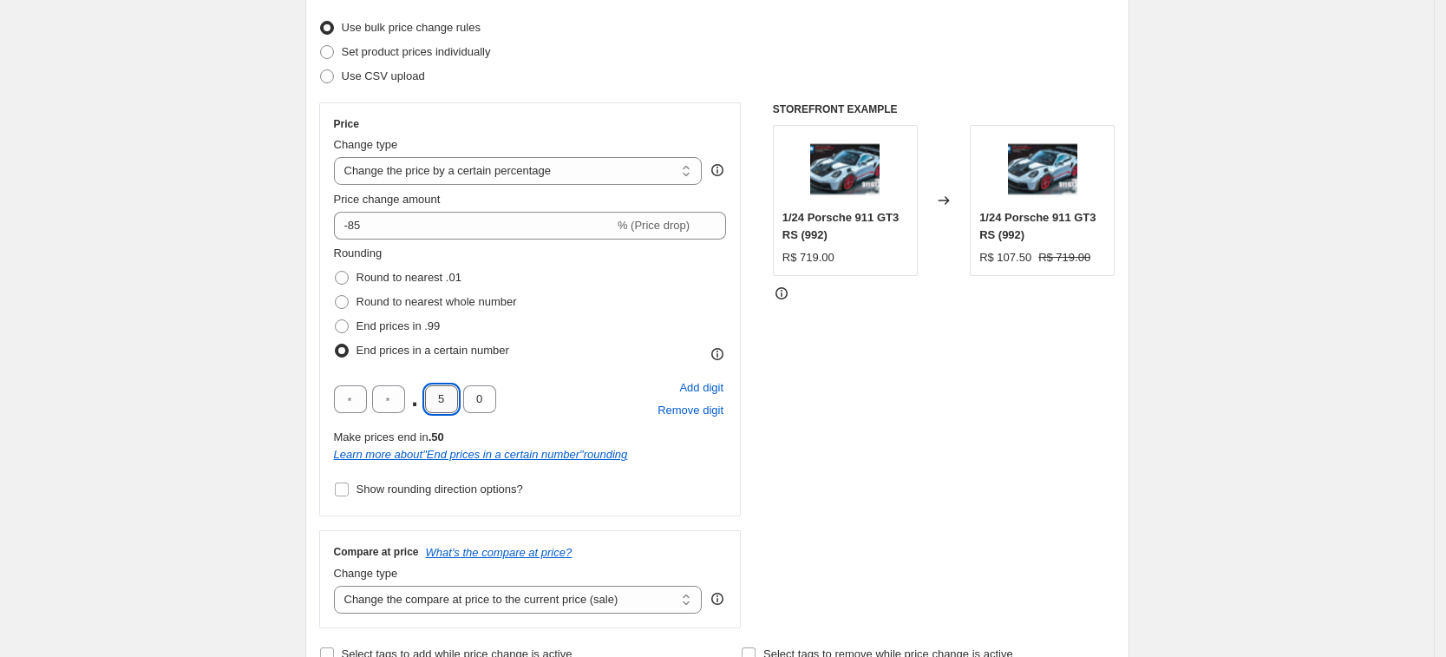
drag, startPoint x: 446, startPoint y: 394, endPoint x: 435, endPoint y: 395, distance: 11.3
click at [435, 395] on input "5" at bounding box center [441, 399] width 33 height 28
type input "9"
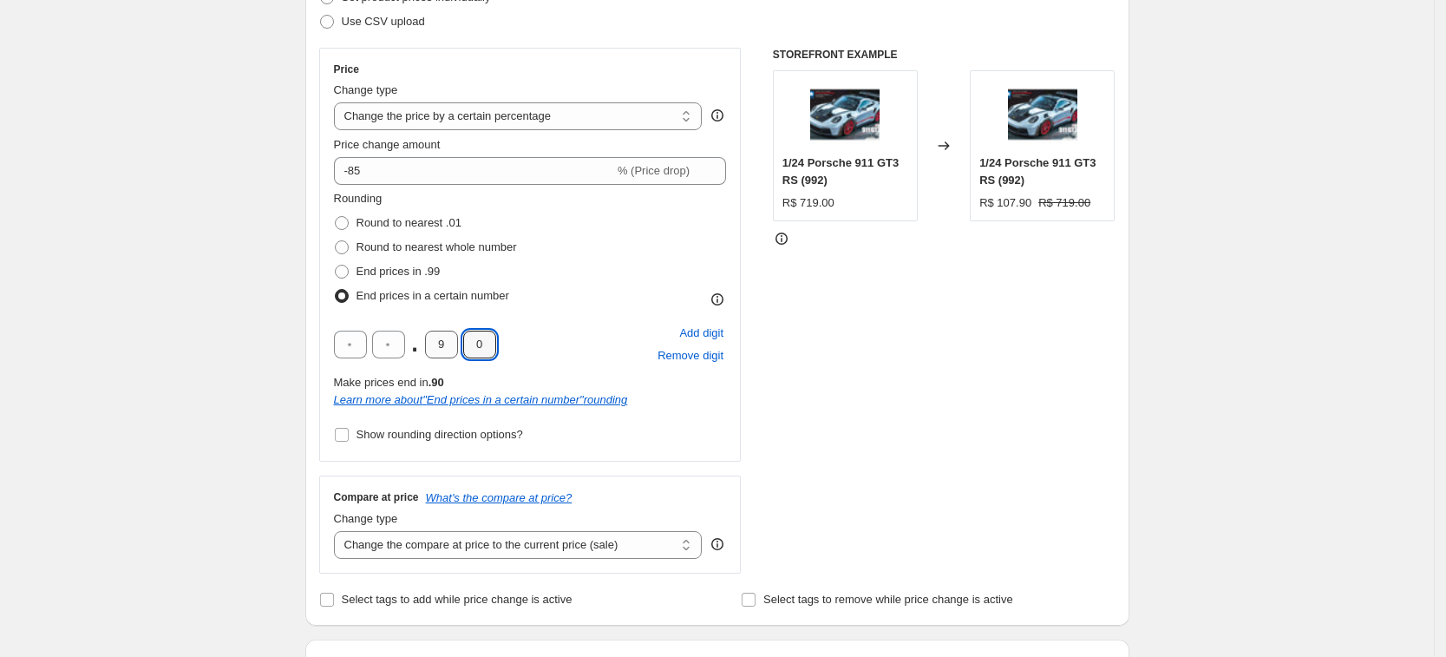
scroll to position [434, 0]
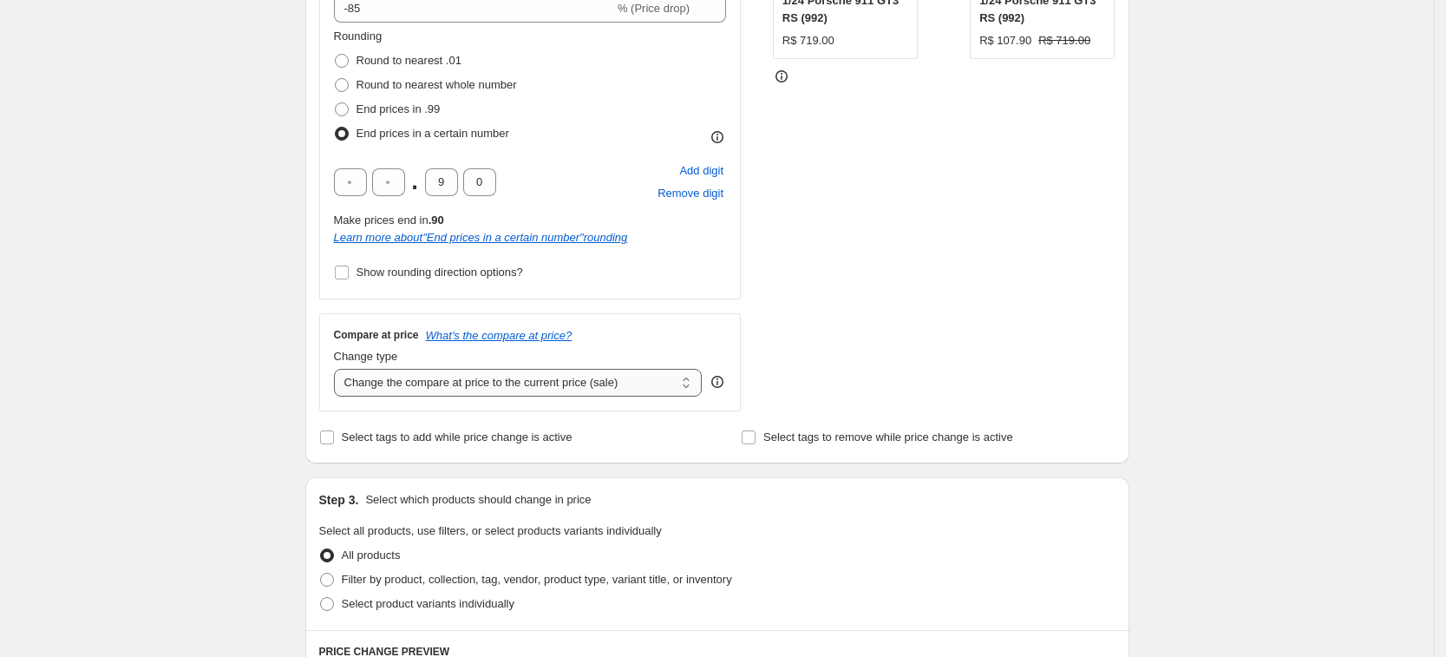
click at [462, 386] on select "Change the compare at price to the current price (sale) Change the compare at p…" at bounding box center [518, 383] width 369 height 28
select select "pp"
click at [339, 369] on select "Change the compare at price to the current price (sale) Change the compare at p…" at bounding box center [518, 383] width 369 height 28
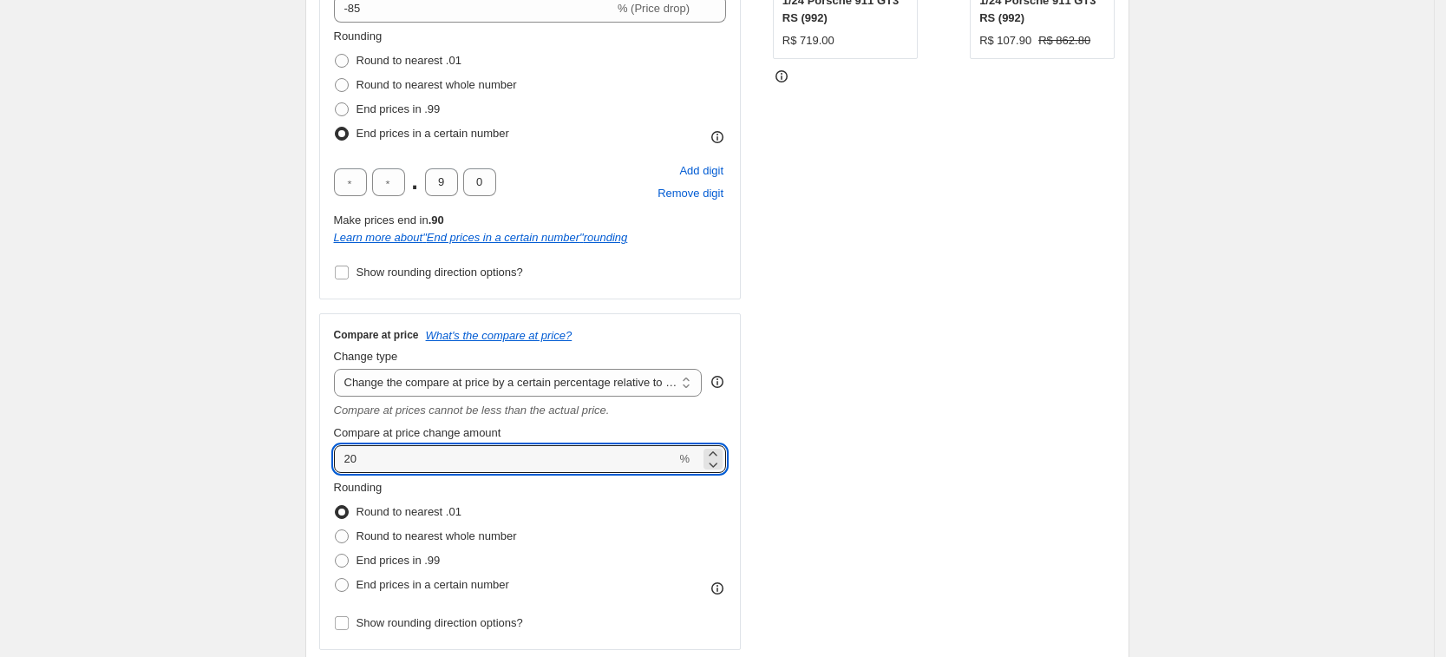
drag, startPoint x: 394, startPoint y: 462, endPoint x: 338, endPoint y: 456, distance: 56.7
click at [338, 458] on div "Compare at price What's the compare at price? Change type Change the compare at…" at bounding box center [530, 481] width 423 height 337
type input "-45"
click at [289, 413] on div "Create new price change job. This page is ready Create new price change job Dra…" at bounding box center [717, 606] width 1434 height 2080
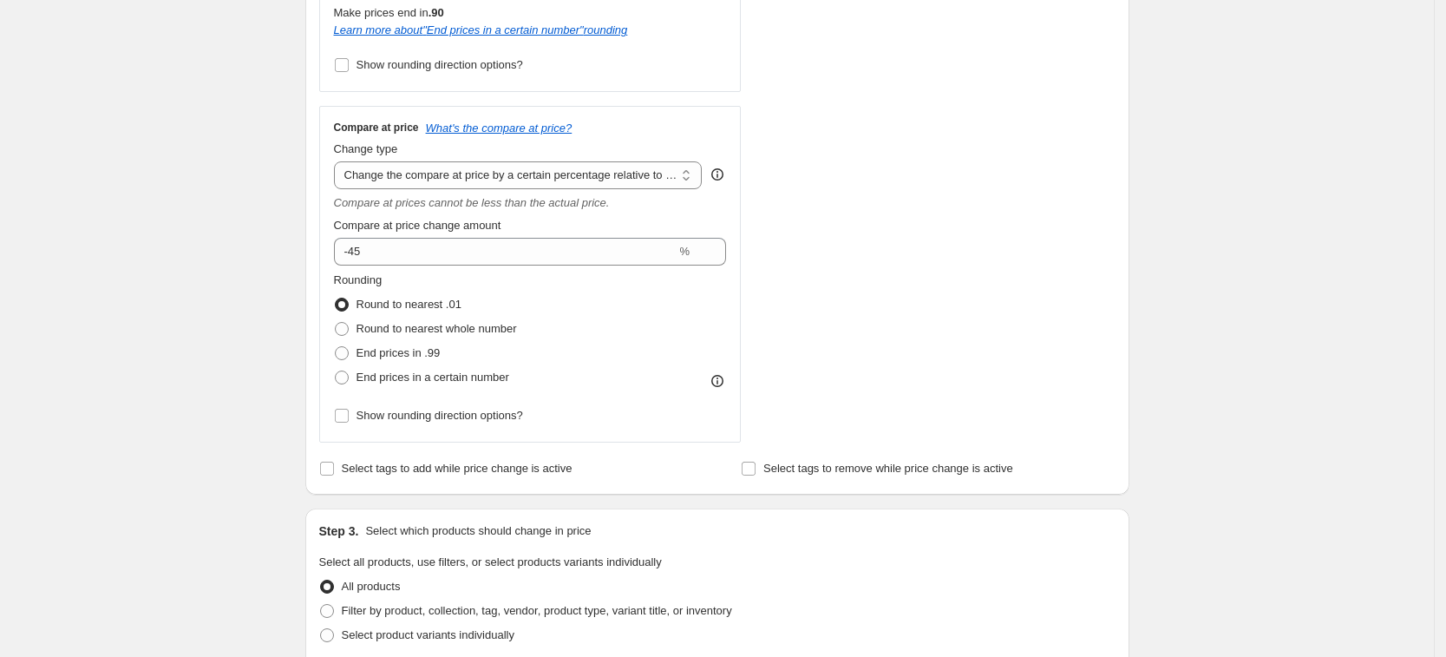
scroll to position [651, 0]
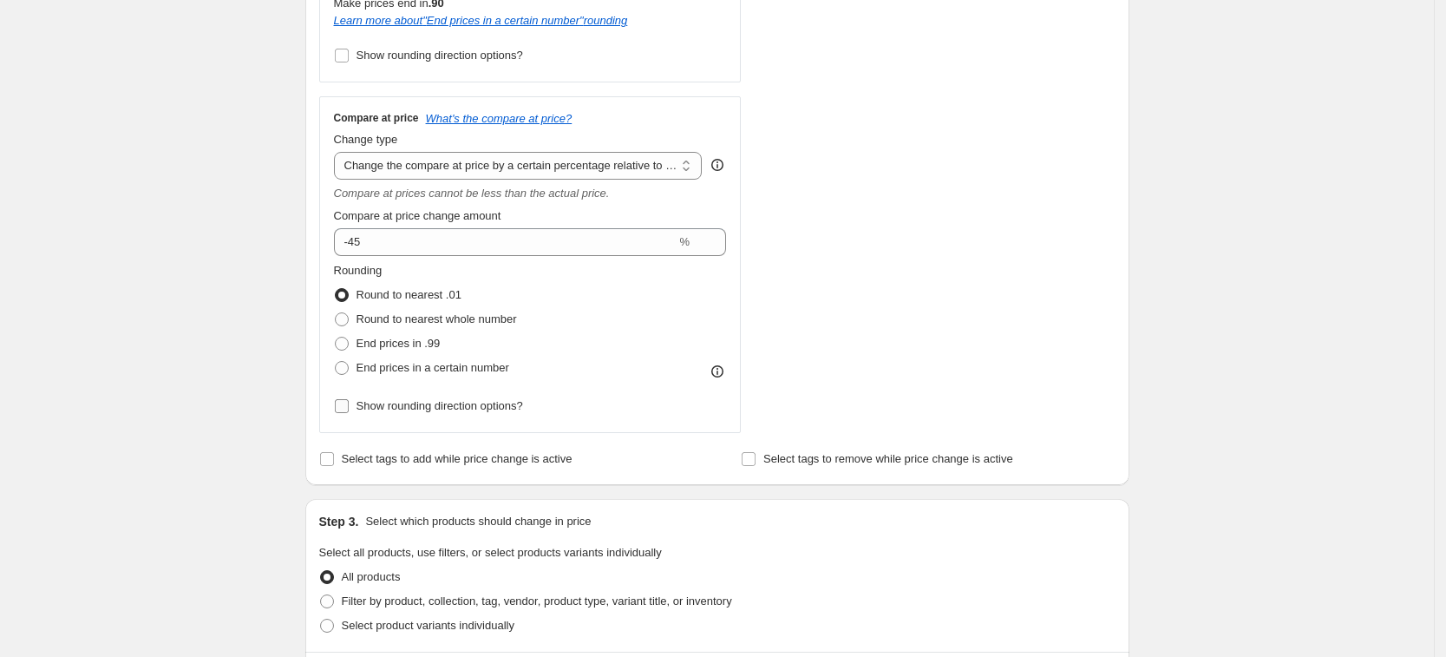
click at [370, 402] on span "Show rounding direction options?" at bounding box center [440, 405] width 167 height 13
click at [349, 402] on input "Show rounding direction options?" at bounding box center [342, 406] width 14 height 14
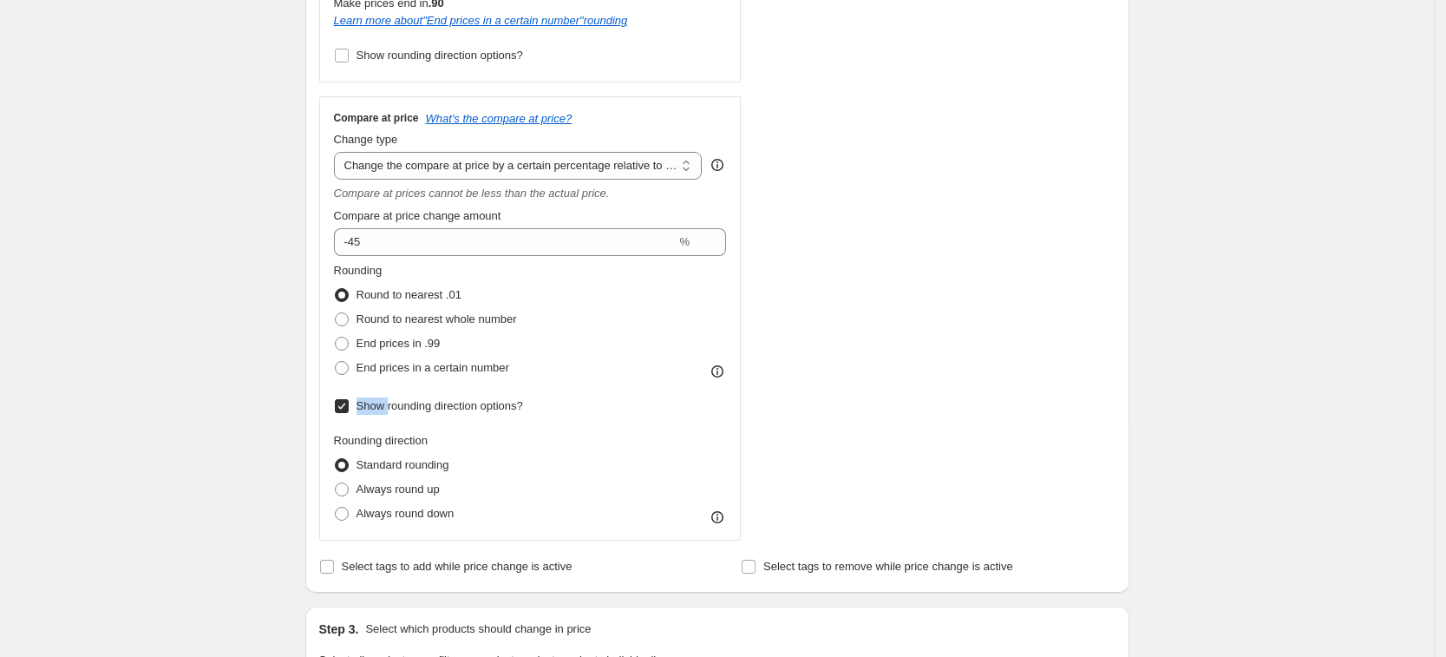
click at [370, 402] on span "Show rounding direction options?" at bounding box center [440, 405] width 167 height 13
click at [349, 402] on input "Show rounding direction options?" at bounding box center [342, 406] width 14 height 14
checkbox input "false"
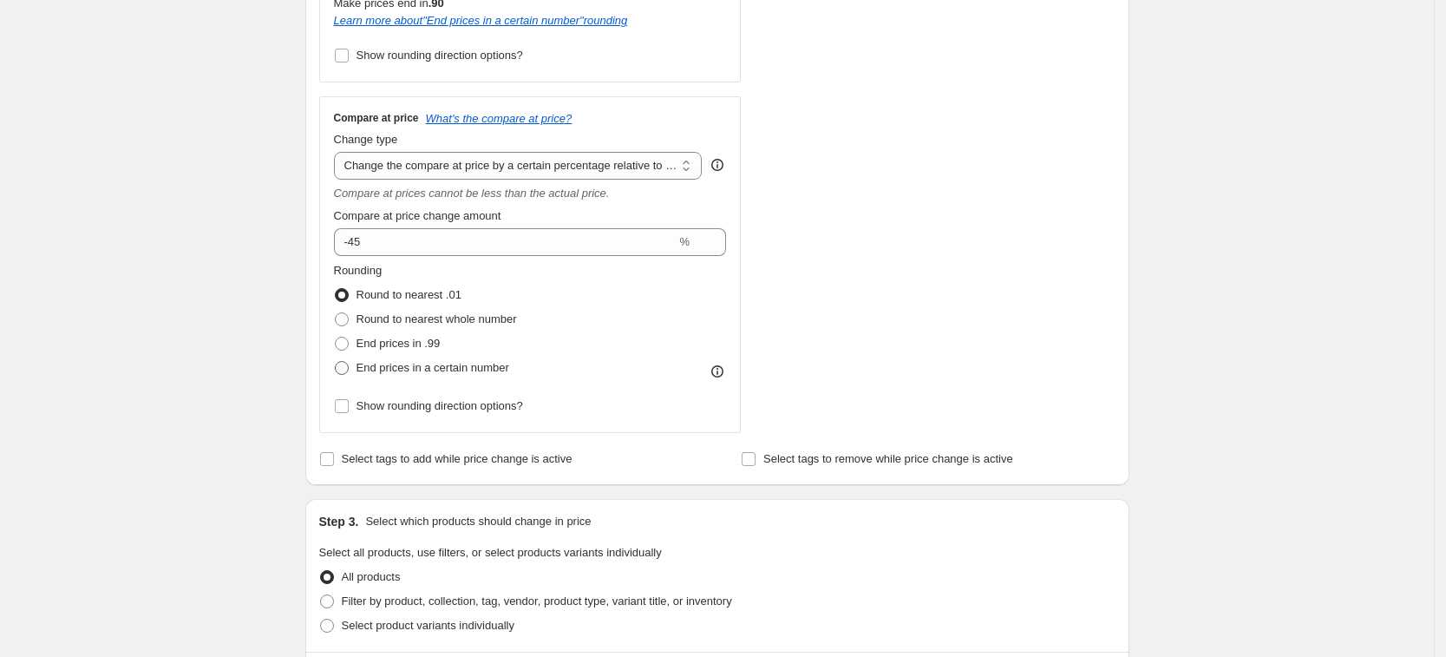
click at [357, 364] on label "End prices in a certain number" at bounding box center [421, 368] width 175 height 24
click at [336, 362] on input "End prices in a certain number" at bounding box center [335, 361] width 1 height 1
radio input "true"
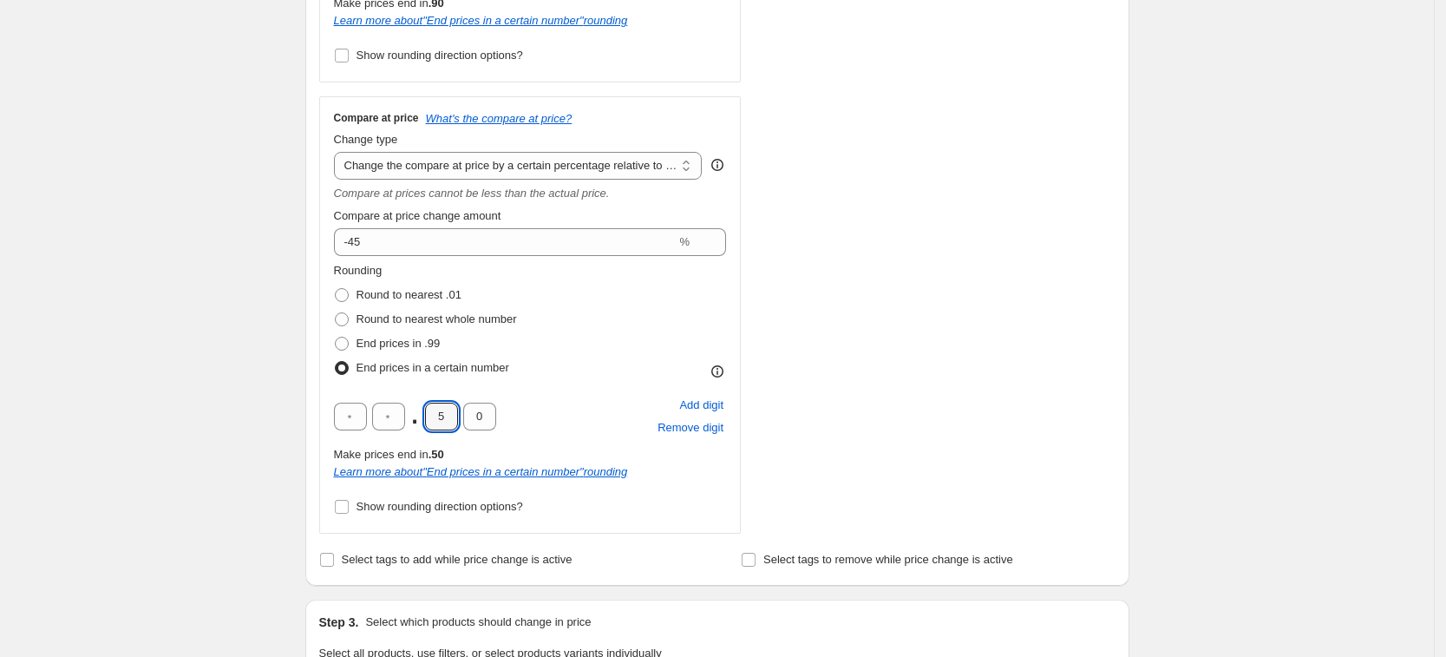
drag, startPoint x: 451, startPoint y: 422, endPoint x: 422, endPoint y: 416, distance: 30.1
click at [422, 416] on div ". 5 0" at bounding box center [415, 417] width 162 height 28
type input "9"
click at [246, 311] on div "Create new price change job. This page is ready Create new price change job Dra…" at bounding box center [717, 439] width 1434 height 2180
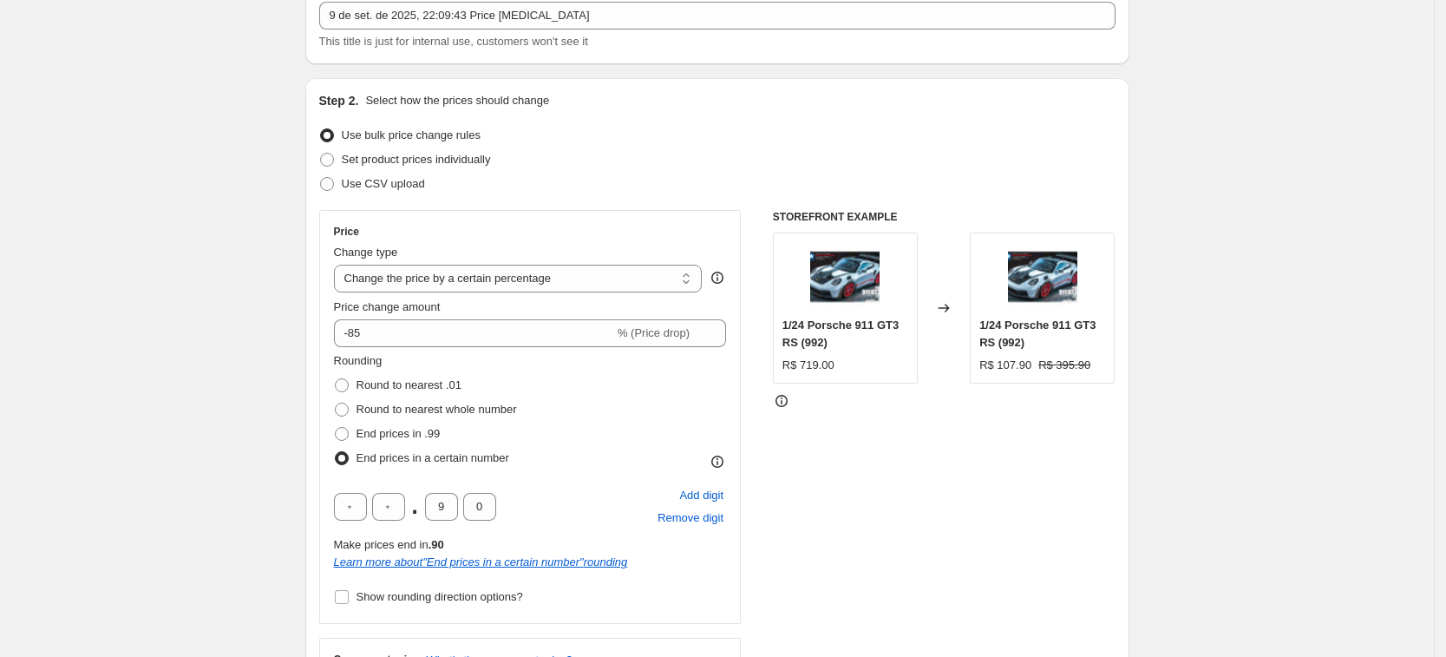
scroll to position [108, 0]
click at [921, 443] on div "STOREFRONT EXAMPLE 1/24 Porsche 911 GT3 RS (992) R$ 719.00 Changed to 1/24 Pors…" at bounding box center [944, 643] width 343 height 865
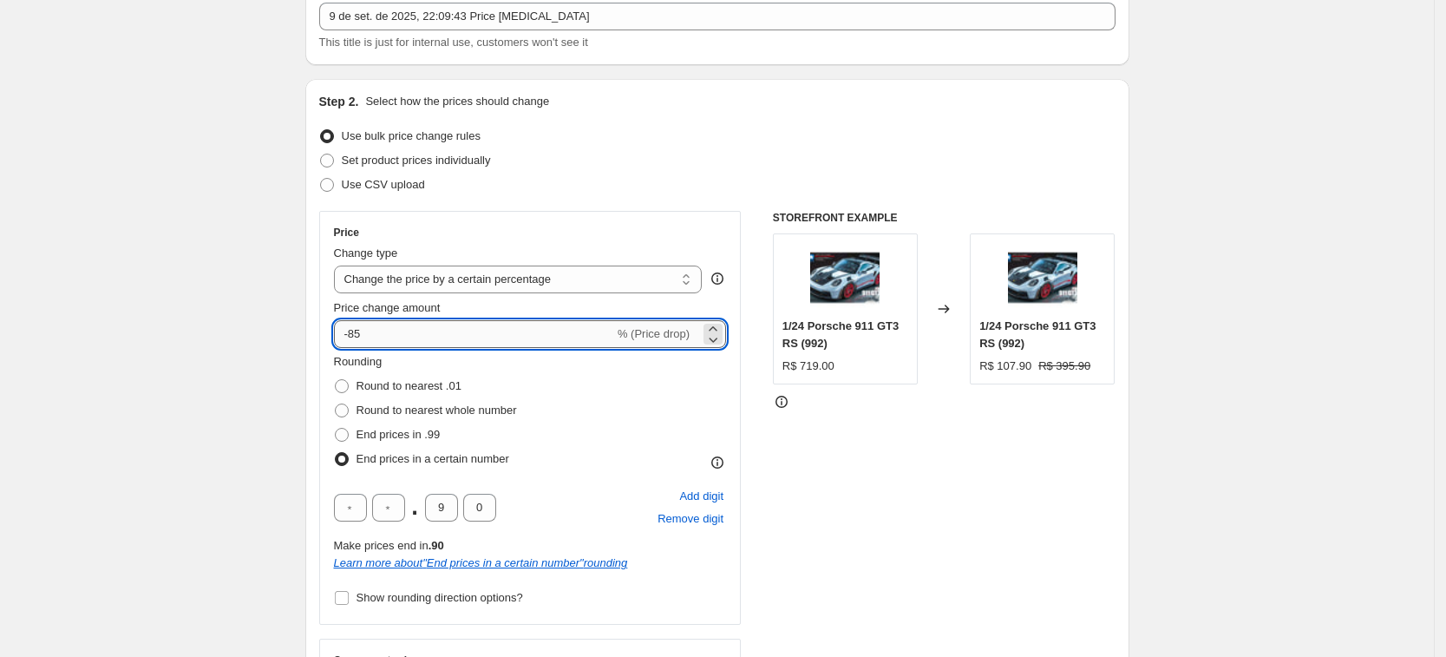
click at [430, 338] on input "-85" at bounding box center [474, 334] width 280 height 28
click at [722, 342] on icon at bounding box center [713, 339] width 17 height 17
click at [722, 327] on icon at bounding box center [713, 328] width 17 height 17
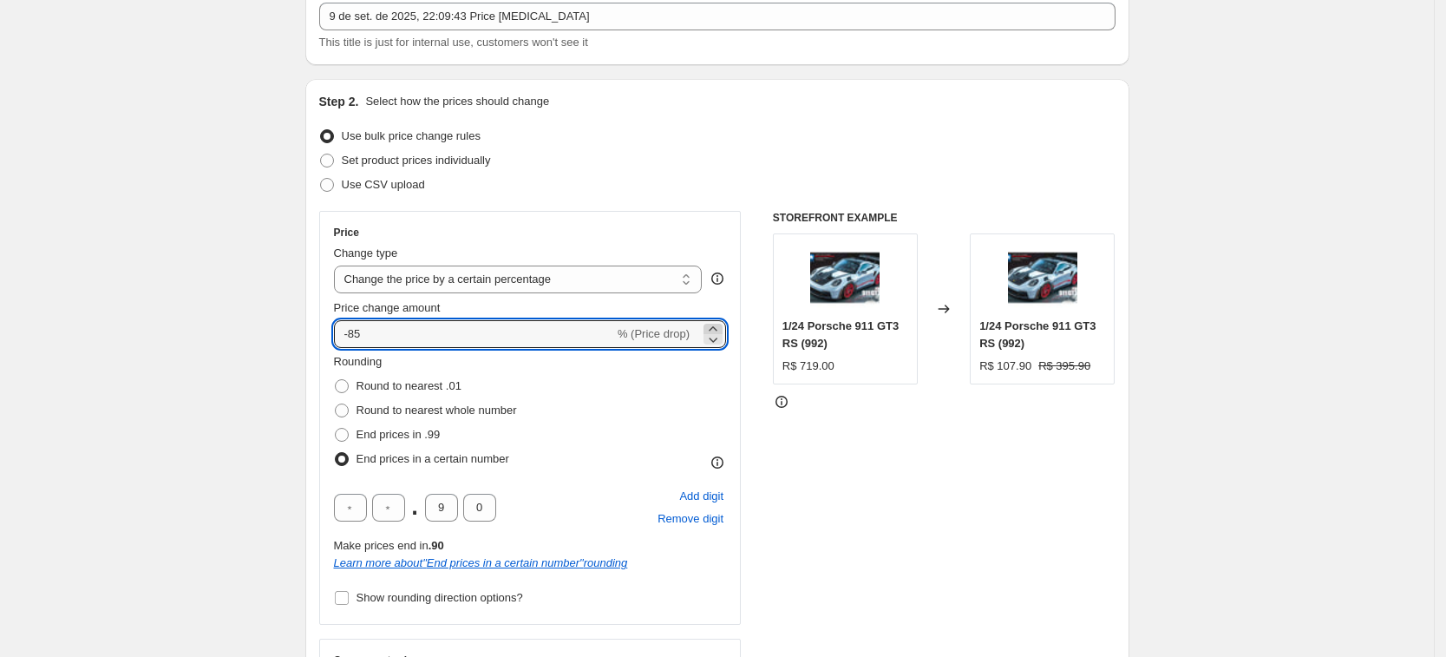
click at [722, 327] on icon at bounding box center [713, 328] width 17 height 17
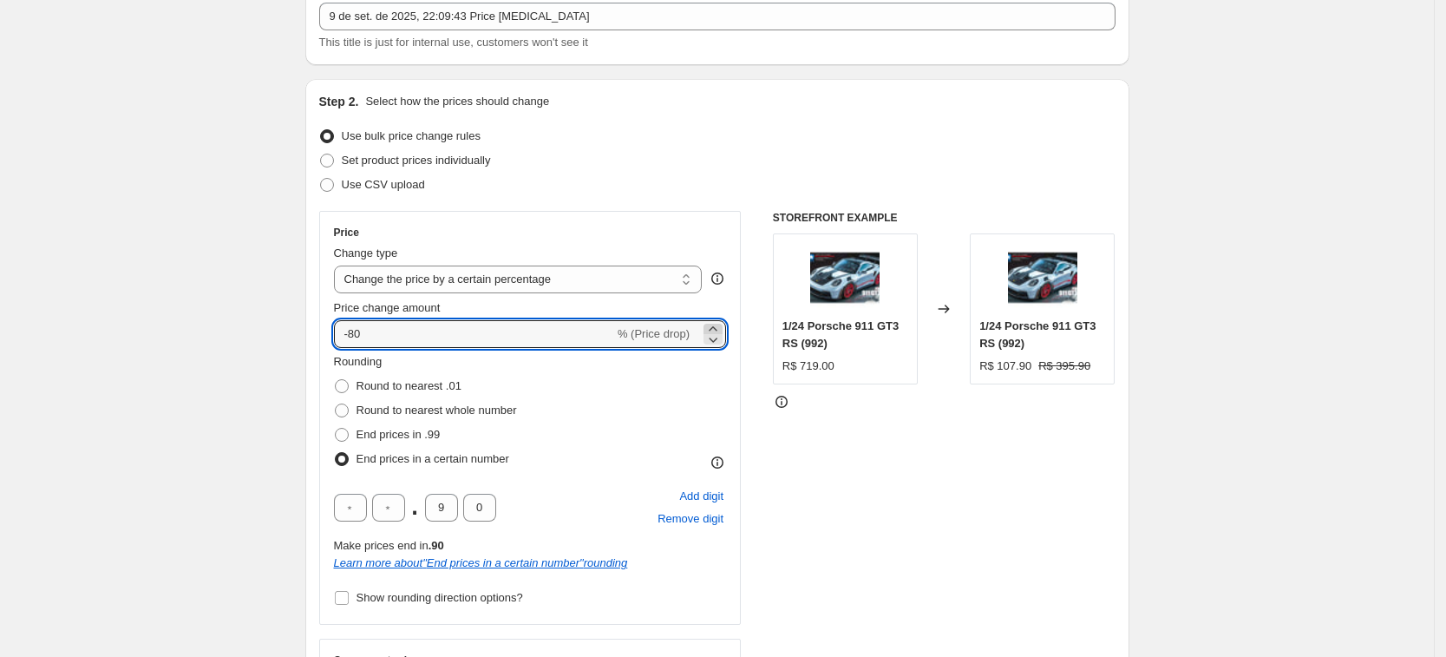
click at [722, 327] on icon at bounding box center [713, 328] width 17 height 17
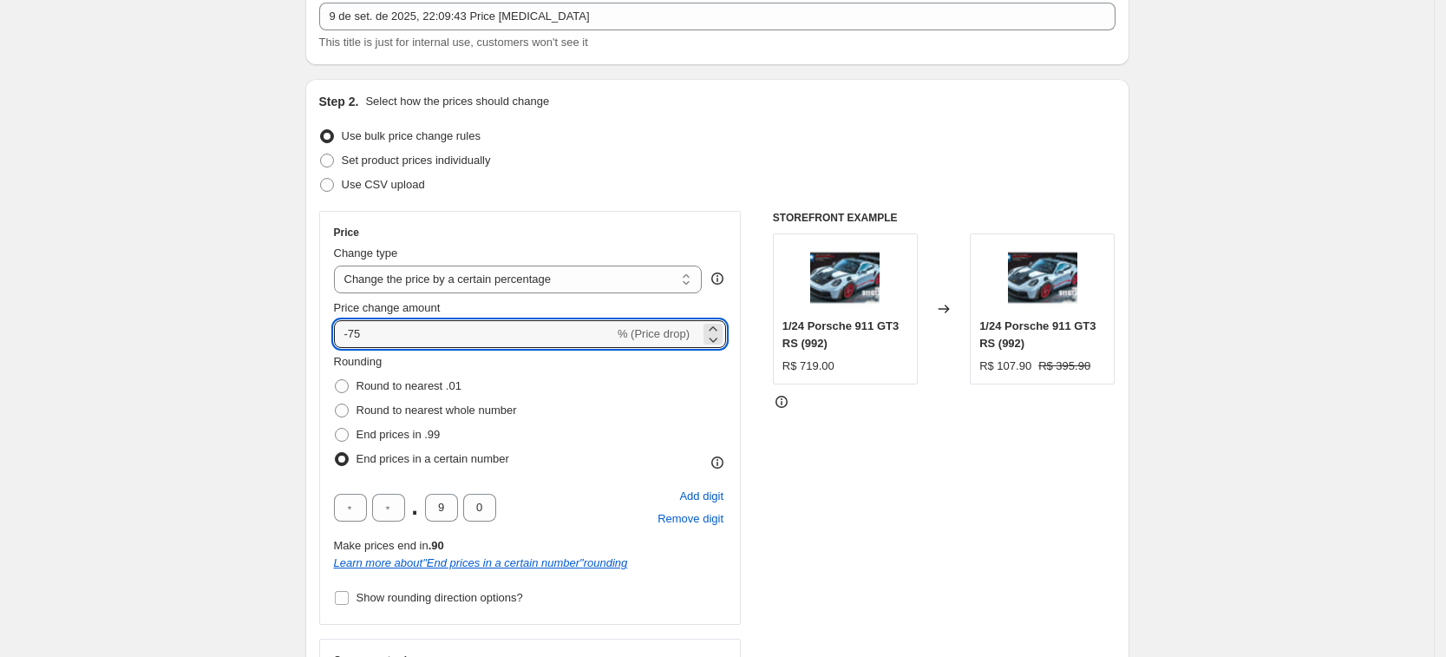
click at [869, 410] on div at bounding box center [944, 401] width 343 height 17
click at [718, 338] on icon at bounding box center [713, 339] width 17 height 17
click at [719, 338] on icon at bounding box center [713, 339] width 17 height 17
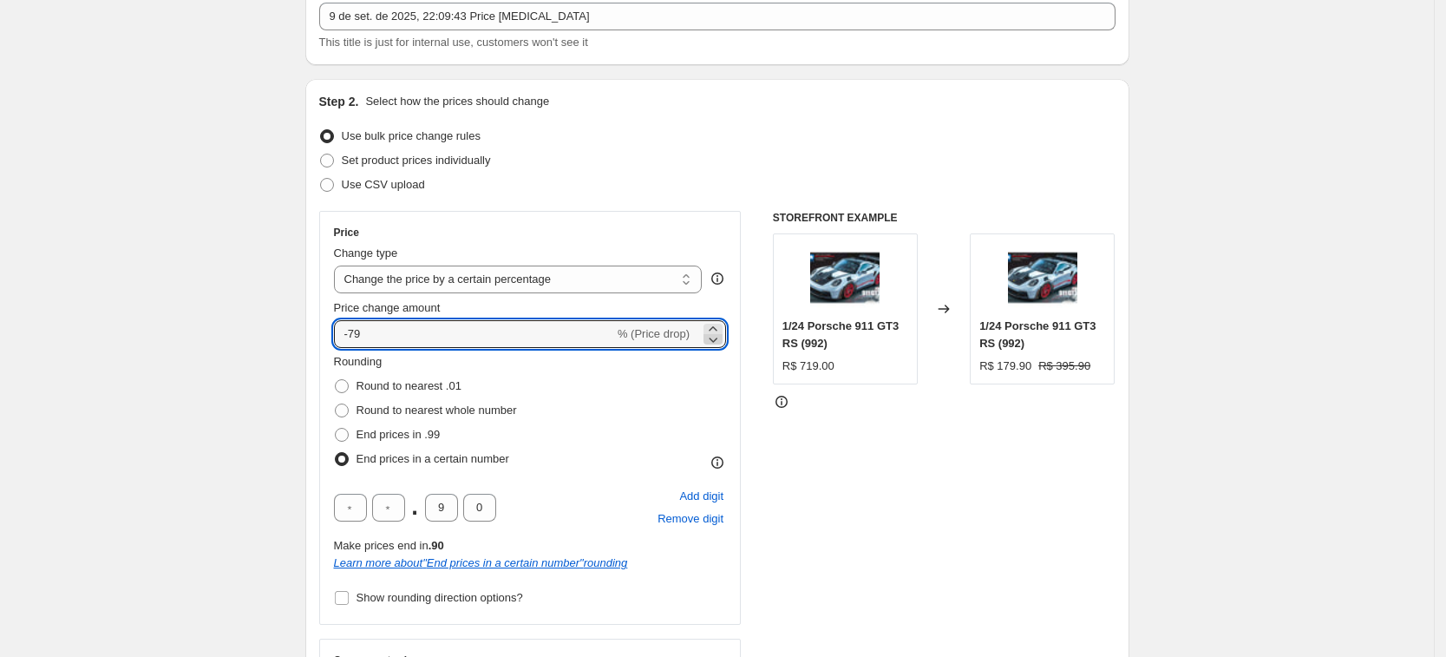
click at [720, 338] on icon at bounding box center [713, 339] width 17 height 17
click at [718, 338] on icon at bounding box center [714, 340] width 9 height 5
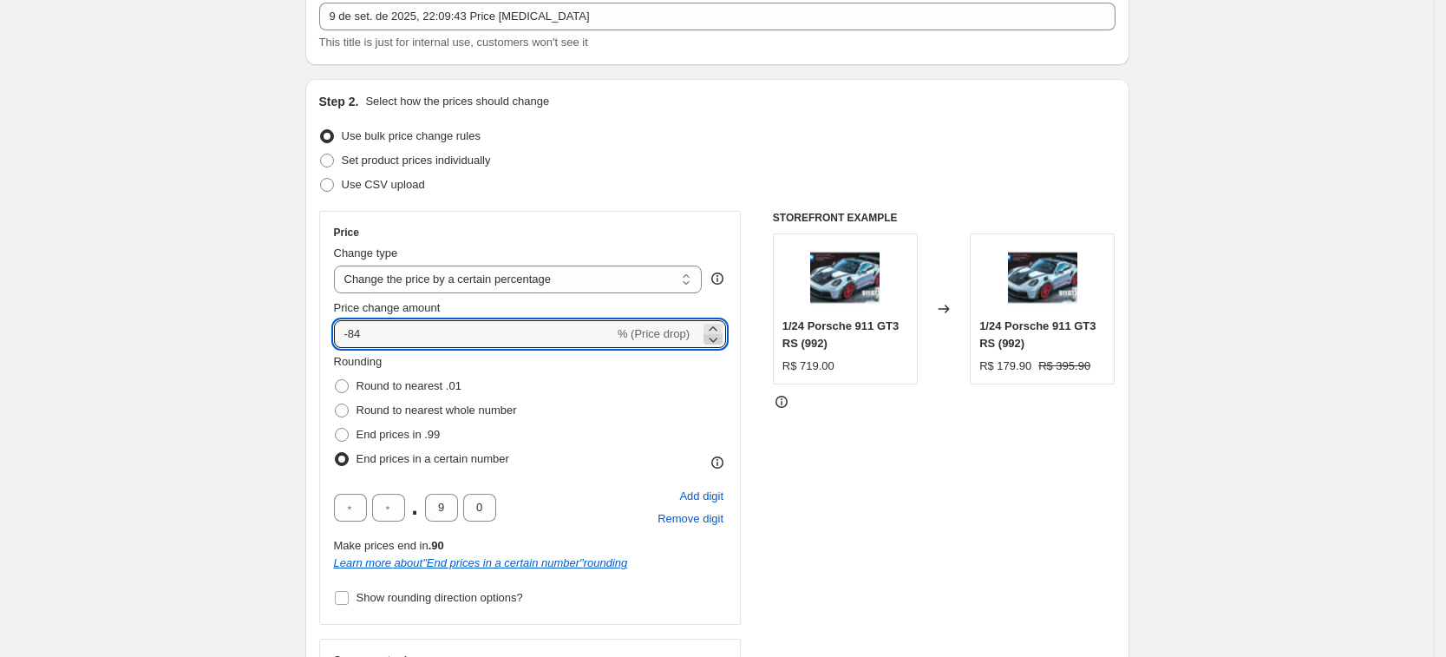
click at [718, 338] on icon at bounding box center [714, 340] width 9 height 5
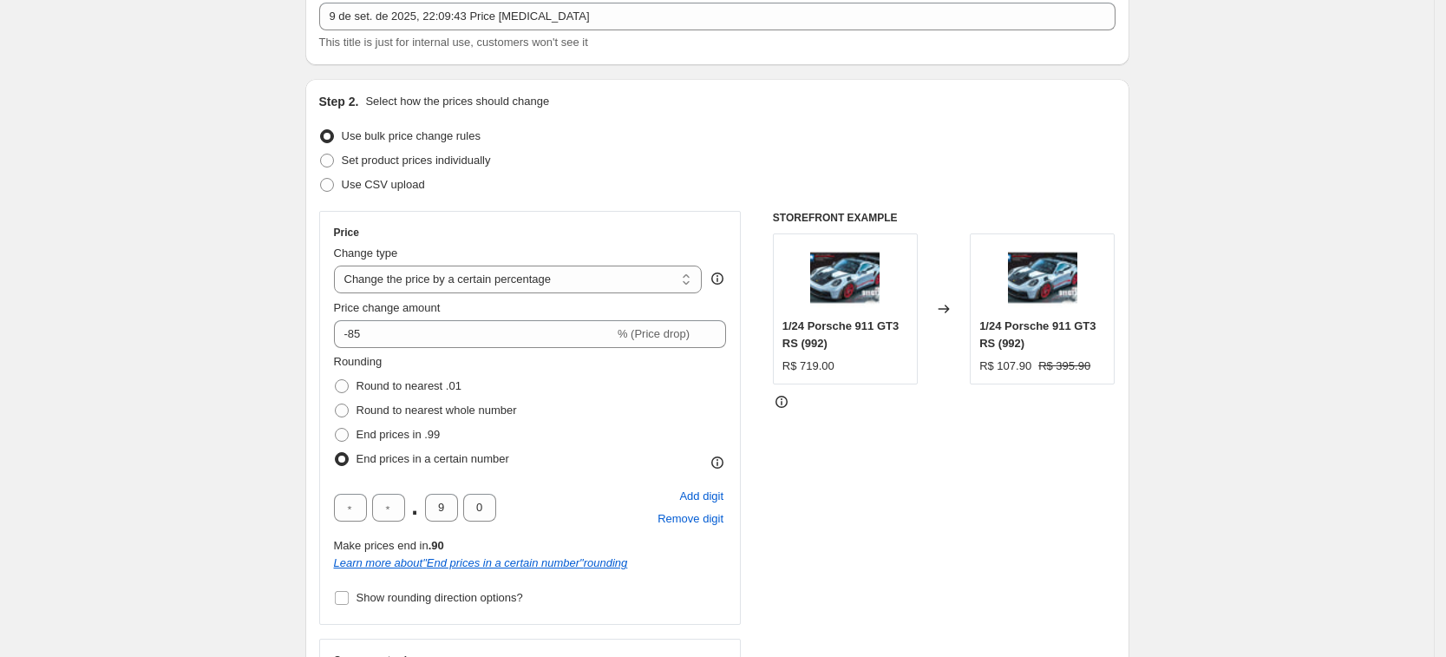
click at [830, 449] on div "STOREFRONT EXAMPLE 1/24 Porsche 911 GT3 RS (992) R$ 719.00 Changed to 1/24 Pors…" at bounding box center [944, 643] width 343 height 865
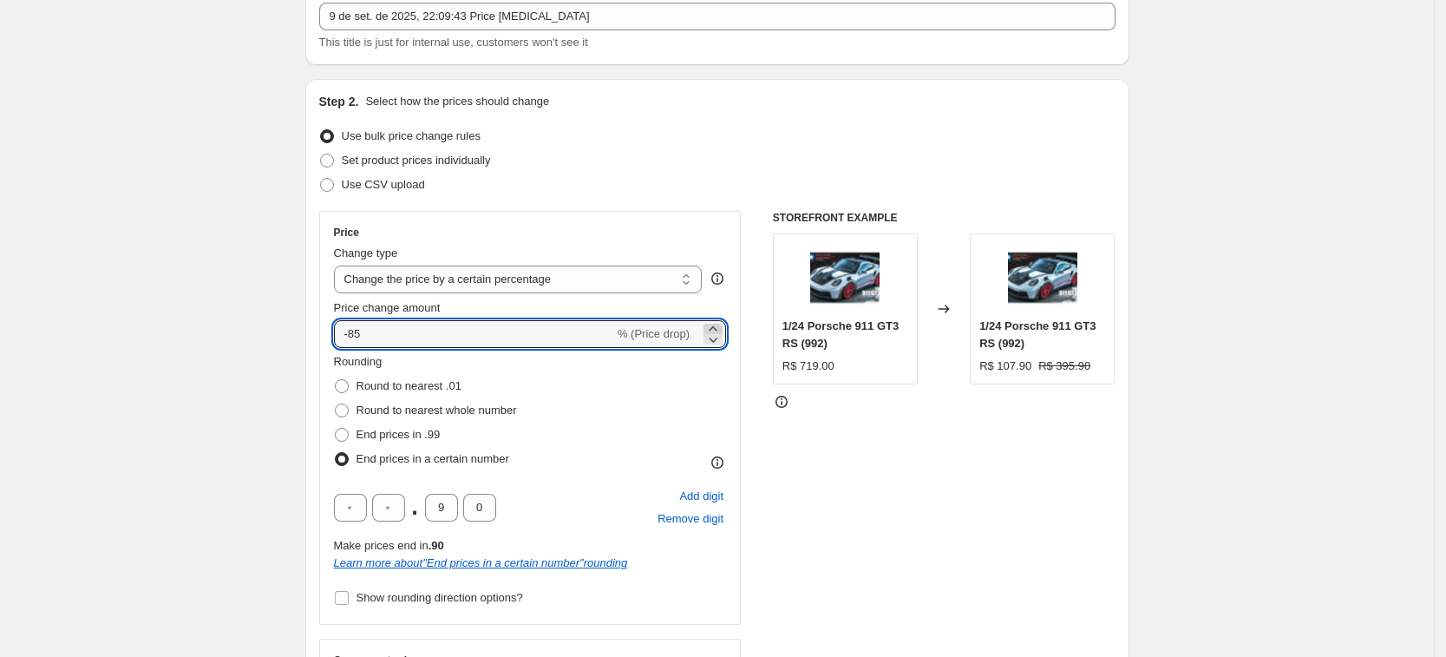
click at [722, 328] on icon at bounding box center [713, 328] width 17 height 17
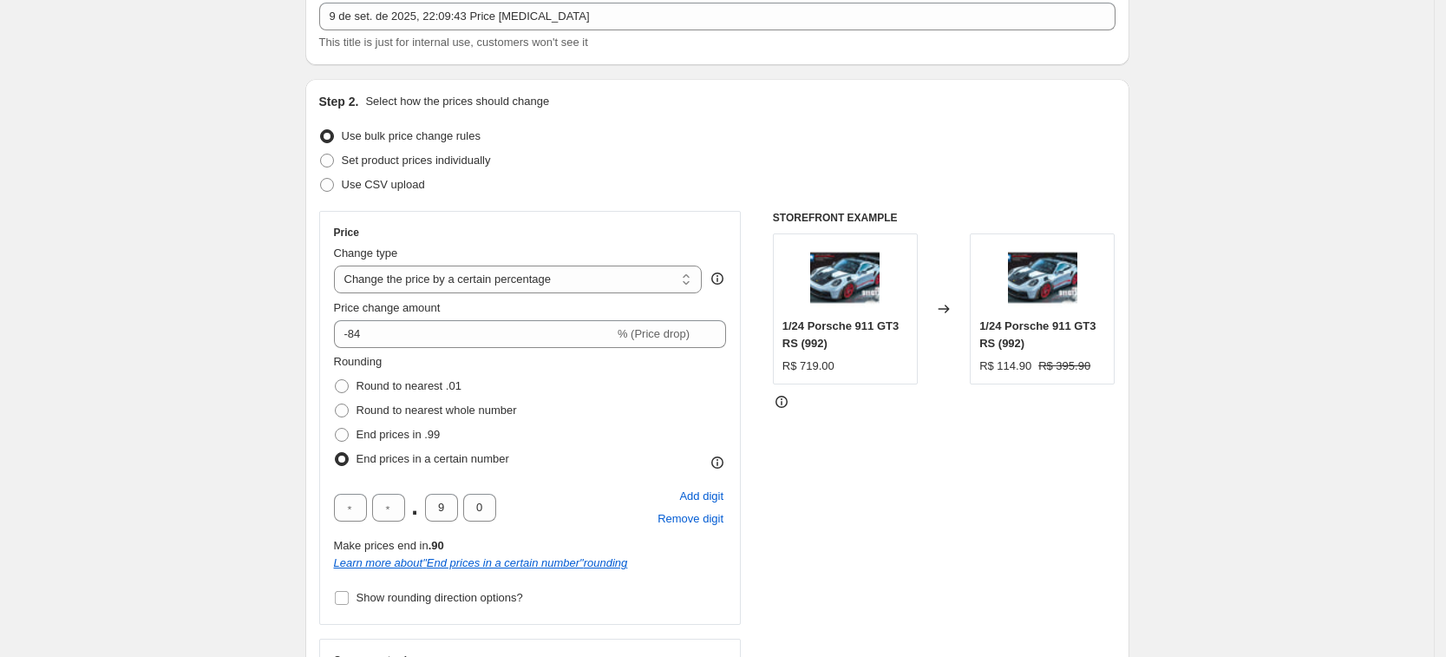
click at [856, 478] on div "STOREFRONT EXAMPLE 1/24 Porsche 911 GT3 RS (992) R$ 719.00 Changed to 1/24 Pors…" at bounding box center [944, 643] width 343 height 865
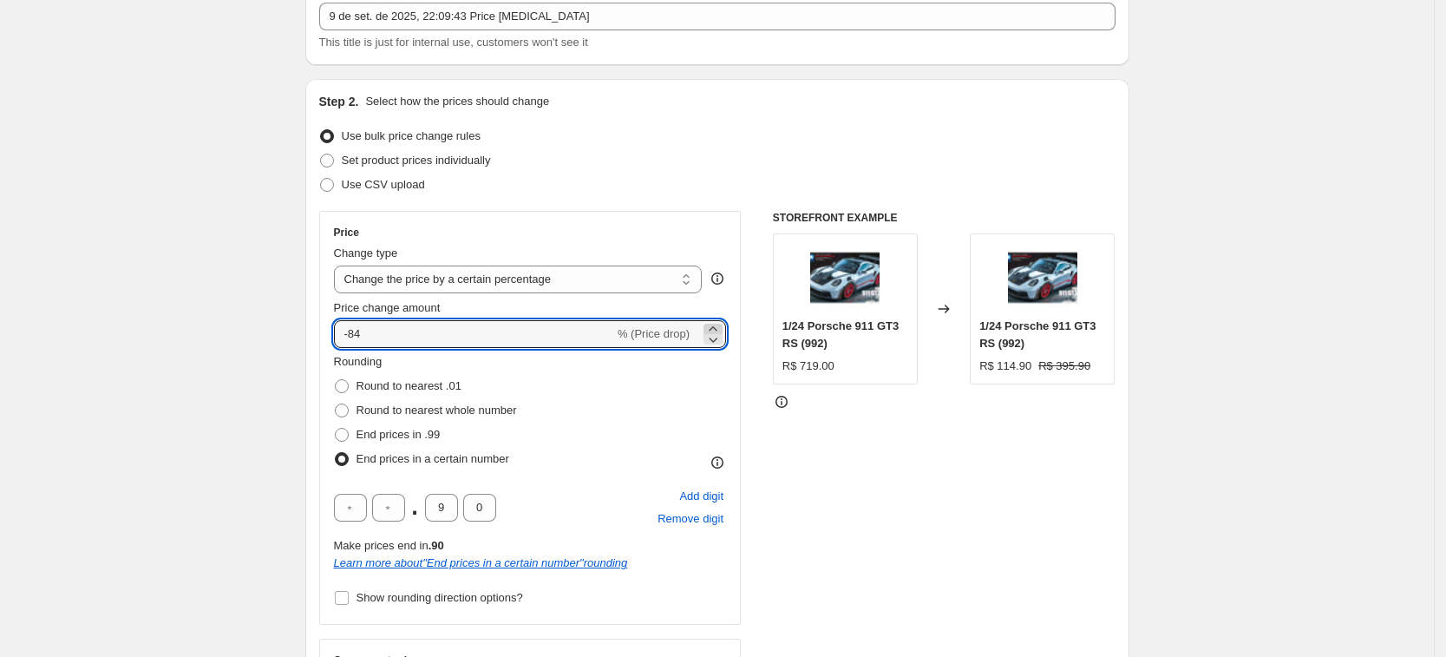
click at [718, 322] on icon at bounding box center [713, 328] width 17 height 17
click at [718, 324] on icon at bounding box center [713, 328] width 17 height 17
click at [722, 326] on icon at bounding box center [713, 328] width 17 height 17
click at [896, 470] on div "STOREFRONT EXAMPLE 1/24 Porsche 911 GT3 RS (992) R$ 719.00 Changed to 1/24 Pors…" at bounding box center [944, 643] width 343 height 865
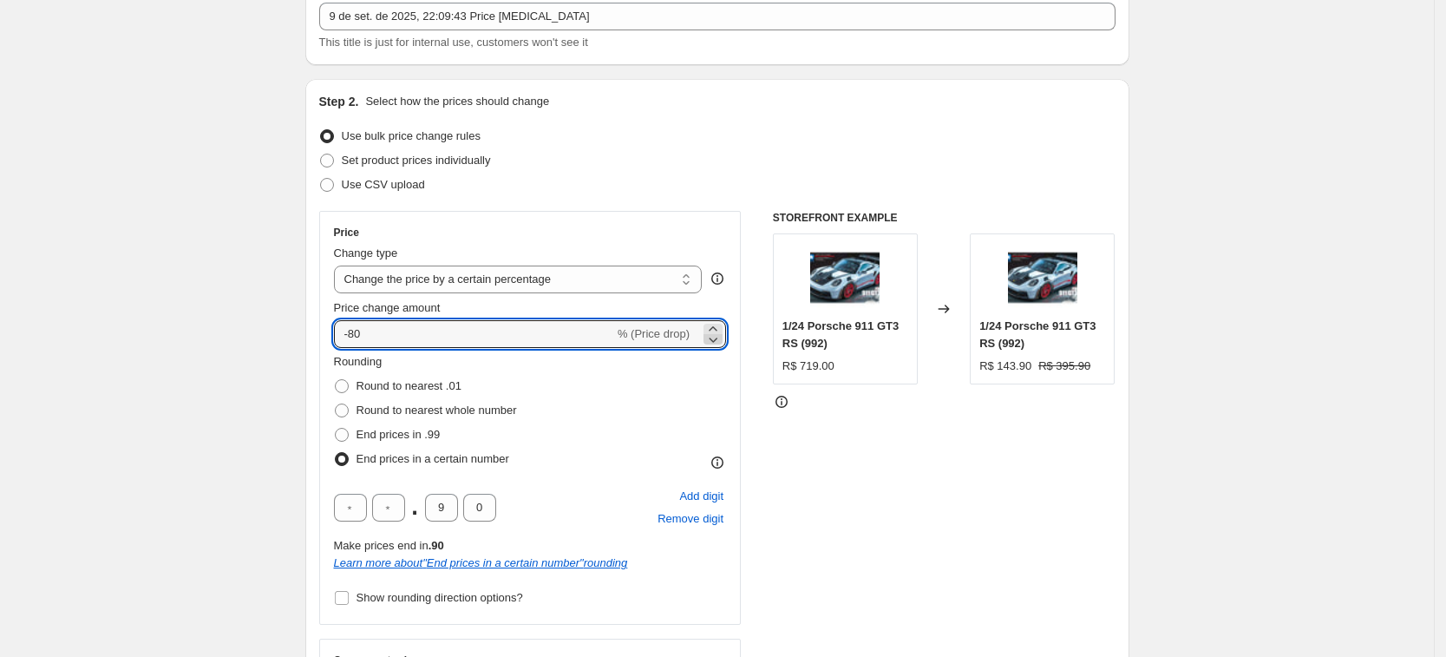
click at [718, 340] on icon at bounding box center [714, 340] width 9 height 5
click at [719, 342] on icon at bounding box center [713, 339] width 17 height 17
type input "-82"
click at [896, 489] on div "STOREFRONT EXAMPLE 1/24 Porsche 911 GT3 RS (992) R$ 719.00 Changed to 1/24 Pors…" at bounding box center [944, 643] width 343 height 865
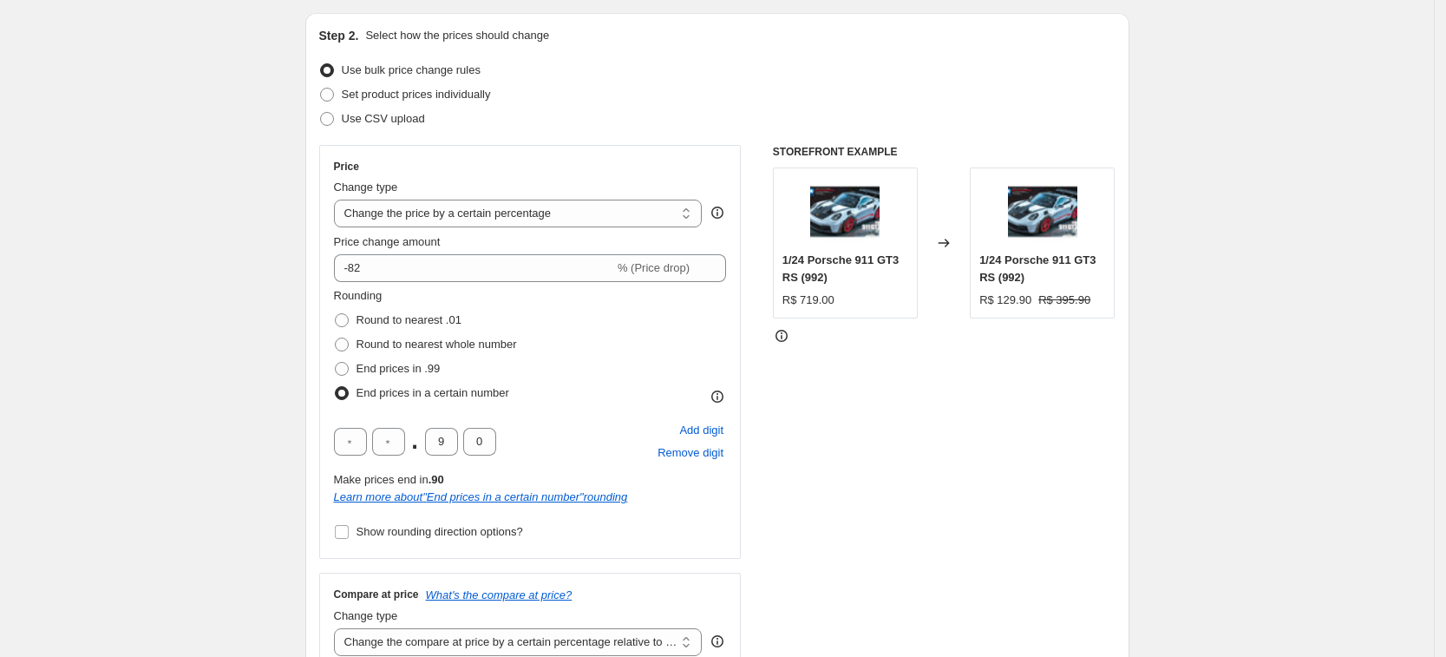
scroll to position [434, 0]
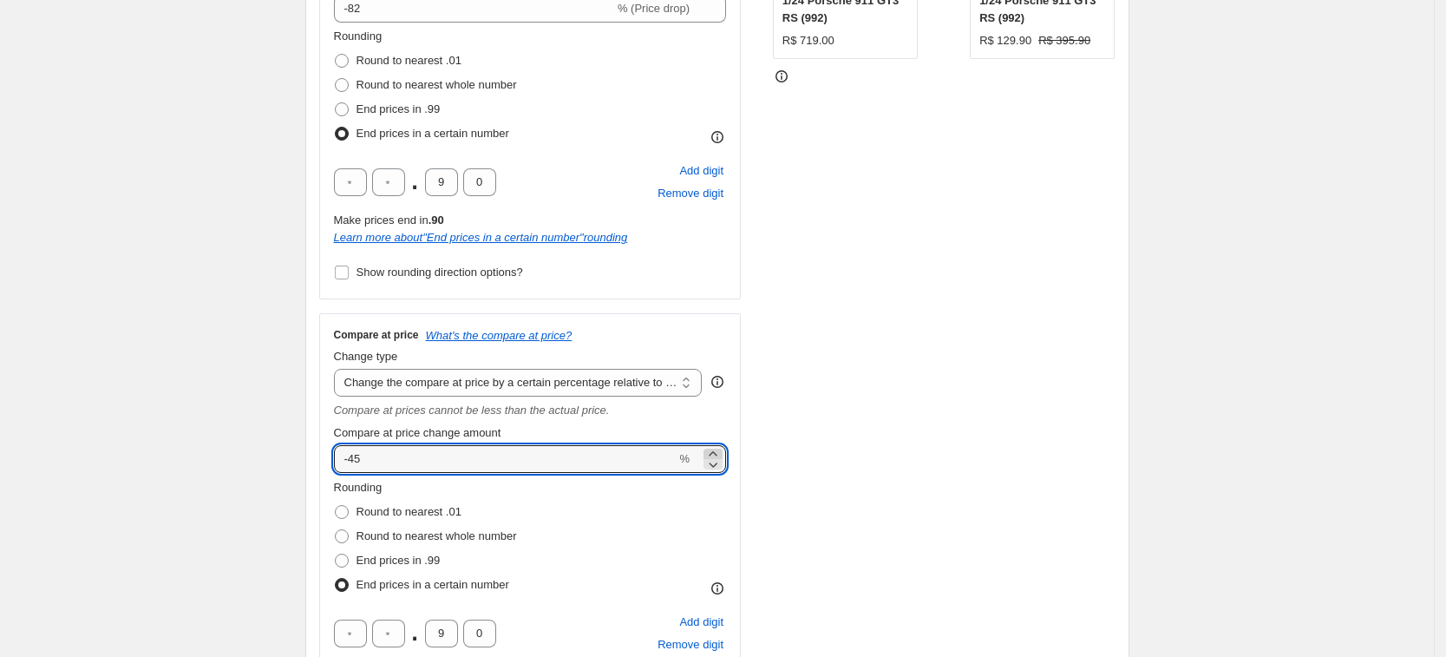
click at [717, 453] on icon at bounding box center [713, 453] width 8 height 4
click at [717, 452] on icon at bounding box center [713, 453] width 8 height 4
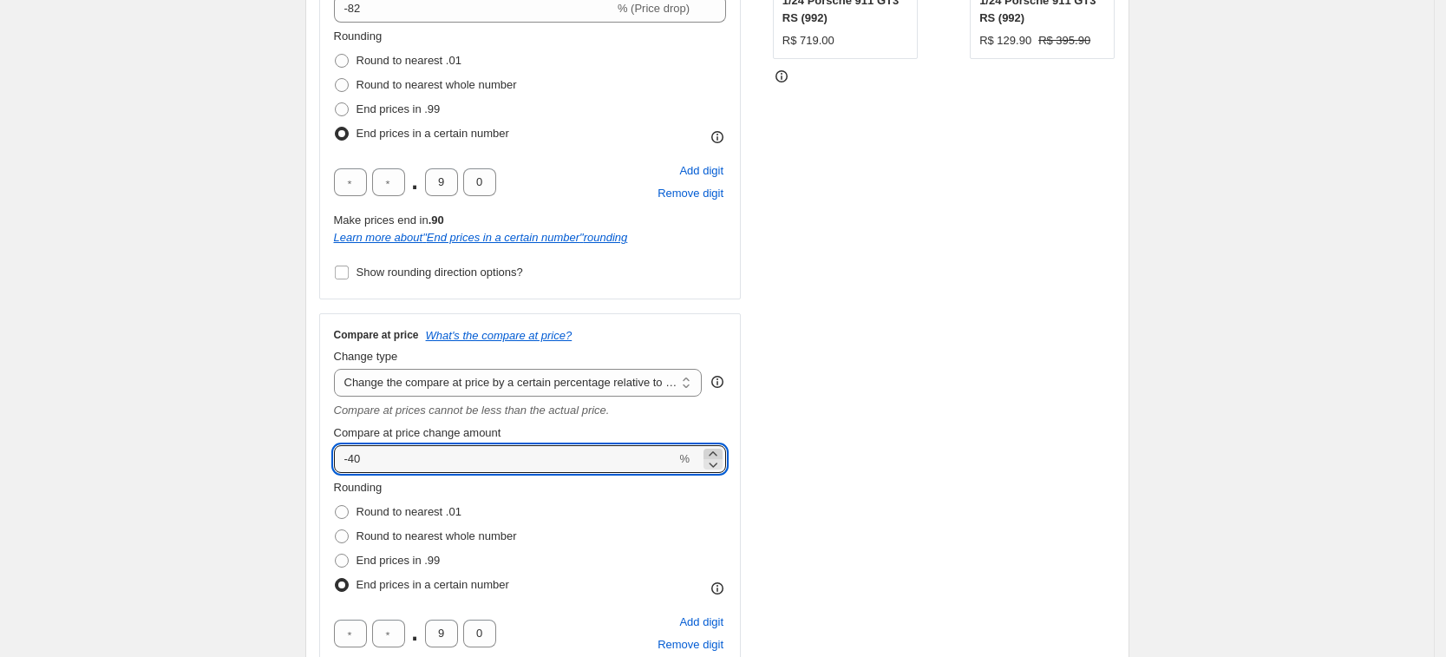
click at [717, 452] on icon at bounding box center [713, 453] width 8 height 4
click at [718, 472] on icon at bounding box center [713, 464] width 17 height 17
click at [718, 467] on icon at bounding box center [714, 465] width 9 height 5
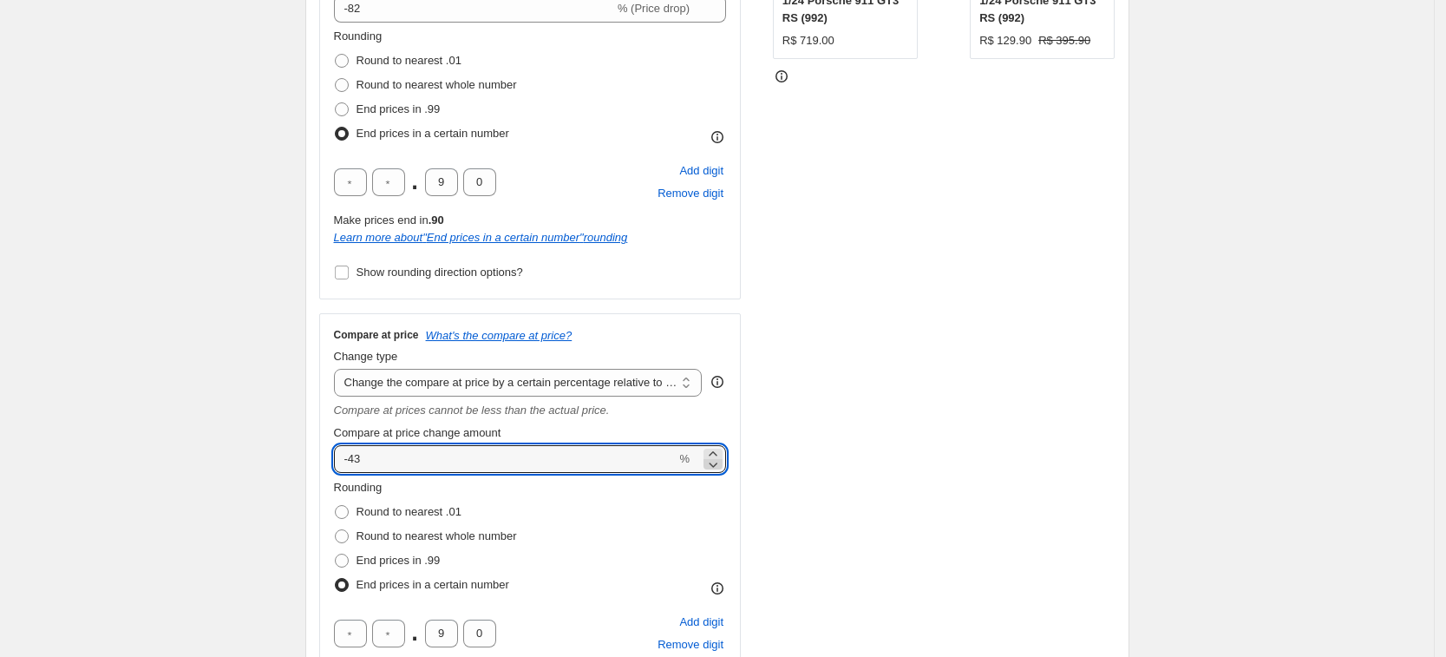
click at [718, 467] on icon at bounding box center [714, 465] width 9 height 5
click at [718, 466] on icon at bounding box center [714, 465] width 9 height 5
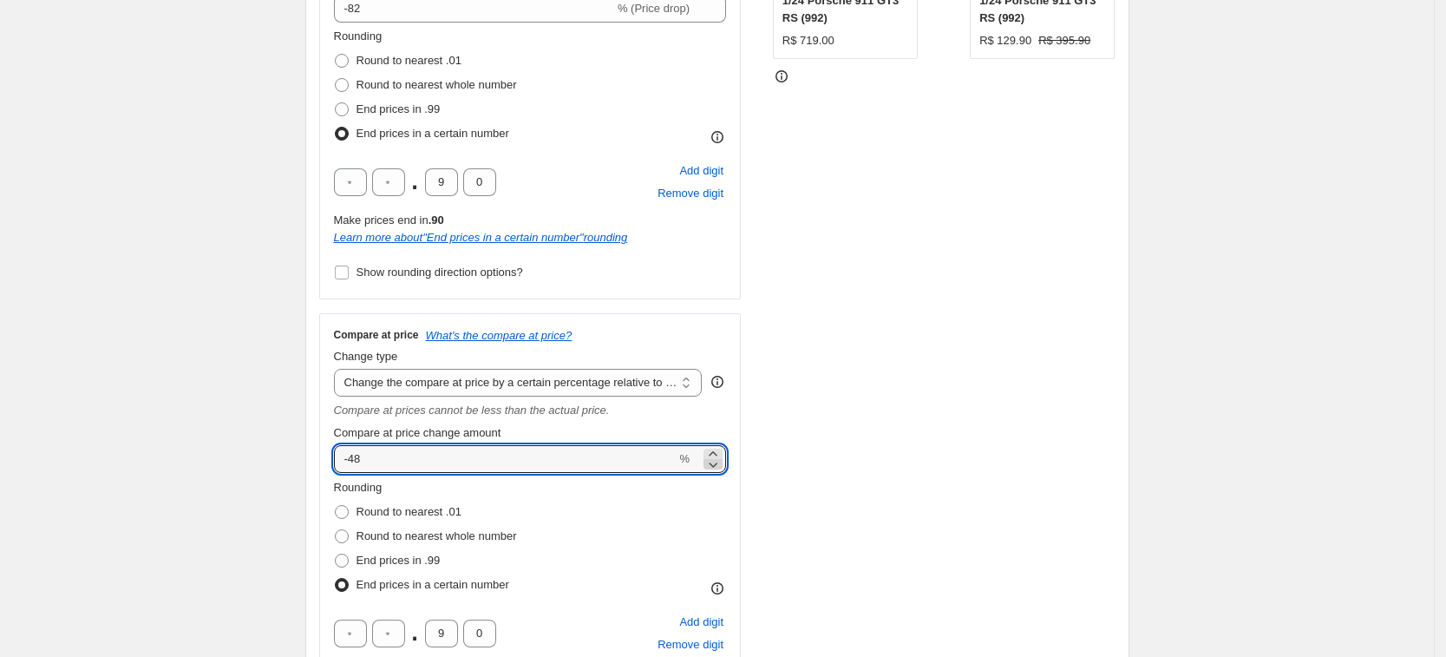
click at [718, 466] on icon at bounding box center [714, 465] width 9 height 5
type input "-50"
click at [840, 445] on div "STOREFRONT EXAMPLE 1/24 Porsche 911 GT3 RS (992) R$ 719.00 Changed to 1/24 Pors…" at bounding box center [944, 317] width 343 height 865
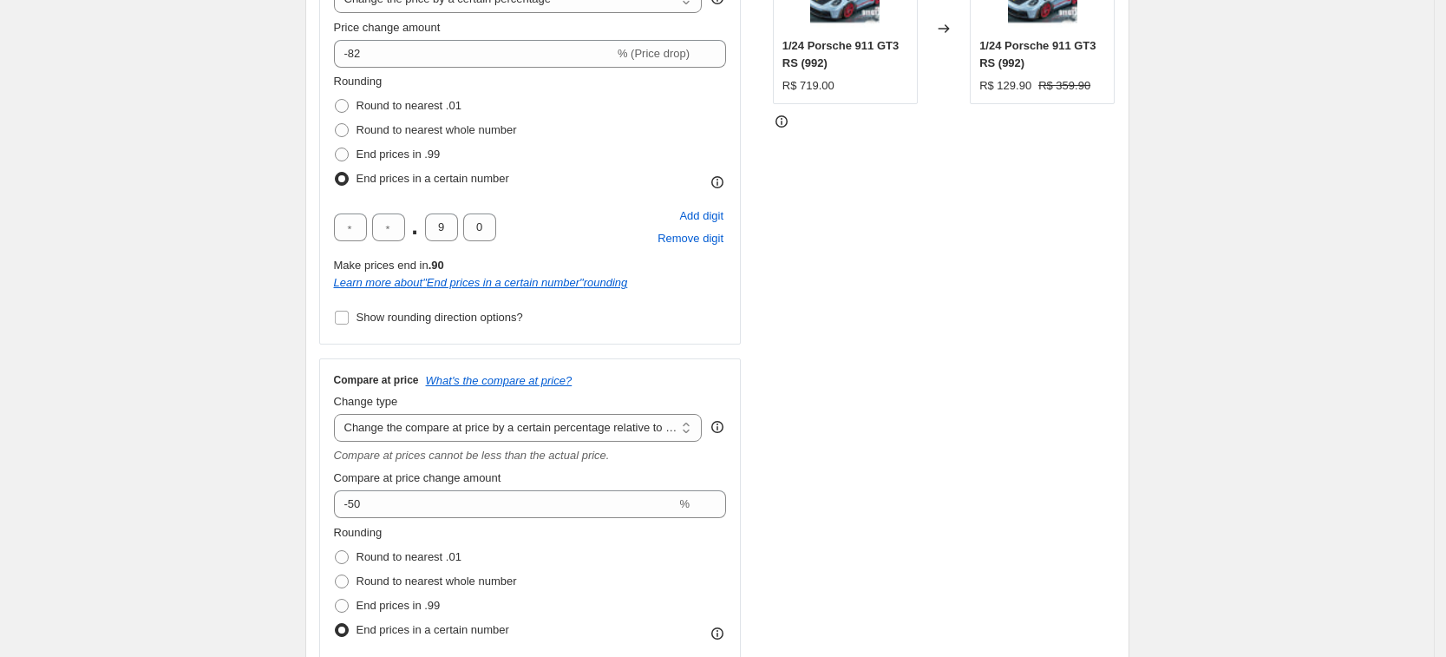
scroll to position [217, 0]
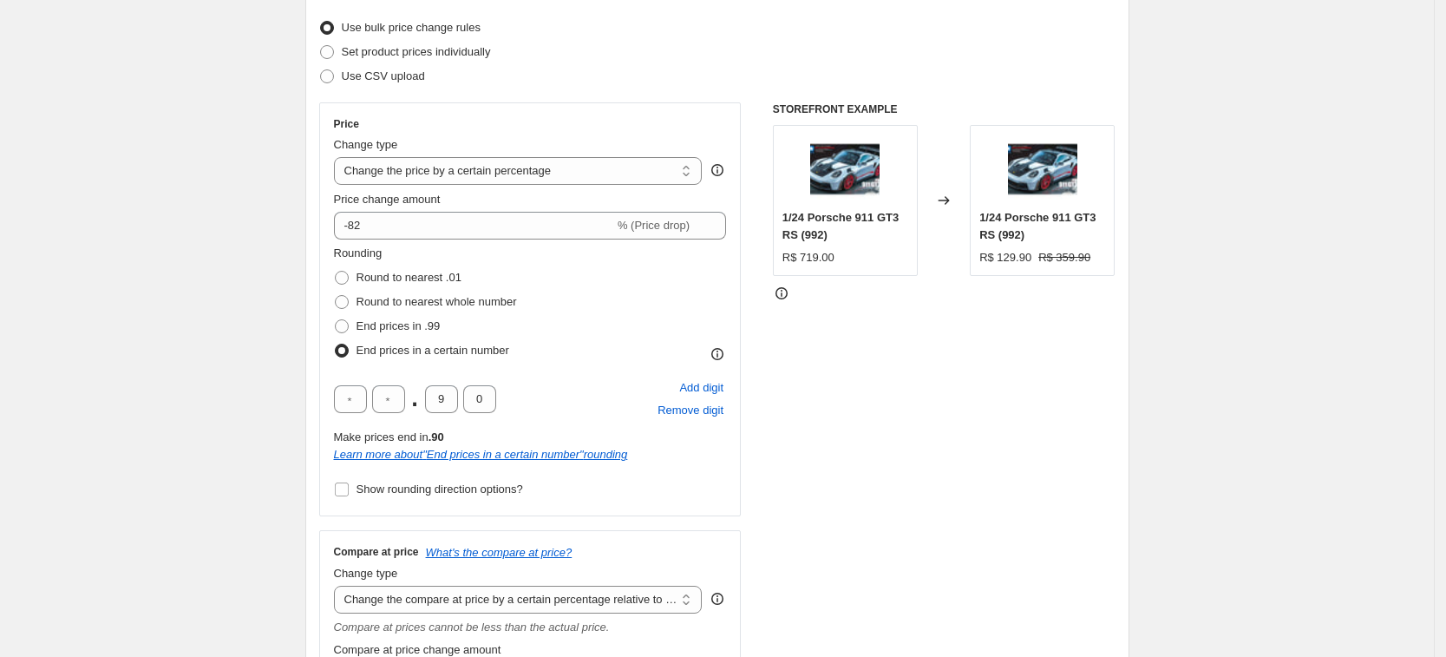
click at [839, 441] on div "STOREFRONT EXAMPLE 1/24 Porsche 911 GT3 RS (992) R$ 719.00 Changed to 1/24 Pors…" at bounding box center [944, 534] width 343 height 865
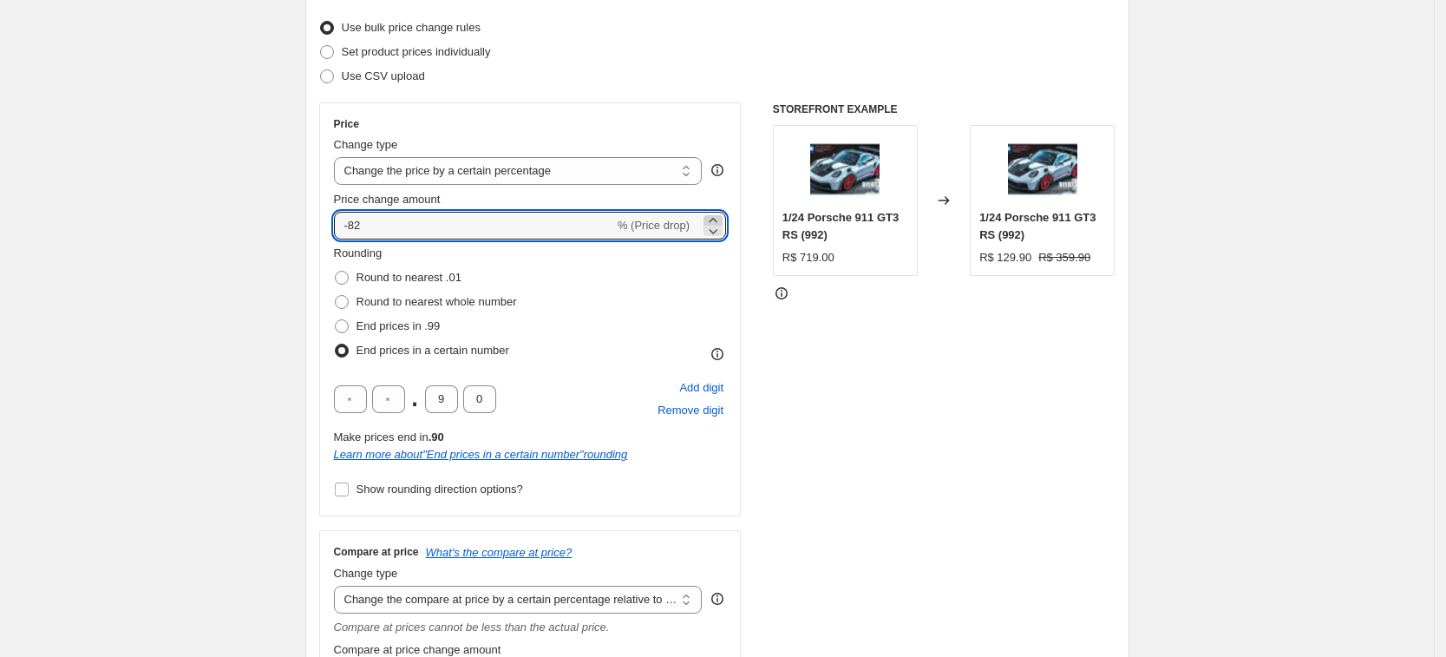
click at [721, 215] on icon at bounding box center [713, 220] width 17 height 17
click at [832, 360] on div "STOREFRONT EXAMPLE 1/24 Porsche 911 GT3 RS (992) R$ 719.00 Changed to 1/24 Pors…" at bounding box center [944, 534] width 343 height 865
click at [717, 231] on icon at bounding box center [714, 231] width 9 height 5
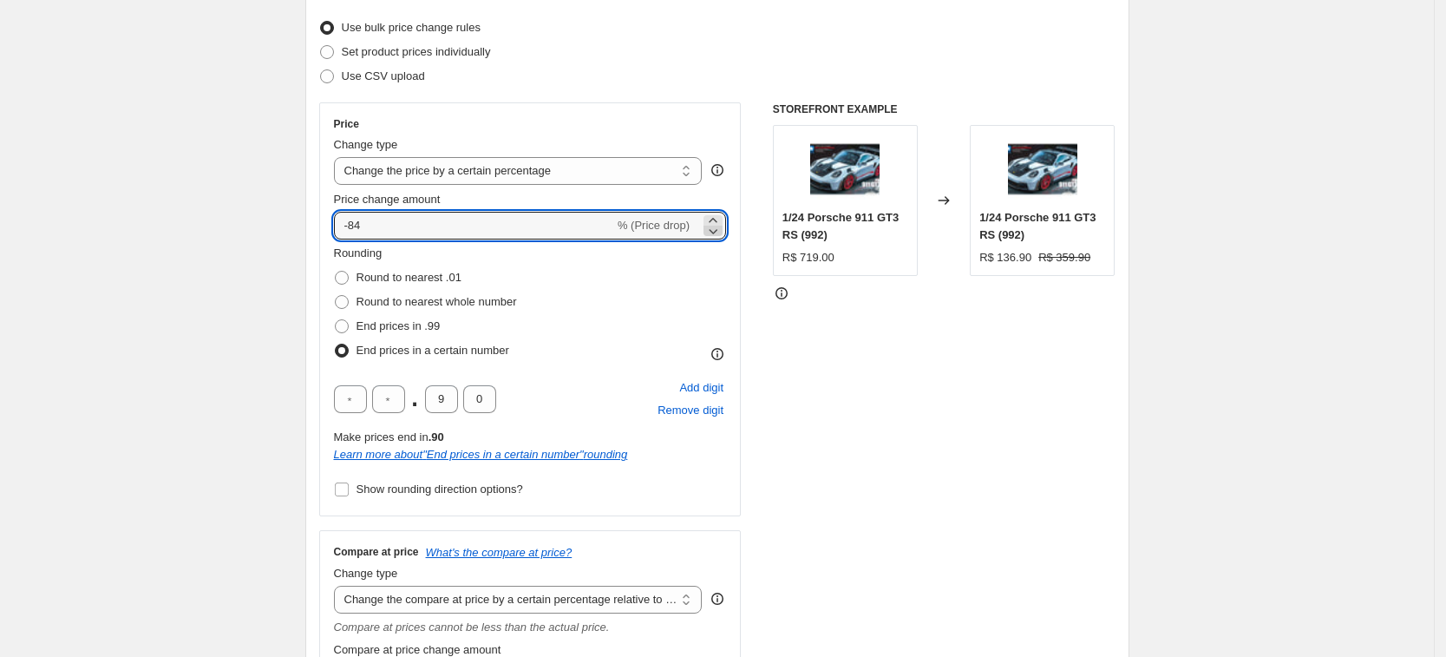
click at [717, 231] on icon at bounding box center [714, 231] width 9 height 5
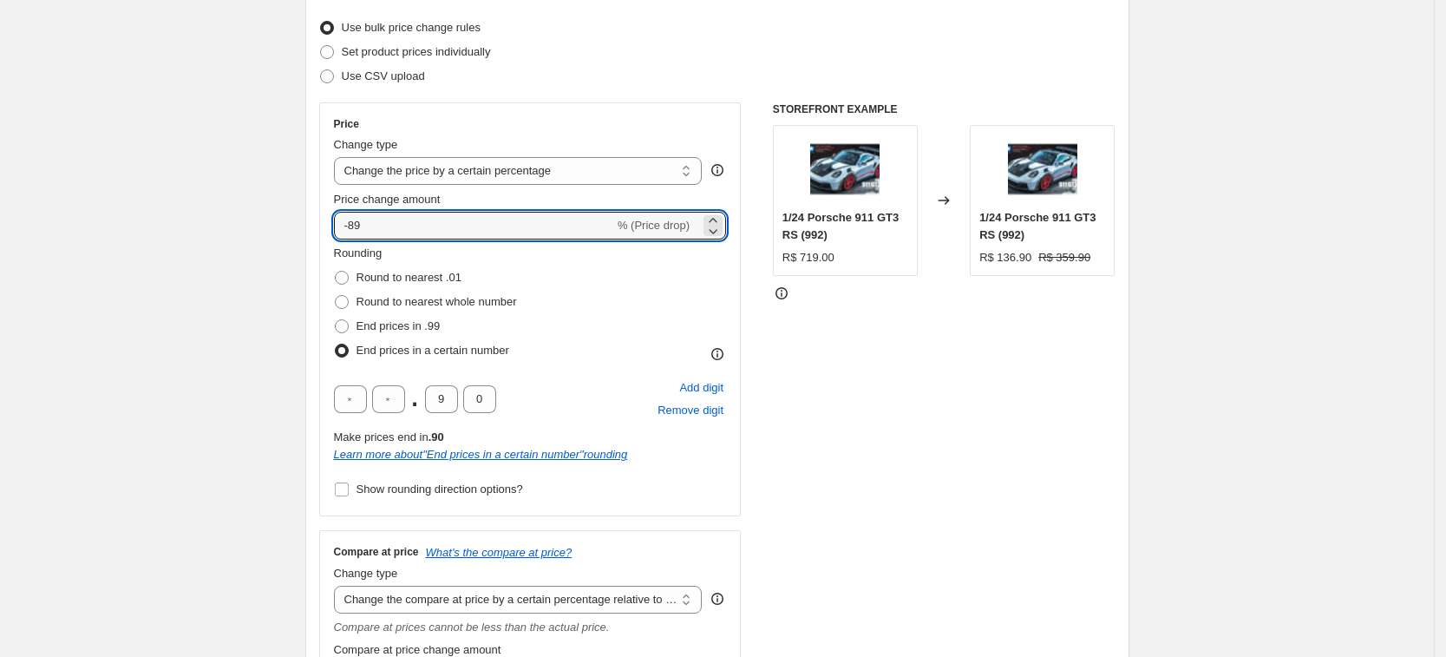
click at [838, 369] on div "STOREFRONT EXAMPLE 1/24 Porsche 911 GT3 RS (992) R$ 719.00 Changed to 1/24 Pors…" at bounding box center [944, 534] width 343 height 865
click at [722, 220] on icon at bounding box center [713, 220] width 17 height 17
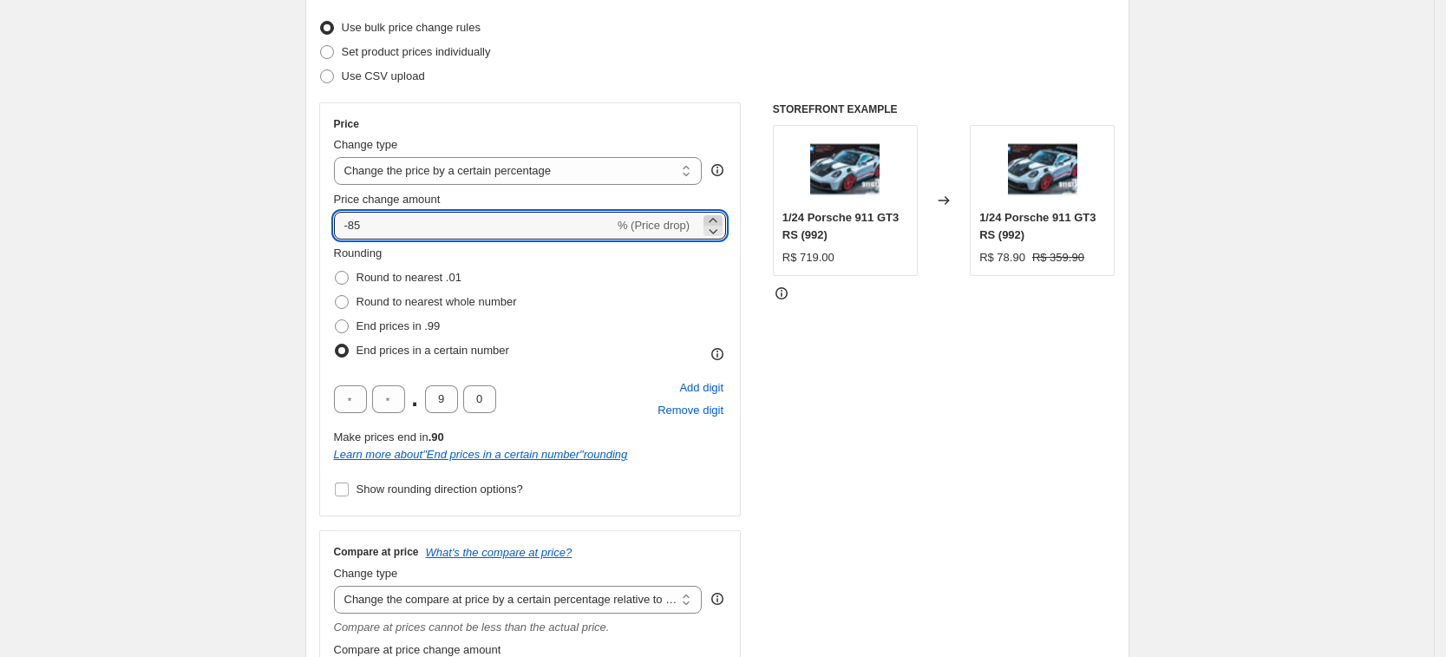
click at [722, 220] on icon at bounding box center [713, 220] width 17 height 17
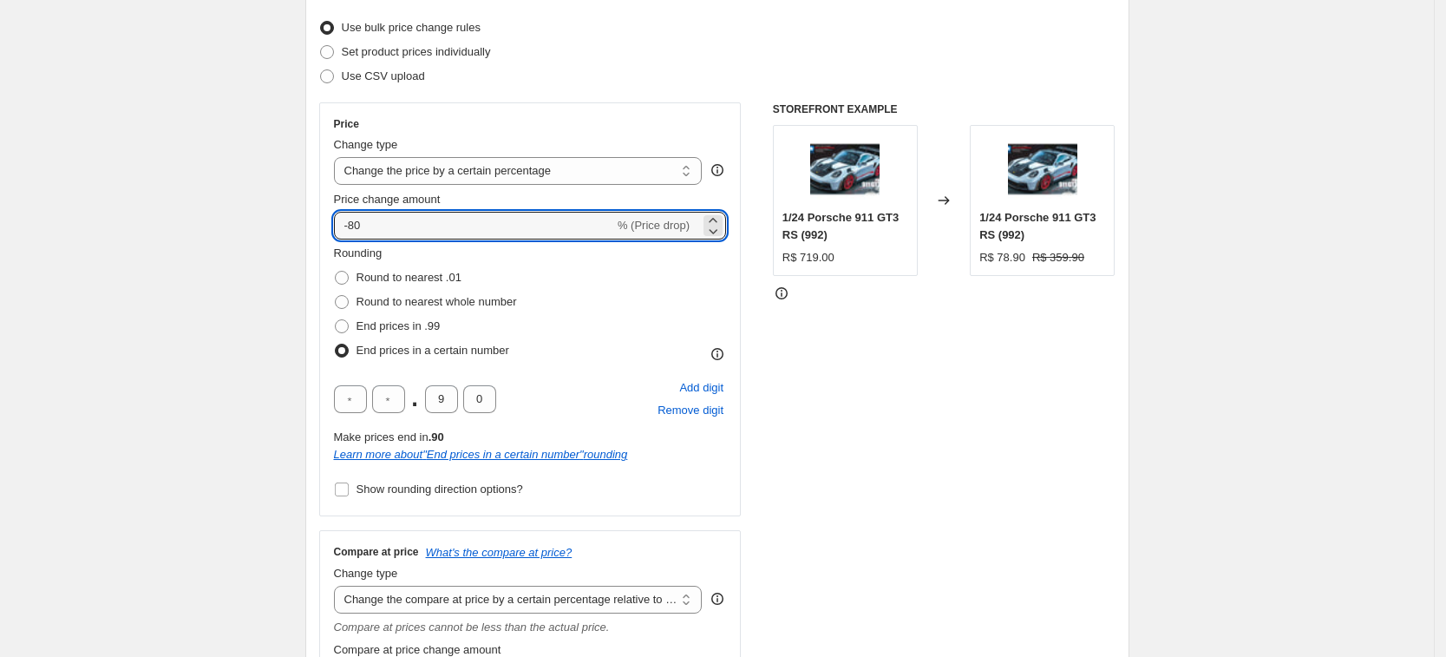
click at [846, 404] on div "STOREFRONT EXAMPLE 1/24 Porsche 911 GT3 RS (992) R$ 719.00 Changed to 1/24 Pors…" at bounding box center [944, 534] width 343 height 865
click at [722, 230] on icon at bounding box center [713, 230] width 17 height 17
click at [722, 231] on icon at bounding box center [713, 230] width 17 height 17
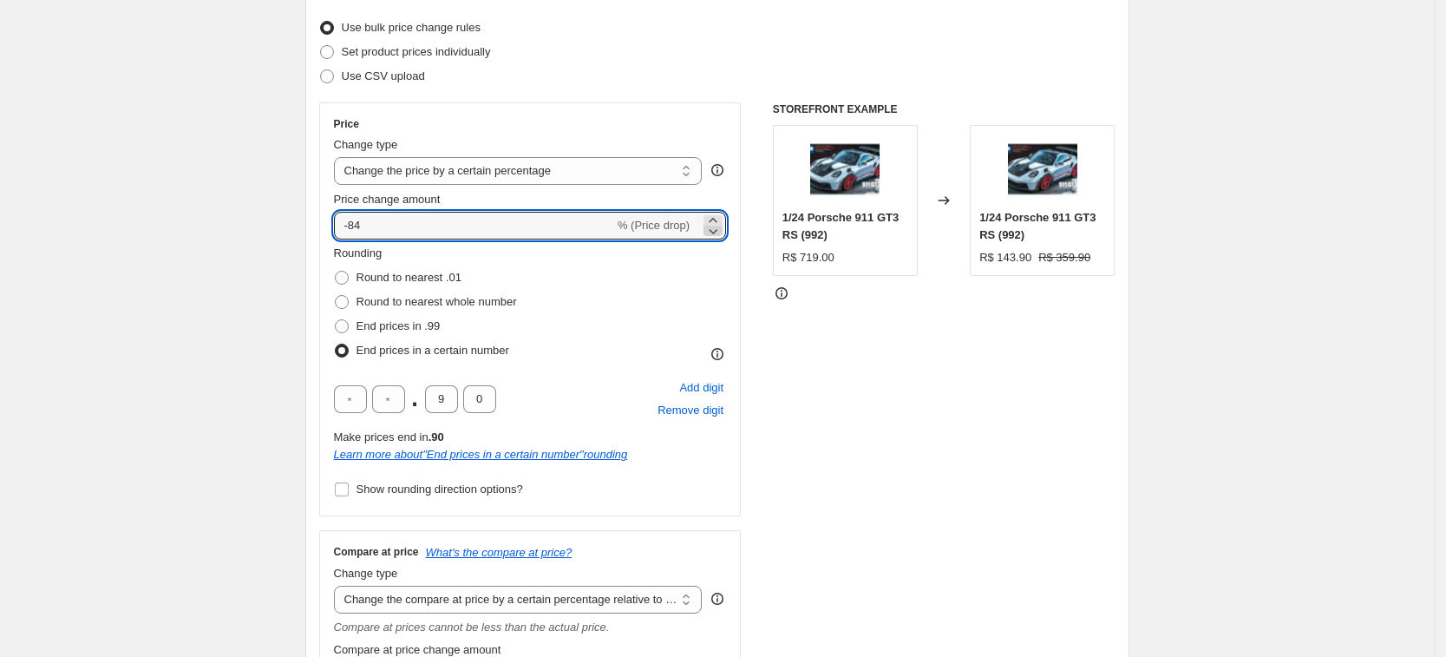
click at [722, 231] on icon at bounding box center [713, 230] width 17 height 17
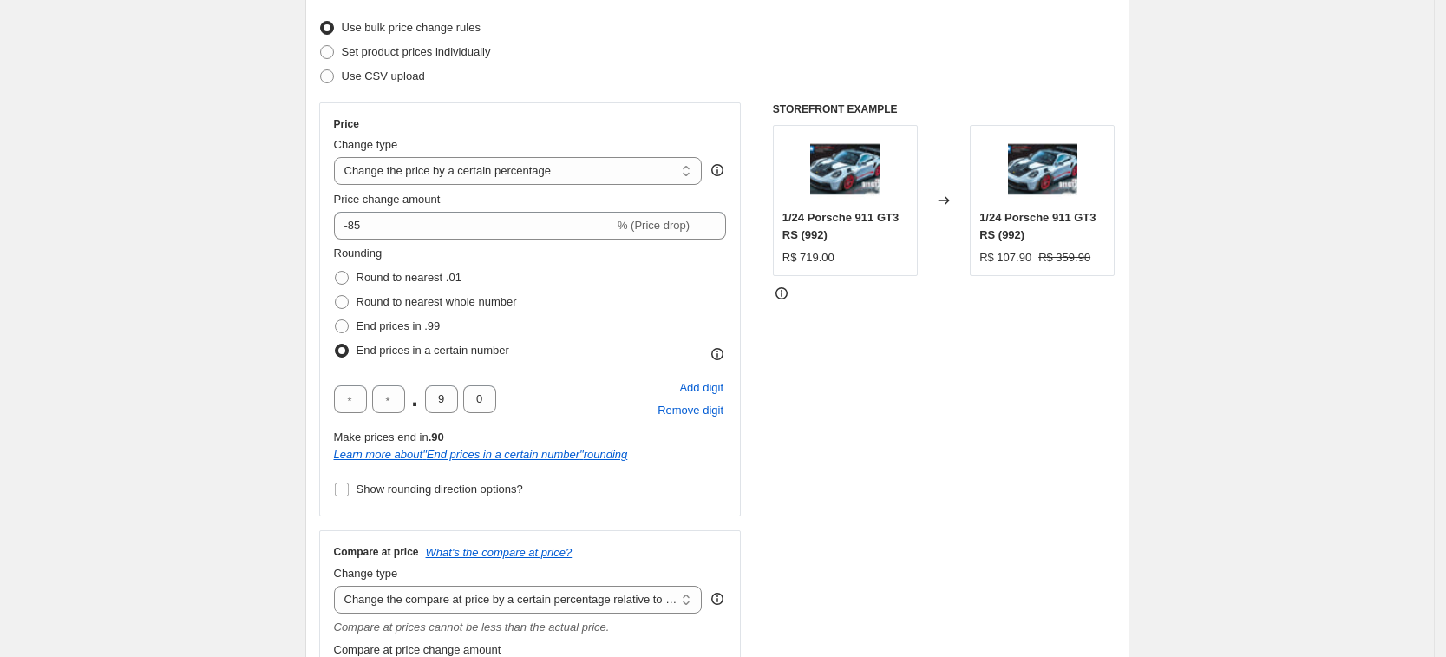
click at [857, 391] on div "STOREFRONT EXAMPLE 1/24 Porsche 911 GT3 RS (992) R$ 719.00 Changed to 1/24 Pors…" at bounding box center [944, 534] width 343 height 865
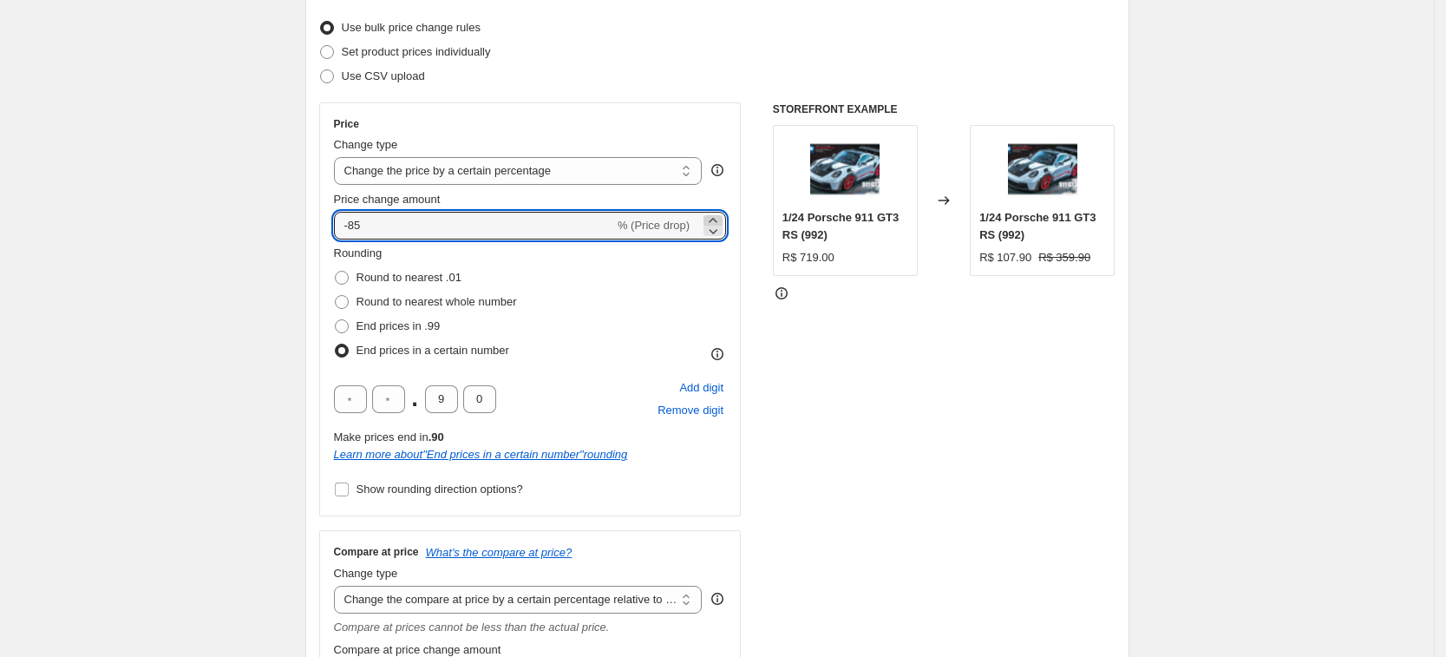
click at [722, 217] on icon at bounding box center [713, 220] width 17 height 17
click at [843, 393] on div "STOREFRONT EXAMPLE 1/24 Porsche 911 GT3 RS (992) R$ 719.00 Changed to 1/24 Pors…" at bounding box center [944, 534] width 343 height 865
click at [717, 217] on icon at bounding box center [713, 220] width 17 height 17
type input "-82"
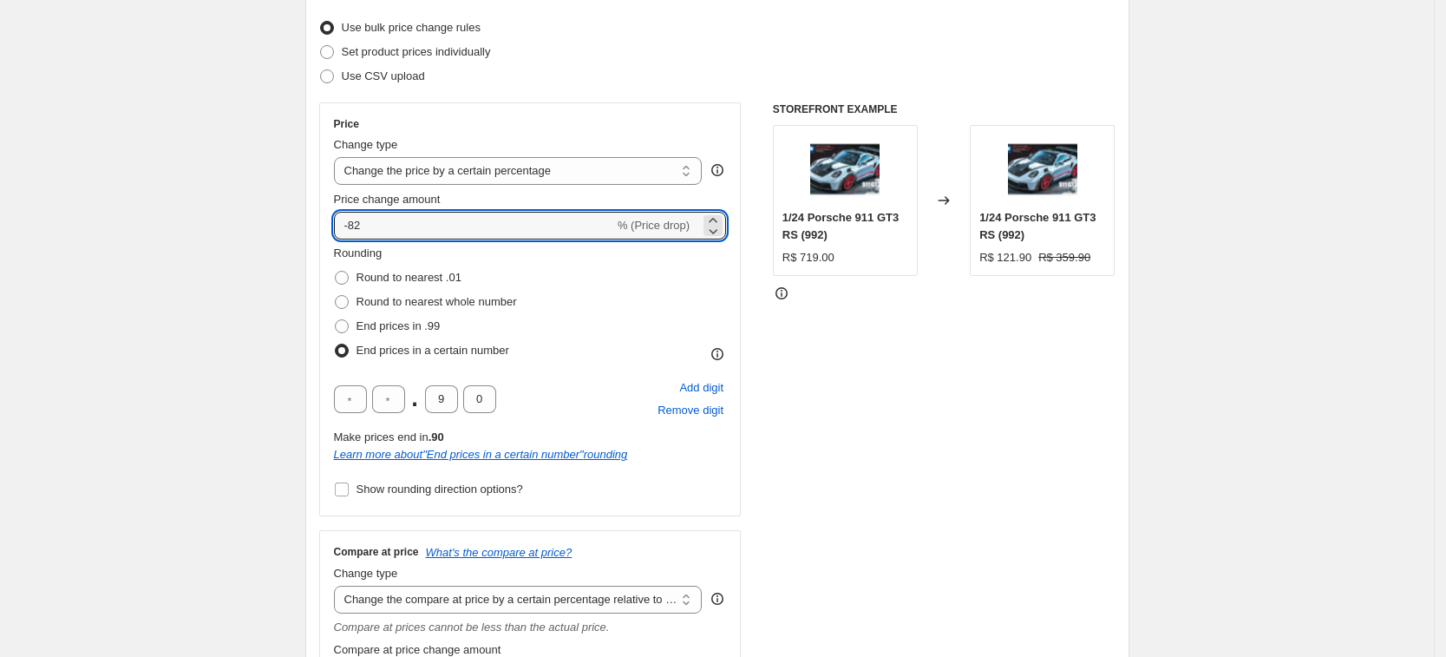
click at [809, 353] on div "STOREFRONT EXAMPLE 1/24 Porsche 911 GT3 RS (992) R$ 719.00 Changed to 1/24 Pors…" at bounding box center [944, 534] width 343 height 865
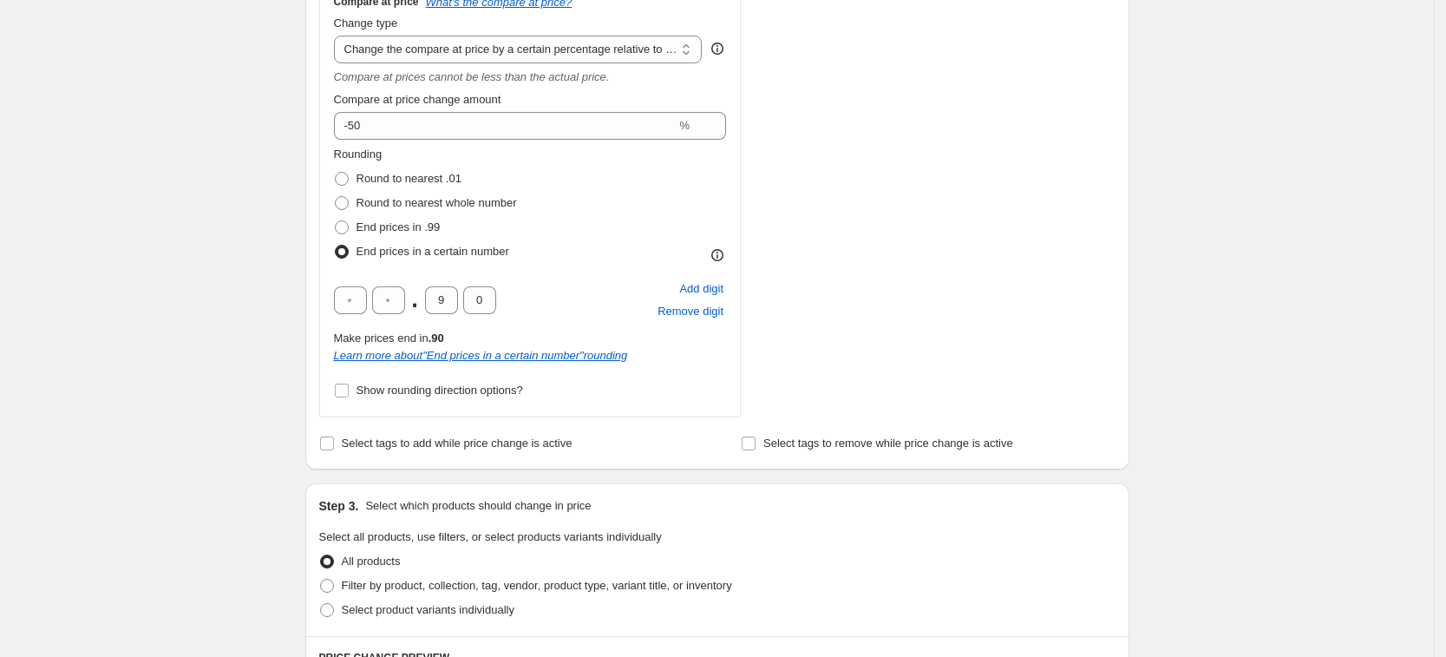
scroll to position [759, 0]
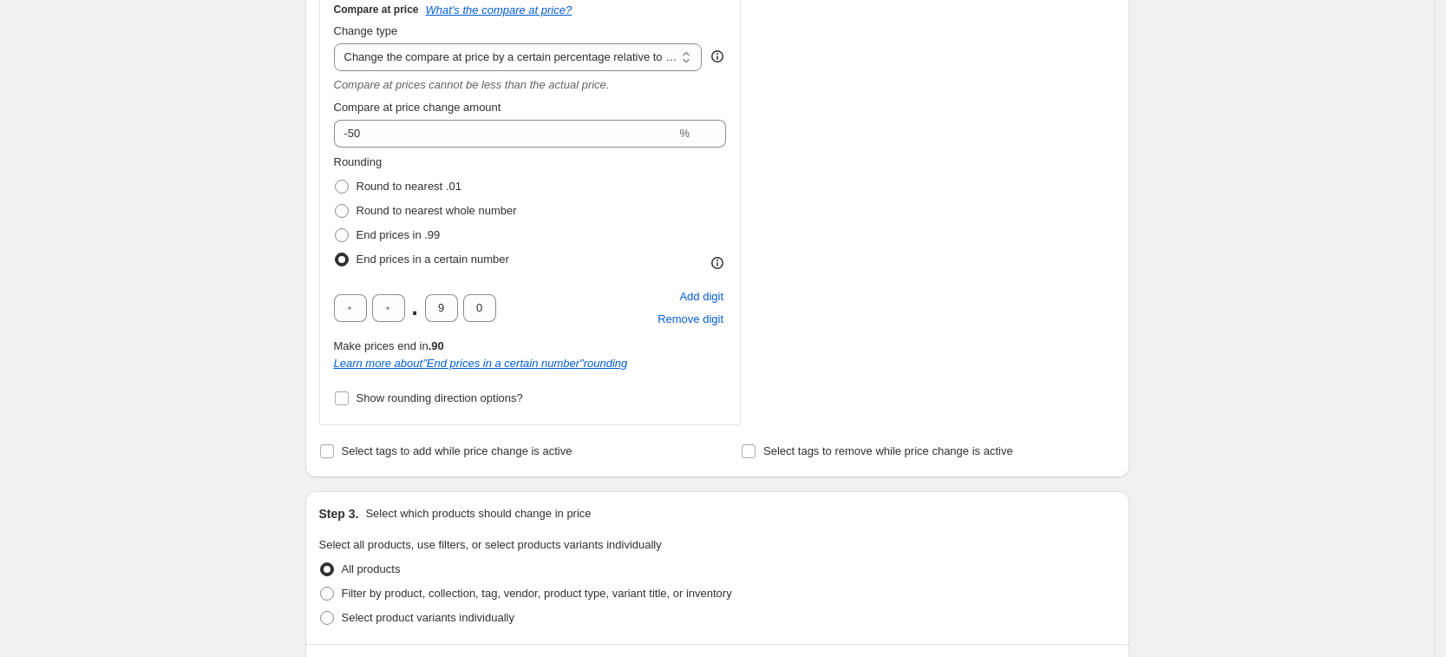
click at [262, 412] on div "Create new price change job. This page is ready Create new price change job Dra…" at bounding box center [717, 331] width 1434 height 2180
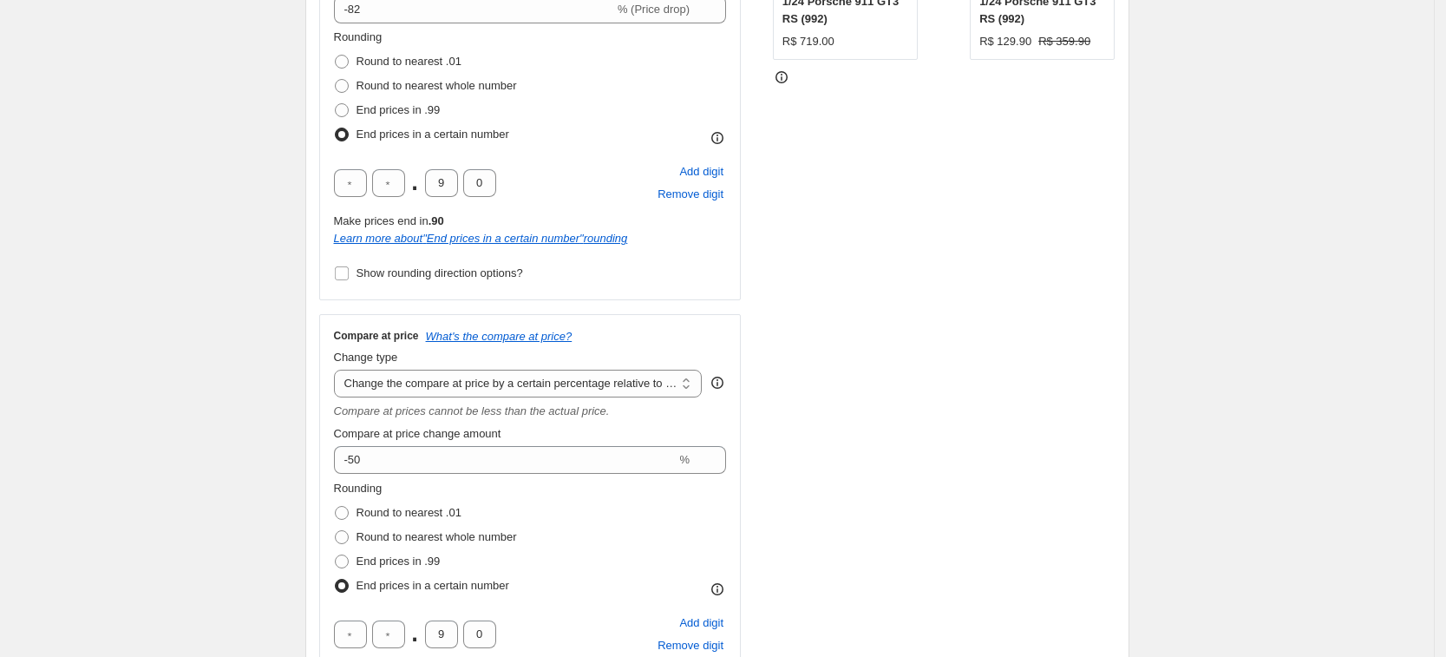
scroll to position [434, 0]
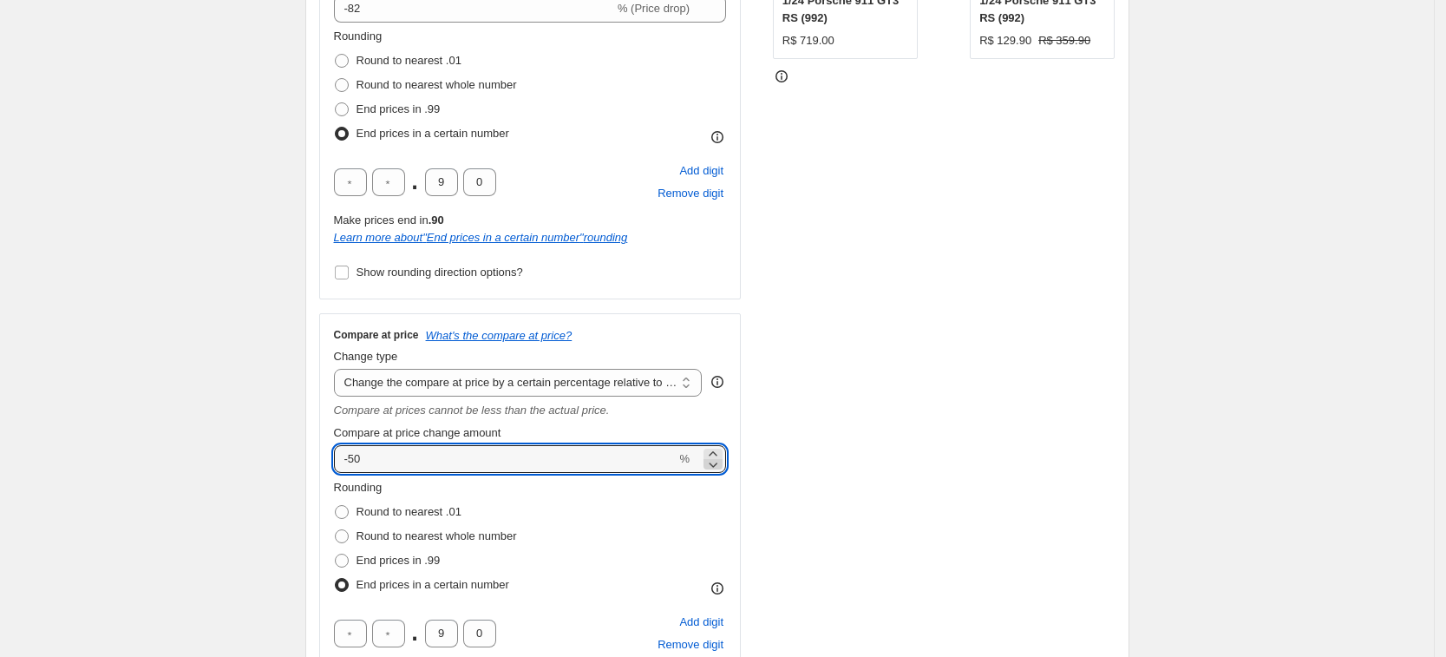
click at [719, 469] on icon at bounding box center [713, 464] width 17 height 17
click at [809, 437] on div "STOREFRONT EXAMPLE 1/24 Porsche 911 GT3 RS (992) R$ 719.00 Changed to 1/24 Pors…" at bounding box center [944, 317] width 343 height 865
click at [717, 453] on icon at bounding box center [713, 453] width 8 height 4
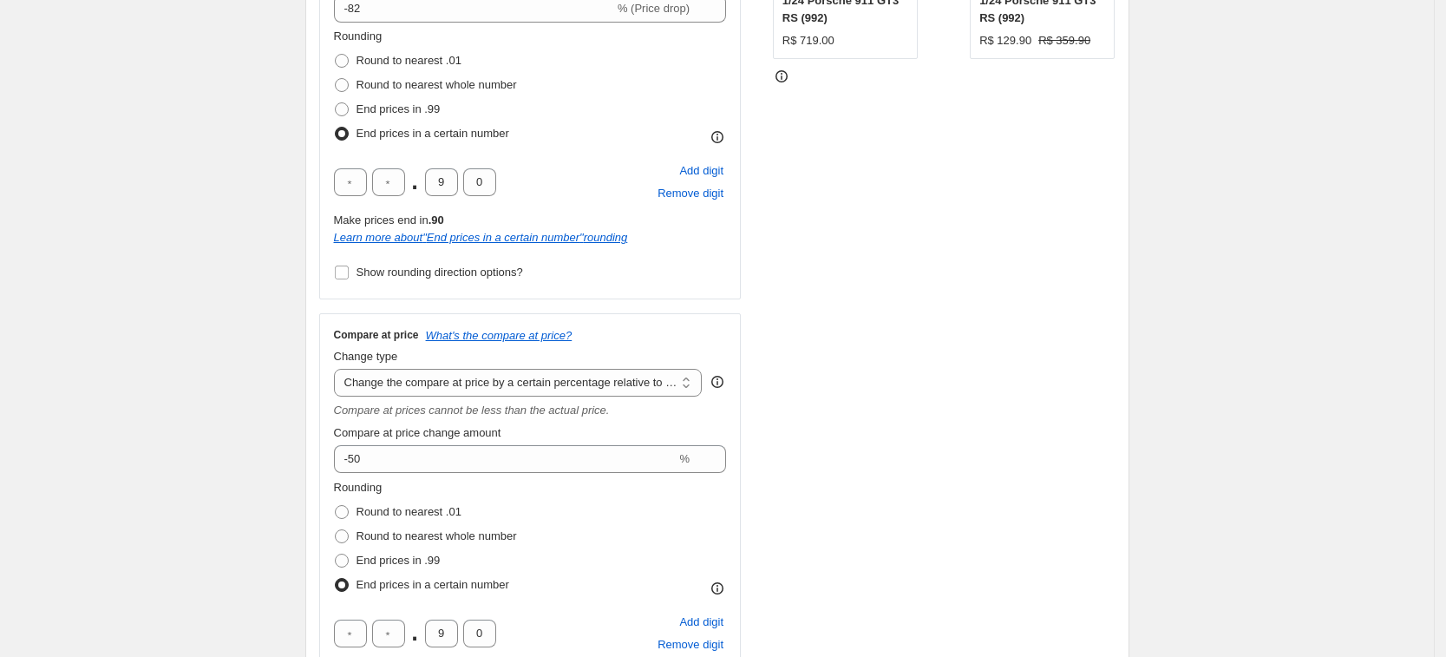
click at [849, 447] on div "STOREFRONT EXAMPLE 1/24 Porsche 911 GT3 RS (992) R$ 719.00 Changed to 1/24 Pors…" at bounding box center [944, 317] width 343 height 865
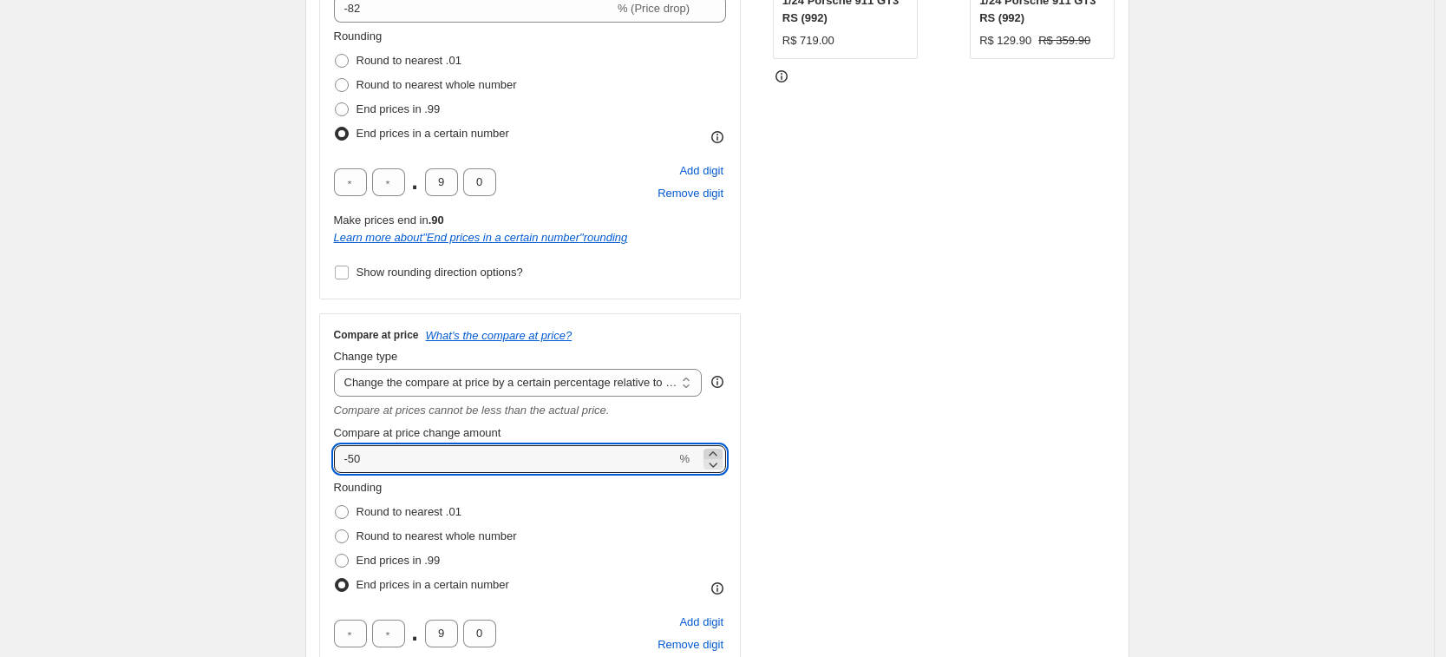
click at [717, 453] on icon at bounding box center [713, 453] width 8 height 4
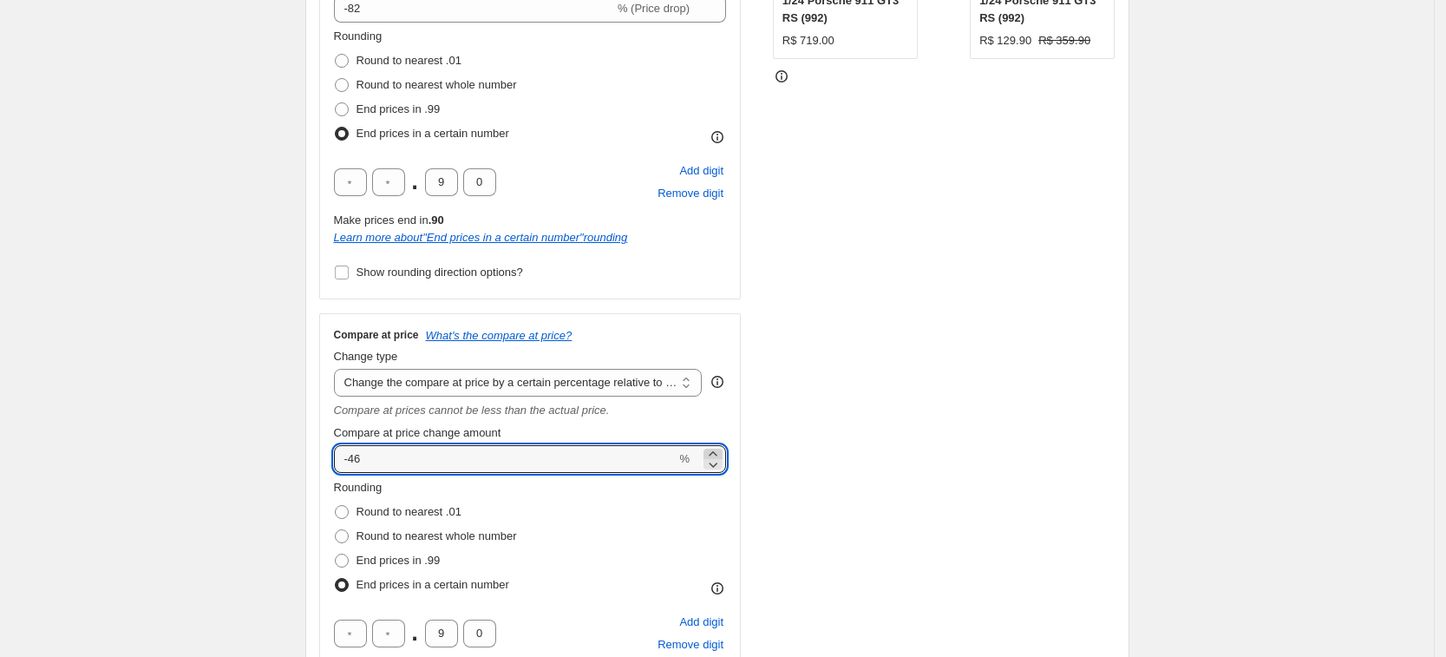
type input "-45"
click at [819, 451] on div "STOREFRONT EXAMPLE 1/24 Porsche 911 GT3 RS (992) R$ 719.00 Changed to 1/24 Pors…" at bounding box center [944, 317] width 343 height 865
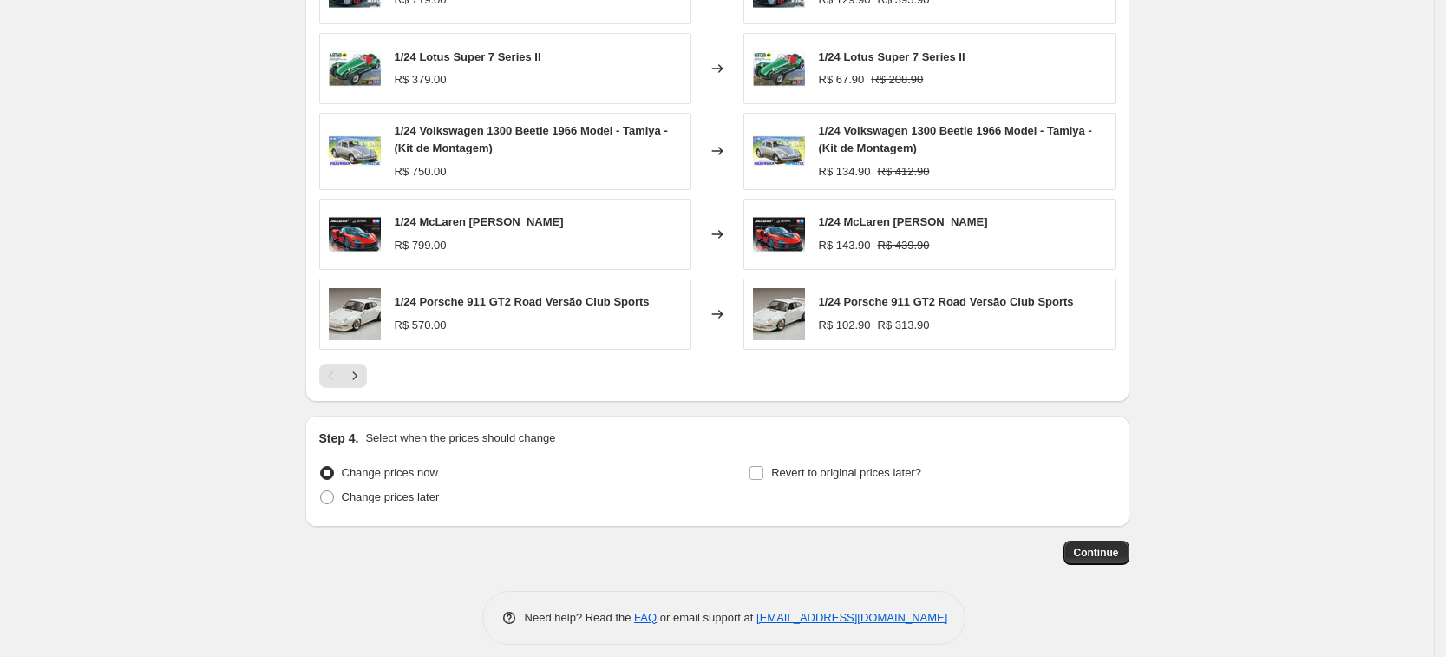
scroll to position [1525, 0]
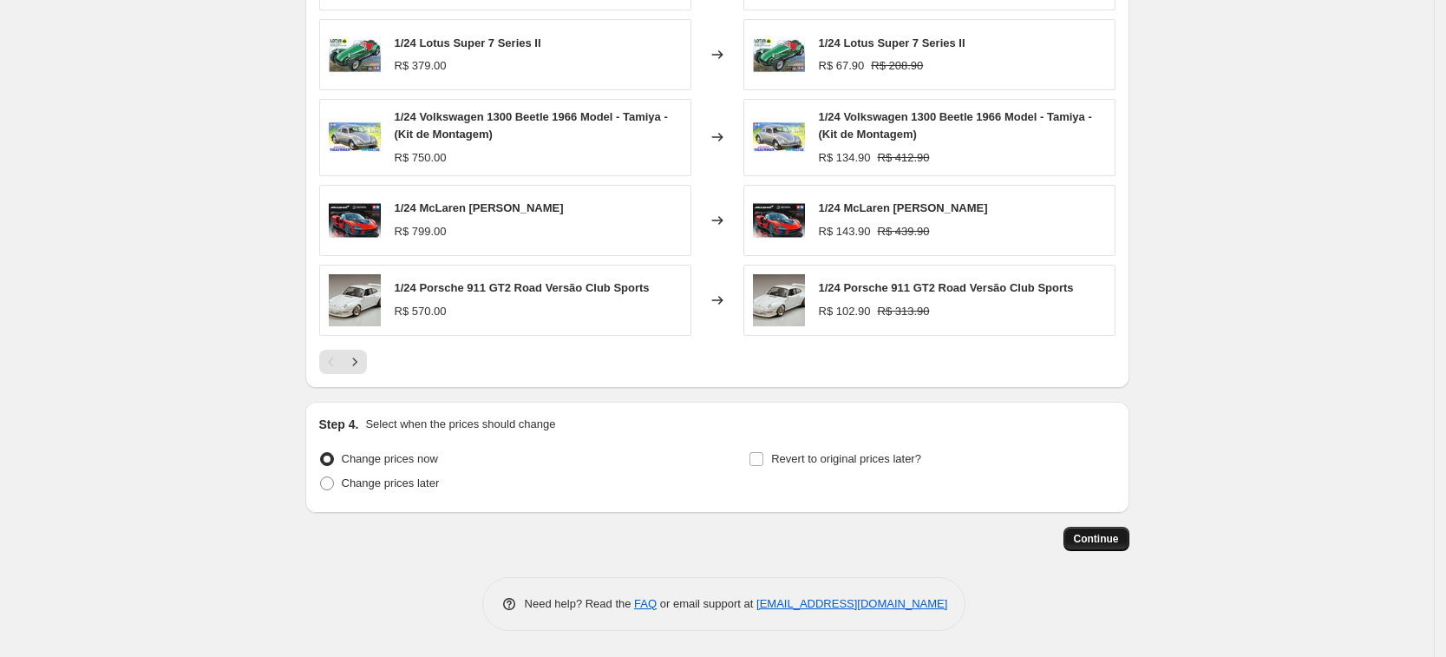
click at [1095, 539] on span "Continue" at bounding box center [1096, 539] width 45 height 14
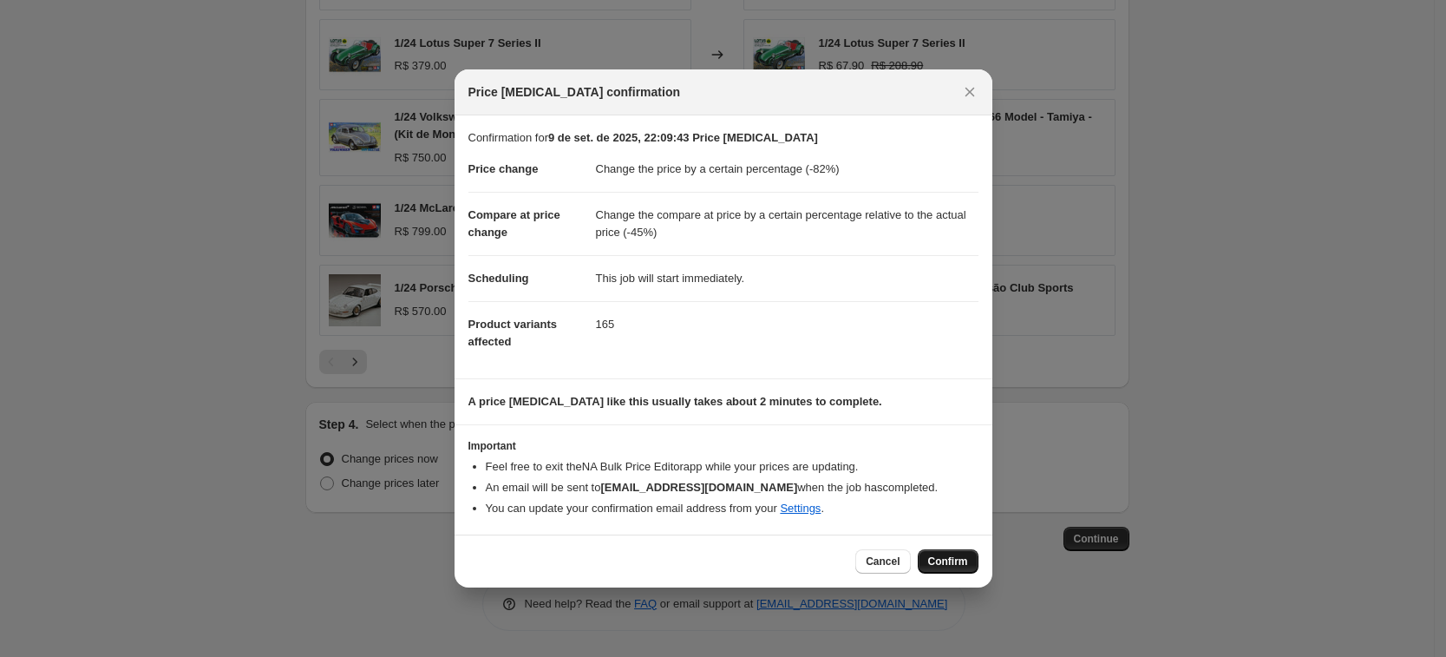
click at [950, 560] on span "Confirm" at bounding box center [948, 561] width 40 height 14
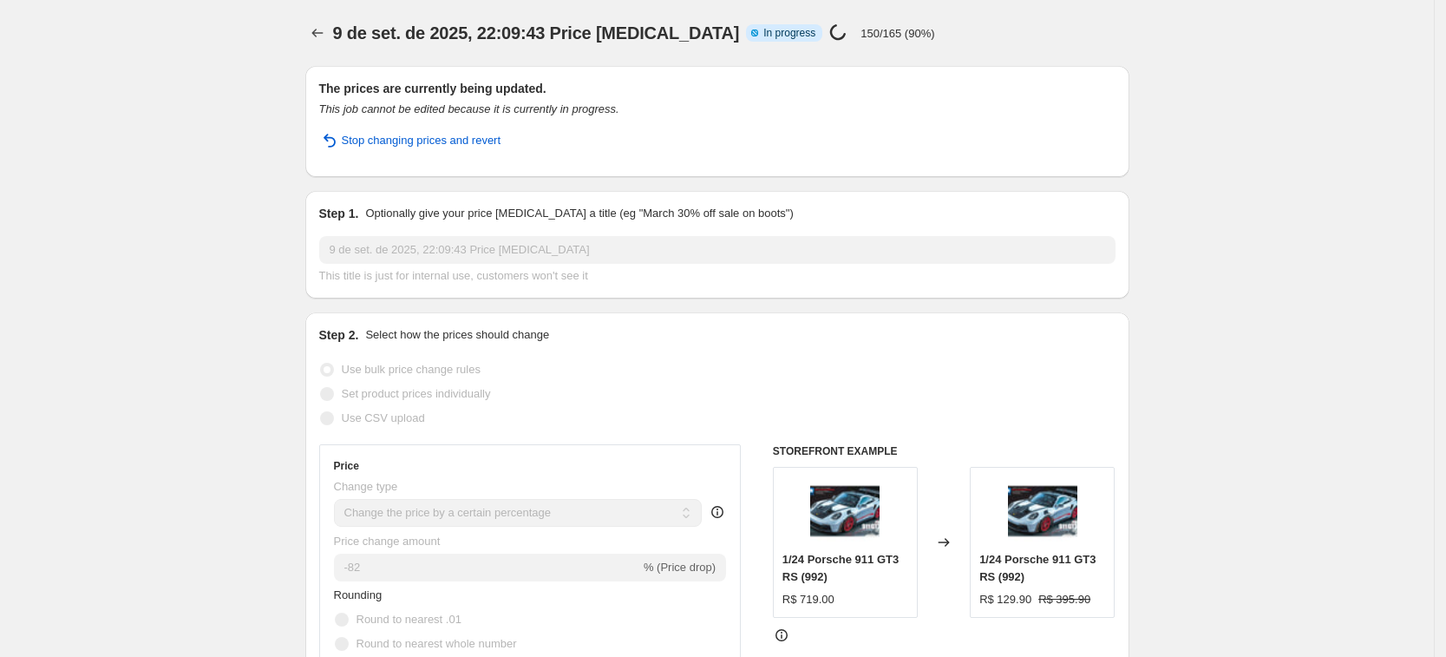
select select "percentage"
select select "pp"
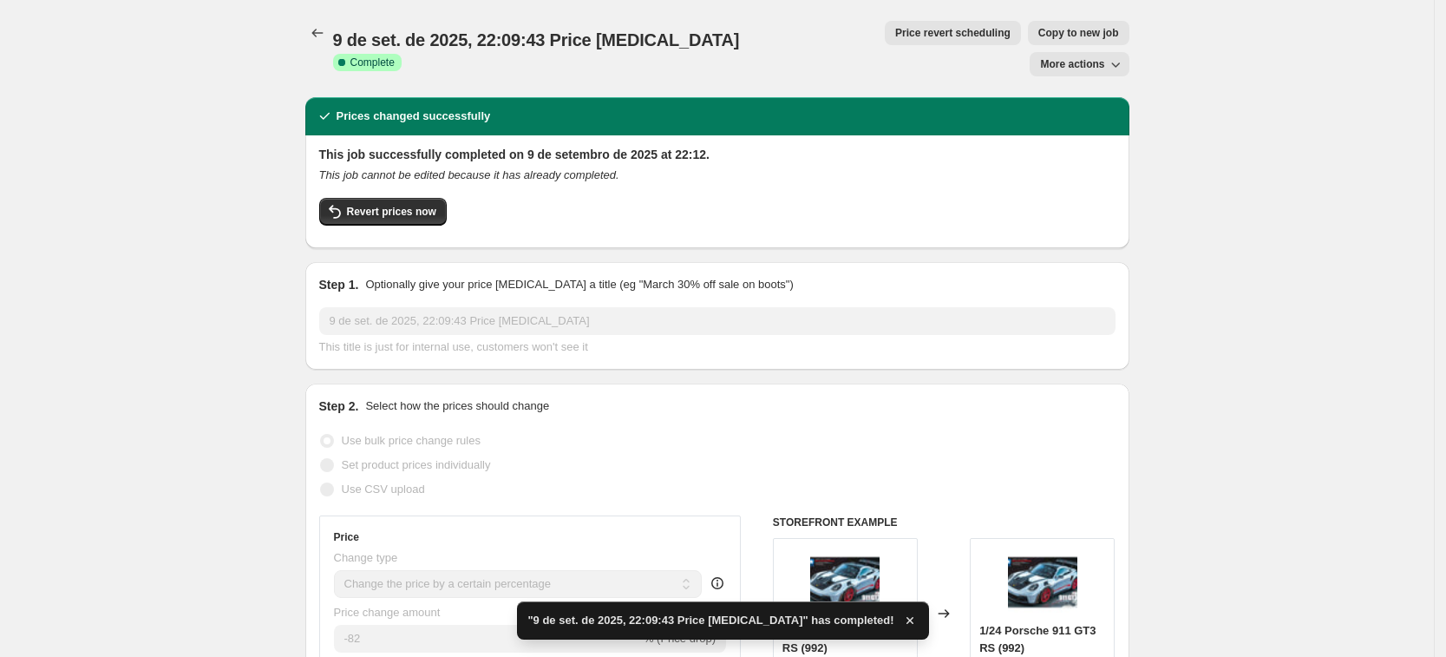
click at [684, 146] on div "This job successfully completed on 9 de setembro de 2025 at 22:12. This job can…" at bounding box center [717, 190] width 797 height 89
